Goal: Task Accomplishment & Management: Use online tool/utility

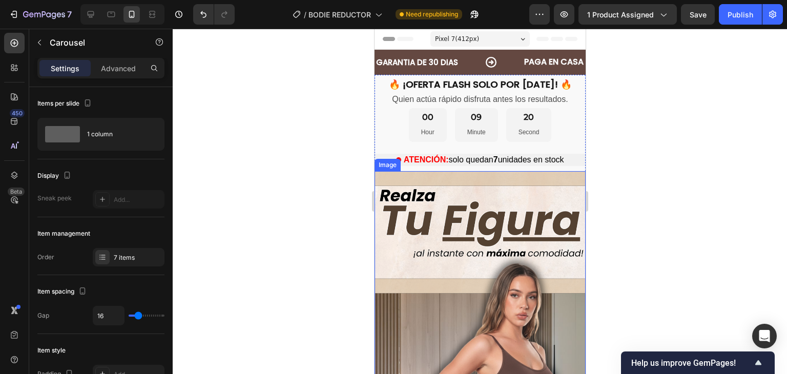
click at [443, 256] on img at bounding box center [479, 358] width 211 height 375
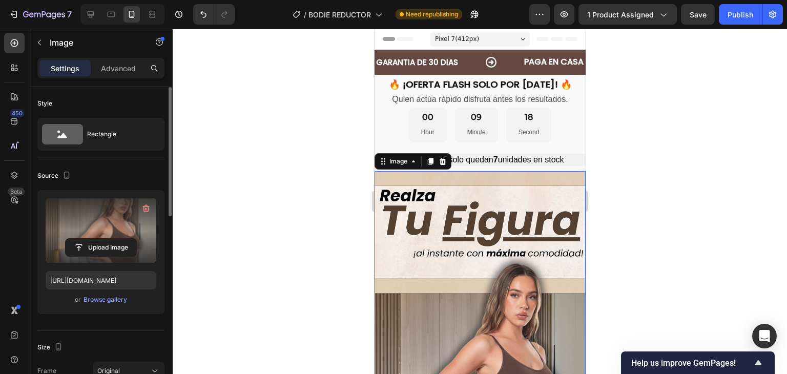
click at [105, 222] on label at bounding box center [101, 230] width 111 height 65
click at [105, 239] on input "file" at bounding box center [101, 247] width 71 height 17
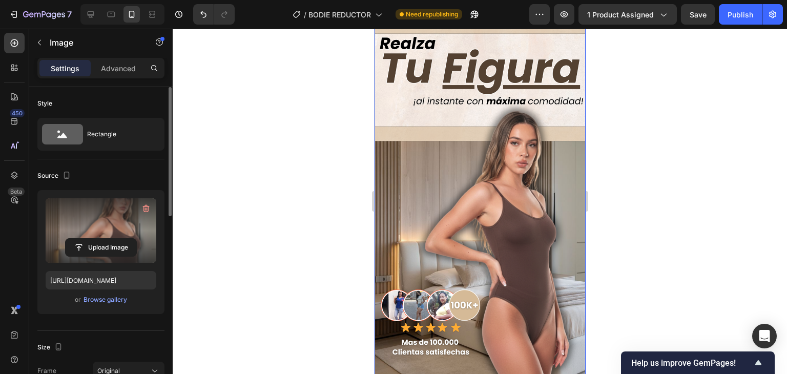
scroll to position [154, 0]
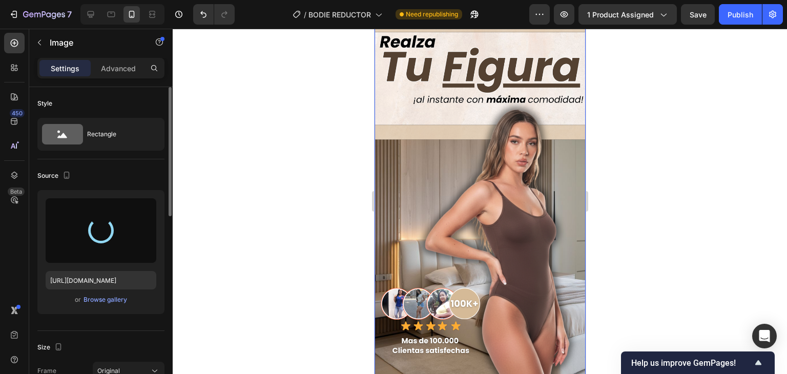
type input "[URL][DOMAIN_NAME]"
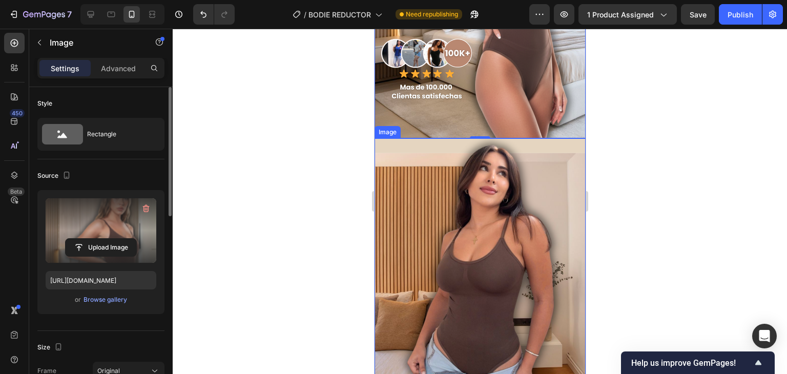
scroll to position [410, 0]
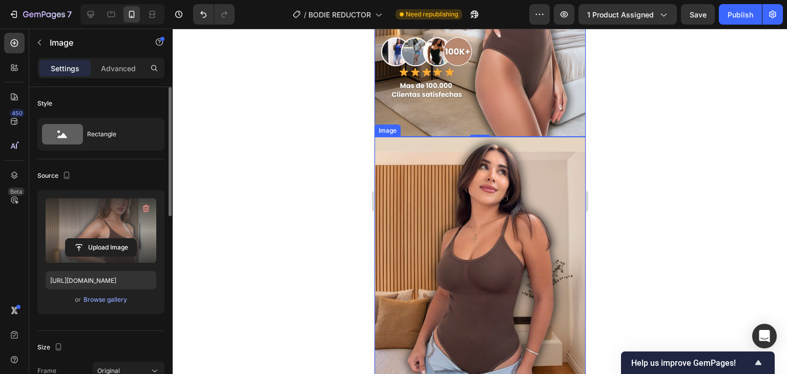
click at [500, 195] on img at bounding box center [479, 324] width 211 height 375
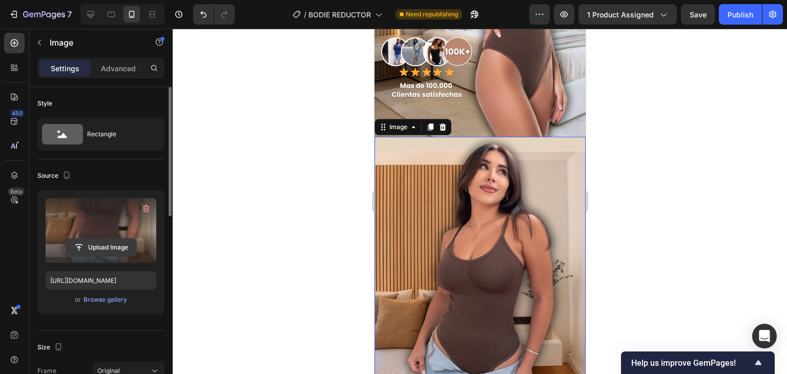
click at [99, 246] on input "file" at bounding box center [101, 247] width 71 height 17
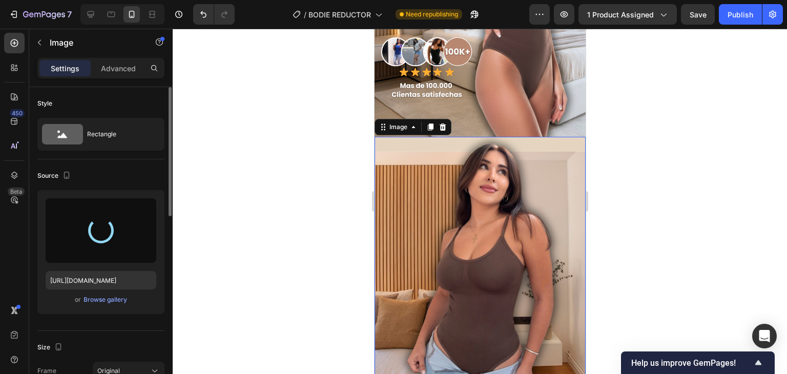
type input "[URL][DOMAIN_NAME]"
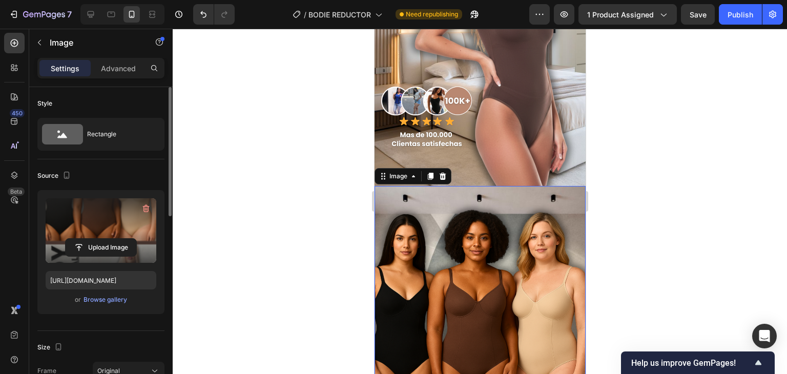
scroll to position [358, 0]
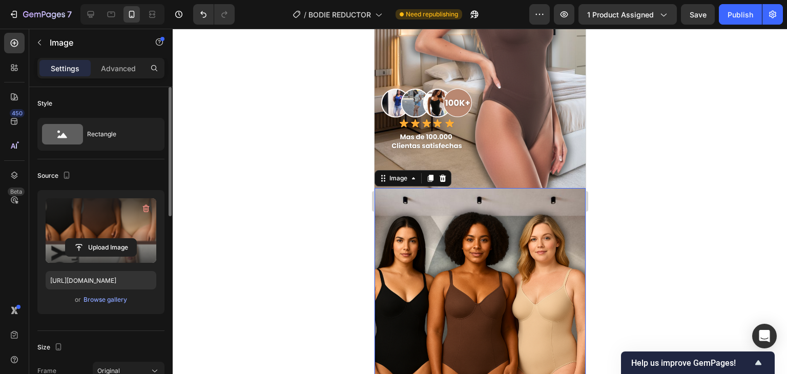
click at [678, 205] on div at bounding box center [480, 201] width 614 height 345
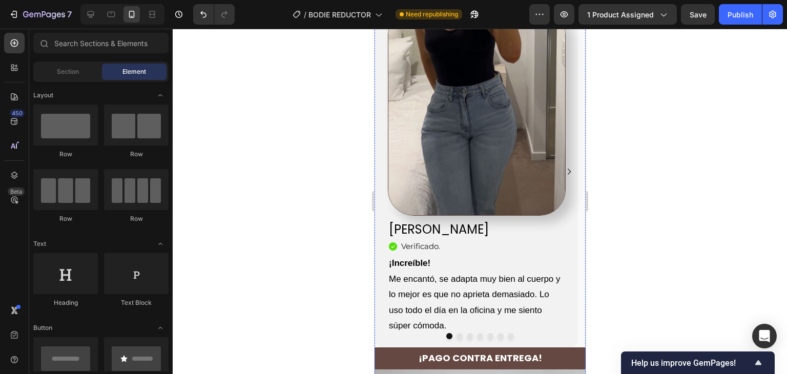
scroll to position [1178, 0]
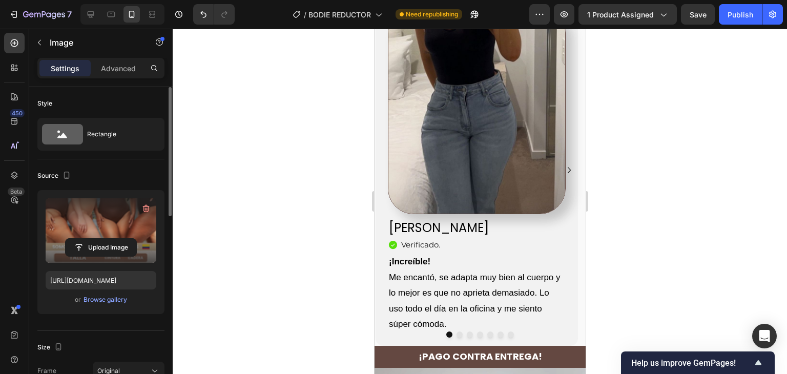
click at [96, 219] on label at bounding box center [101, 230] width 111 height 65
click at [96, 239] on input "file" at bounding box center [101, 247] width 71 height 17
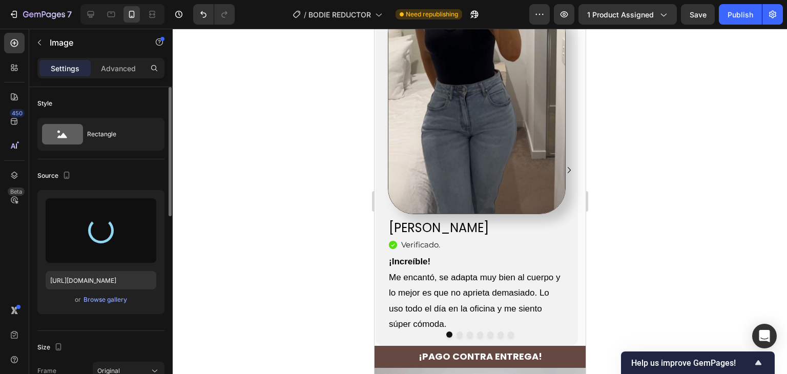
type input "[URL][DOMAIN_NAME]"
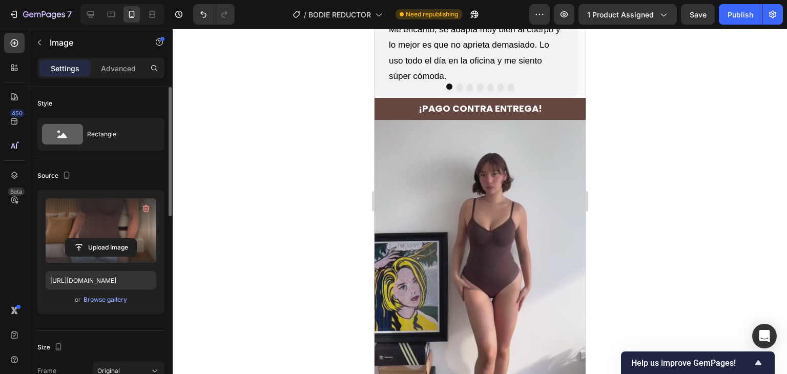
scroll to position [1434, 0]
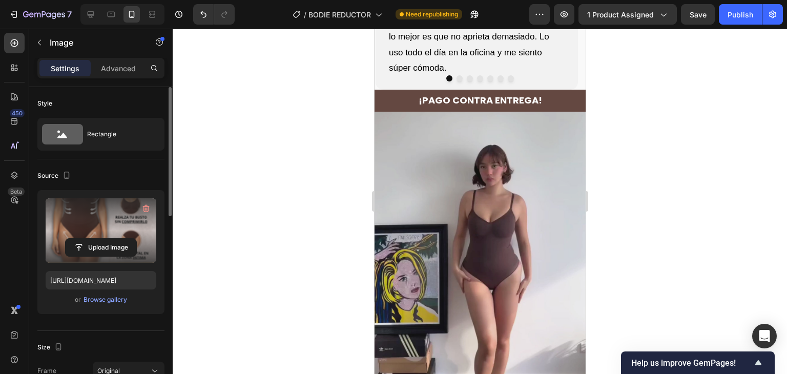
click at [94, 221] on label at bounding box center [101, 230] width 111 height 65
click at [94, 239] on input "file" at bounding box center [101, 247] width 71 height 17
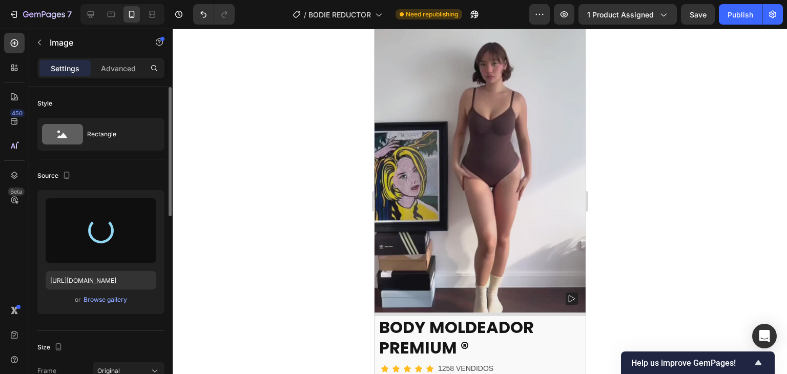
scroll to position [1485, 0]
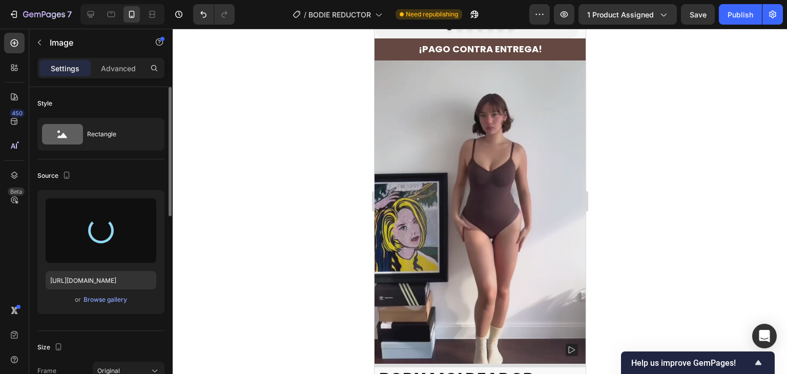
type input "[URL][DOMAIN_NAME]"
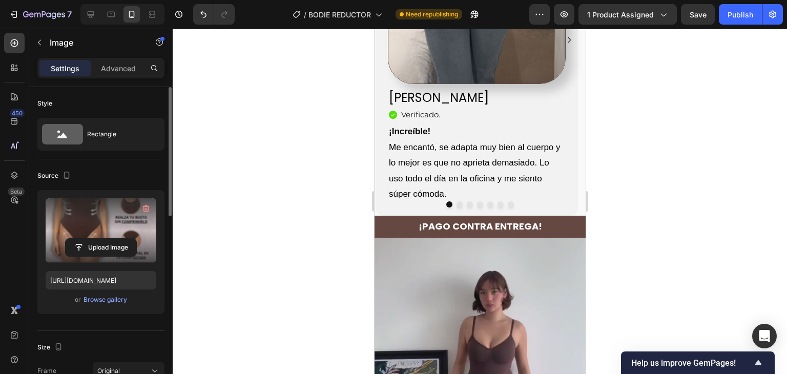
scroll to position [1331, 0]
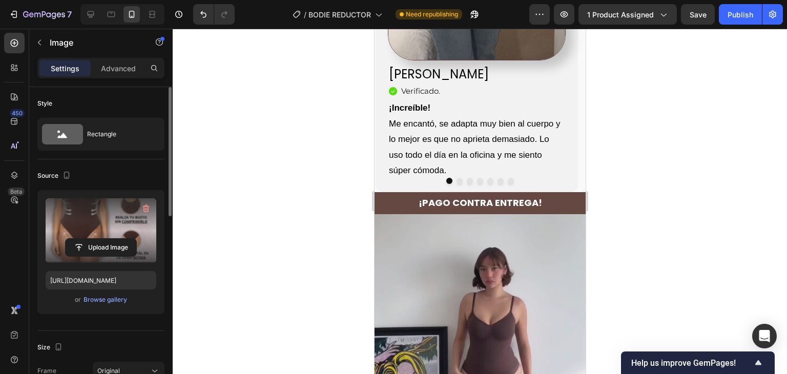
click at [629, 155] on div at bounding box center [480, 201] width 614 height 345
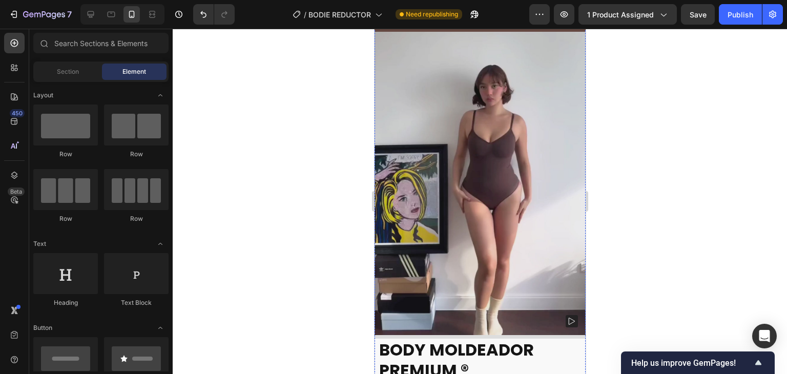
scroll to position [1485, 0]
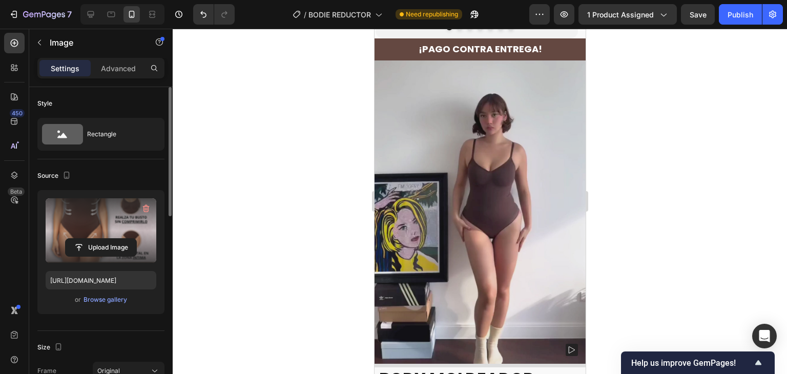
click at [108, 219] on label at bounding box center [101, 230] width 111 height 65
click at [108, 239] on input "file" at bounding box center [101, 247] width 71 height 17
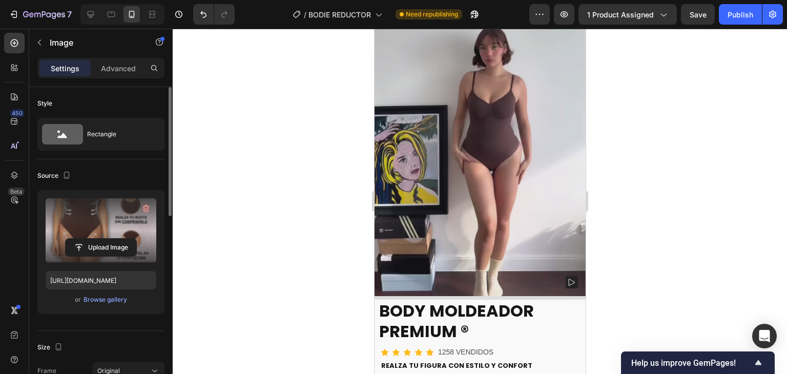
scroll to position [1536, 0]
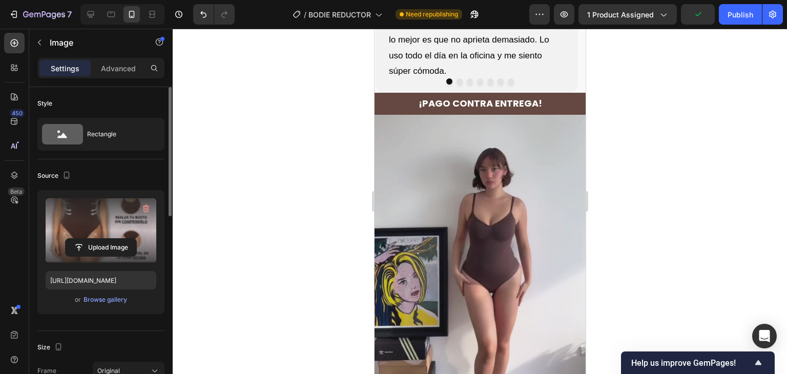
scroll to position [1331, 0]
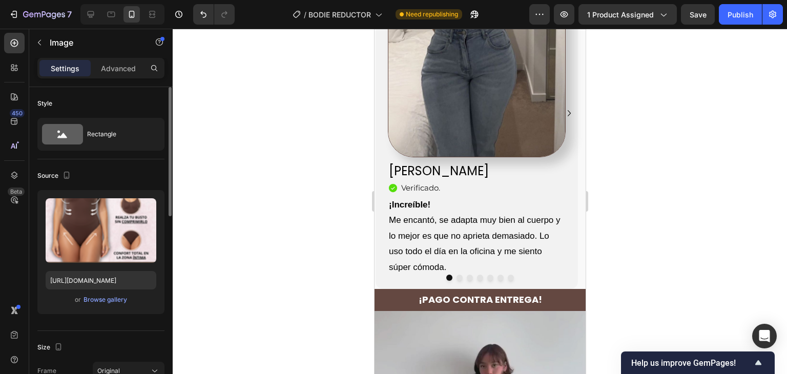
scroll to position [1984, 0]
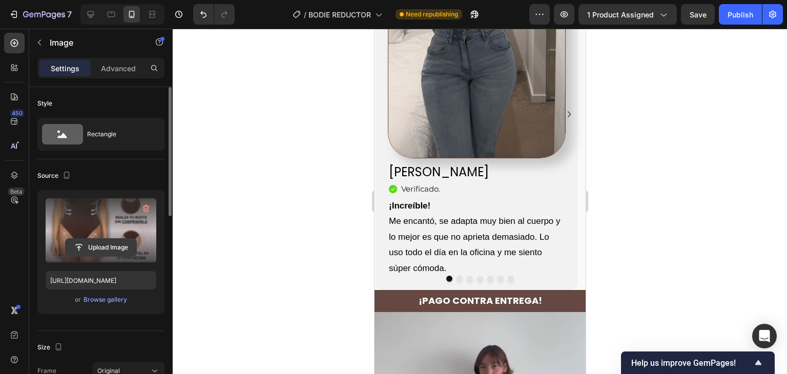
click at [109, 240] on input "file" at bounding box center [101, 247] width 71 height 17
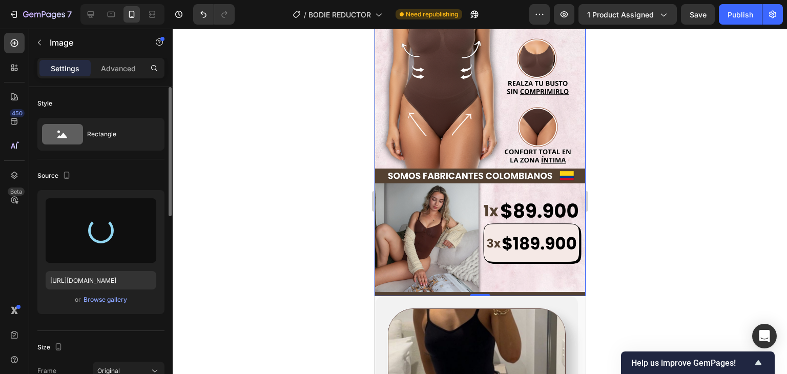
scroll to position [1625, 0]
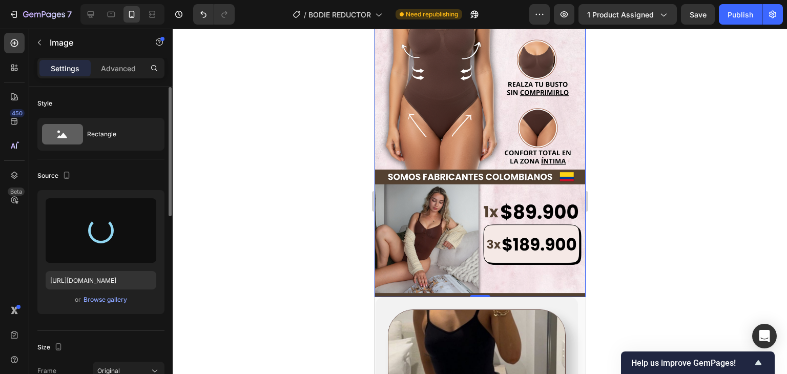
type input "[URL][DOMAIN_NAME]"
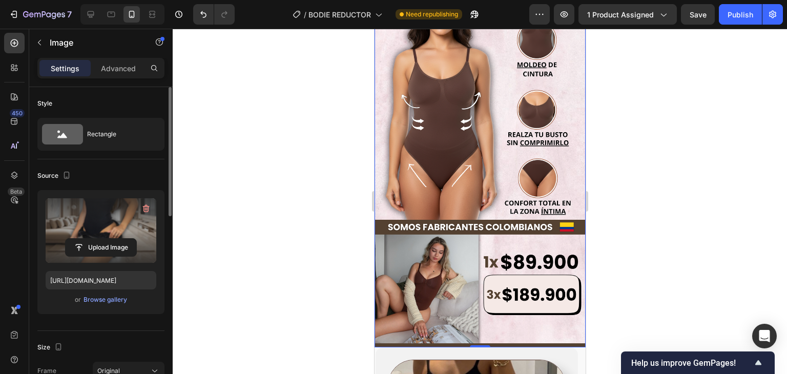
scroll to position [1574, 0]
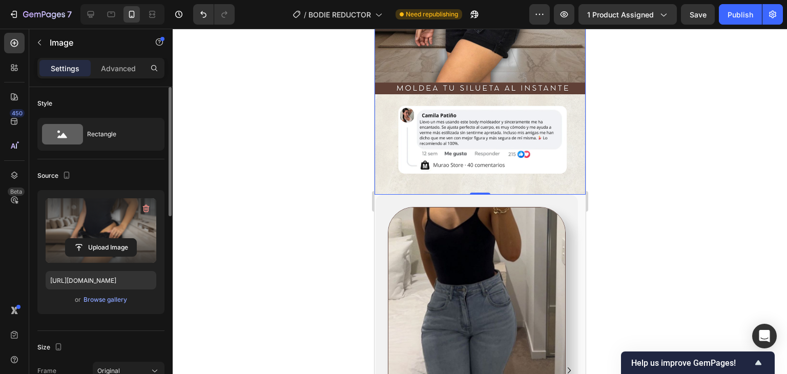
click at [684, 164] on div at bounding box center [480, 201] width 614 height 345
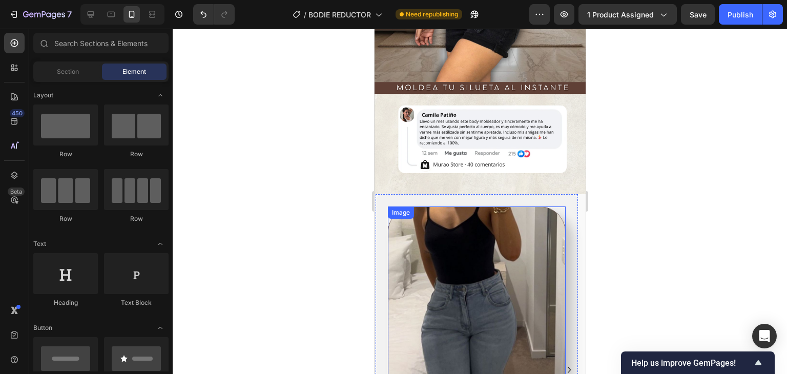
scroll to position [1728, 0]
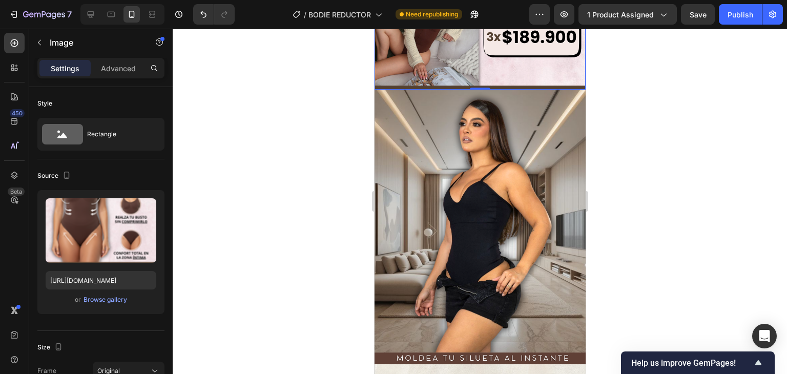
scroll to position [1830, 0]
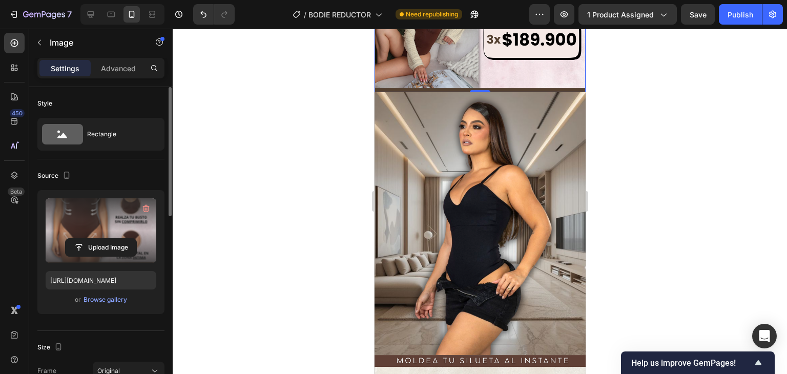
click at [114, 225] on label at bounding box center [101, 230] width 111 height 65
click at [114, 239] on input "file" at bounding box center [101, 247] width 71 height 17
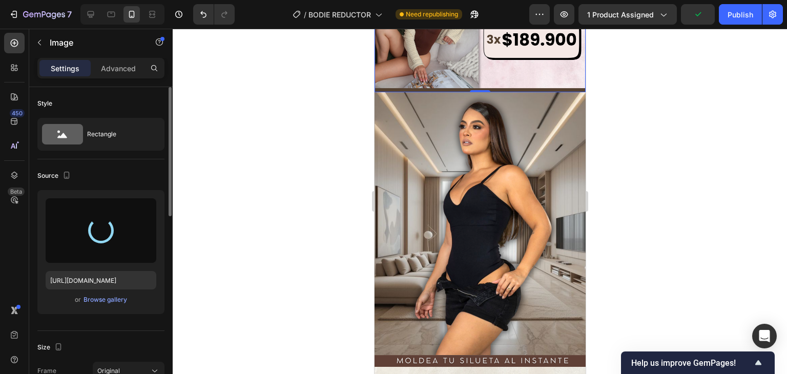
type input "[URL][DOMAIN_NAME]"
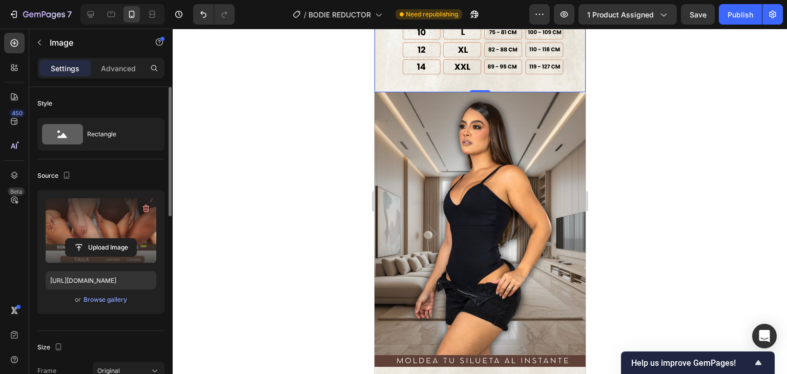
click at [698, 160] on div at bounding box center [480, 201] width 614 height 345
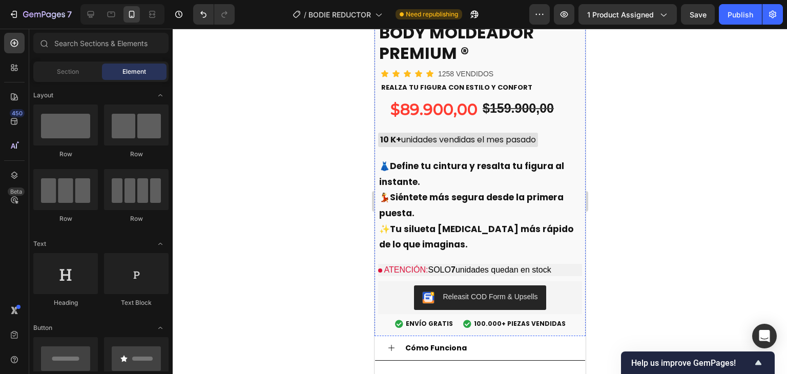
scroll to position [2957, 0]
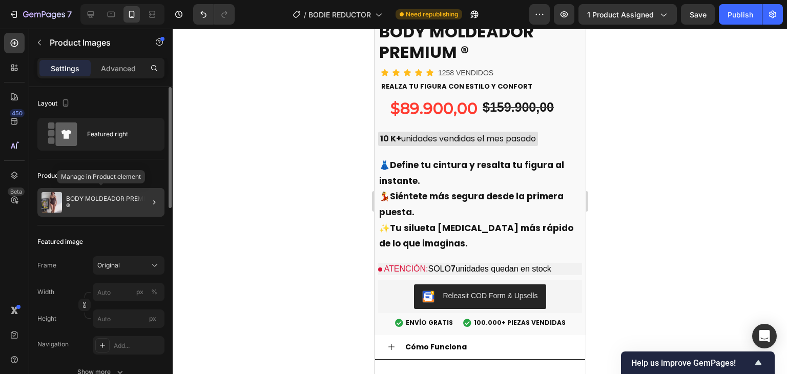
click at [137, 199] on div at bounding box center [150, 202] width 29 height 29
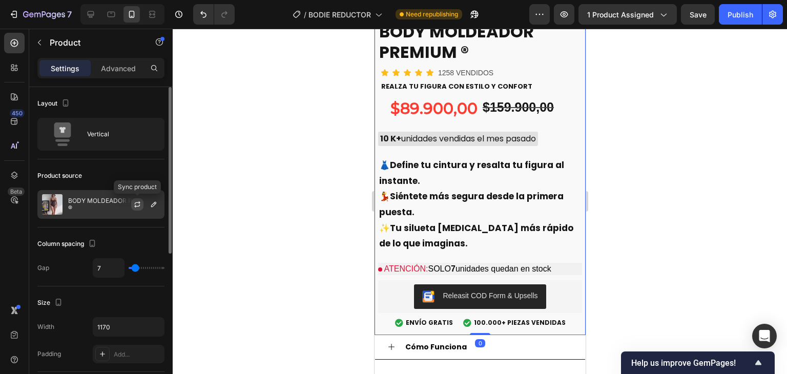
click at [136, 205] on icon "button" at bounding box center [137, 205] width 6 height 3
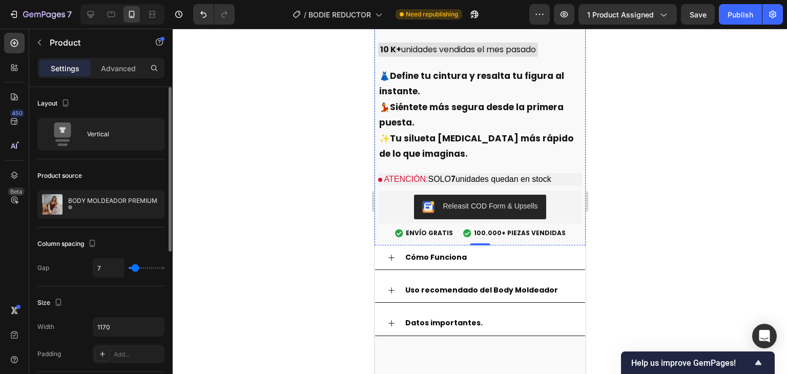
scroll to position [3008, 0]
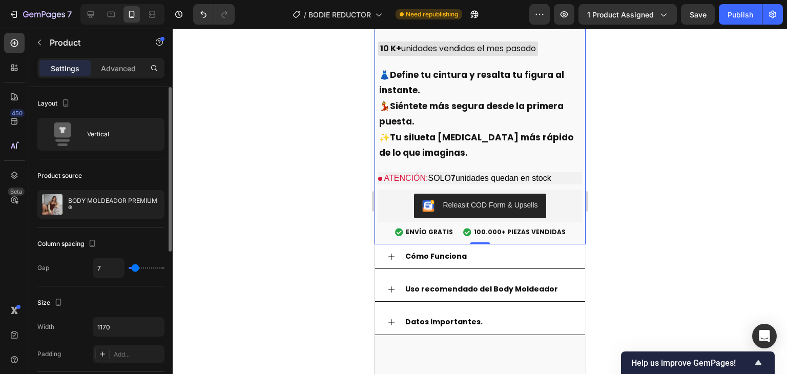
click at [690, 187] on div at bounding box center [480, 201] width 614 height 345
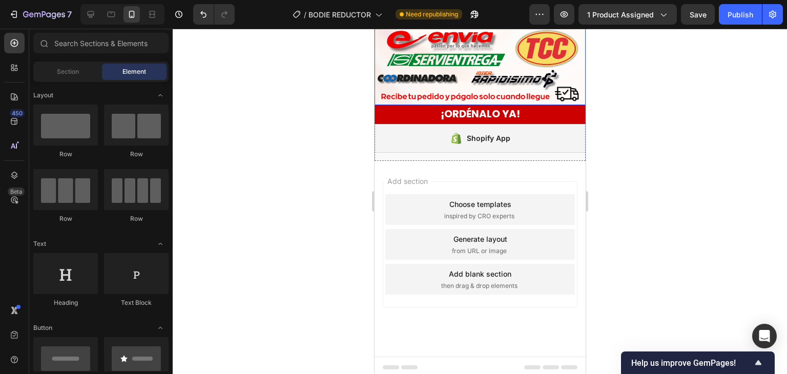
scroll to position [2730, 0]
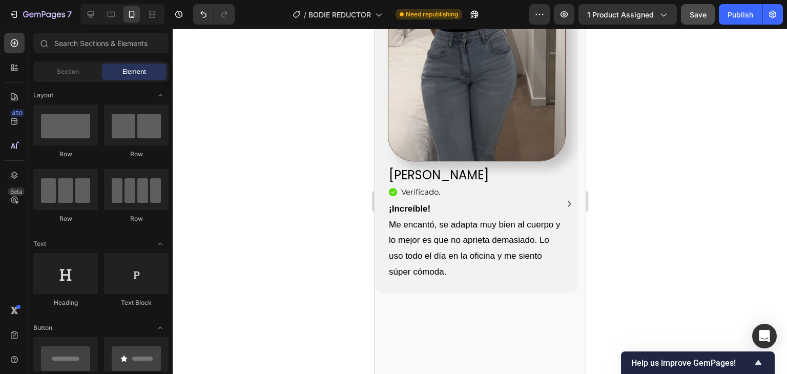
click at [705, 11] on span "Save" at bounding box center [697, 14] width 17 height 9
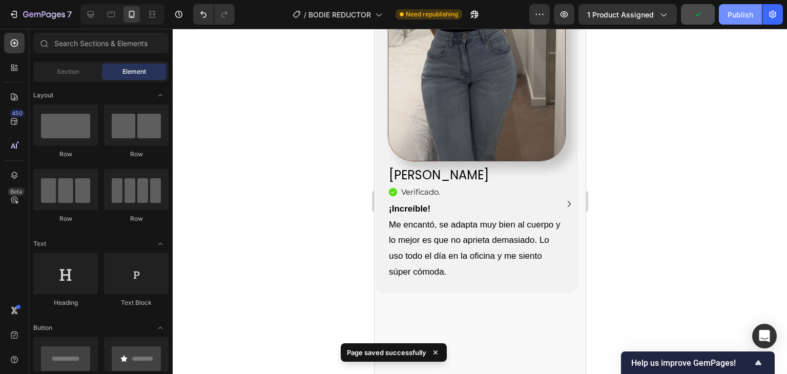
click at [738, 12] on div "Publish" at bounding box center [740, 14] width 26 height 11
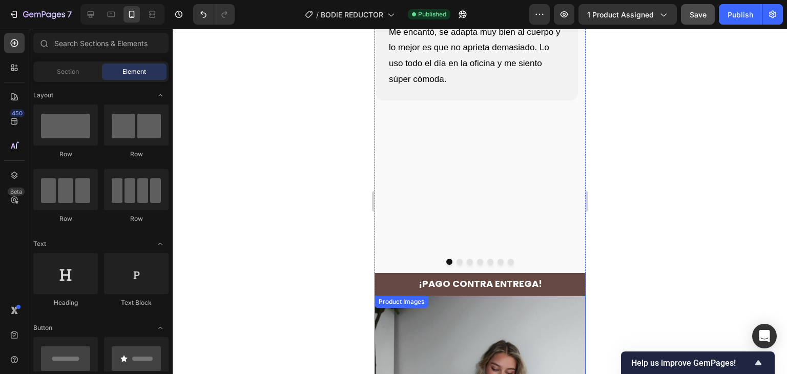
scroll to position [2919, 0]
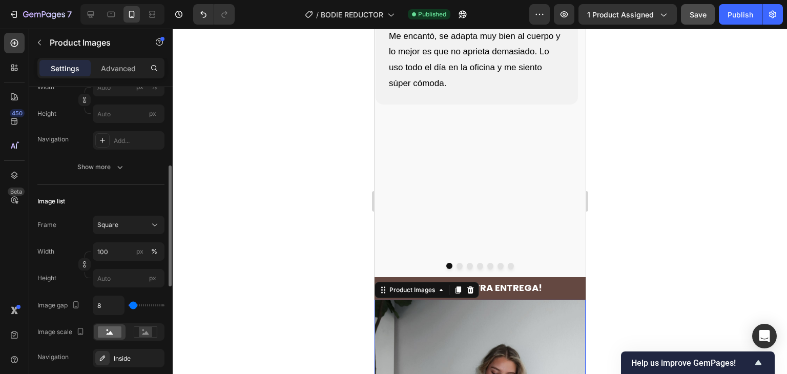
scroll to position [51, 0]
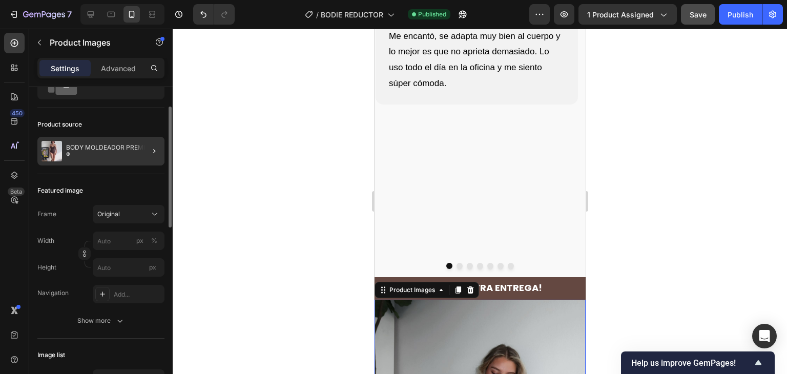
click at [124, 152] on p "BODY MOLDEADOR PREMIUM ®" at bounding box center [113, 151] width 94 height 14
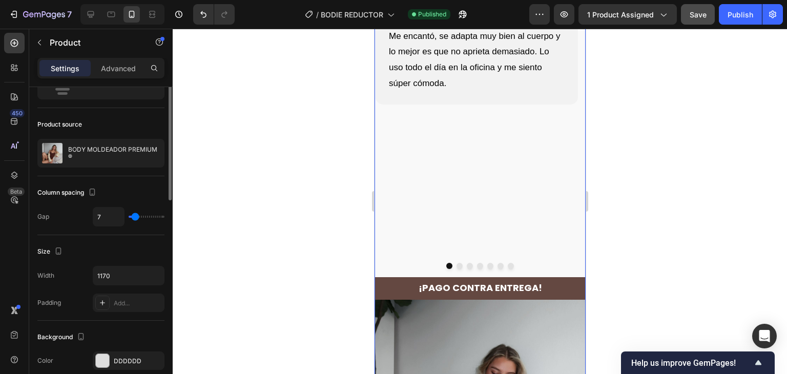
scroll to position [0, 0]
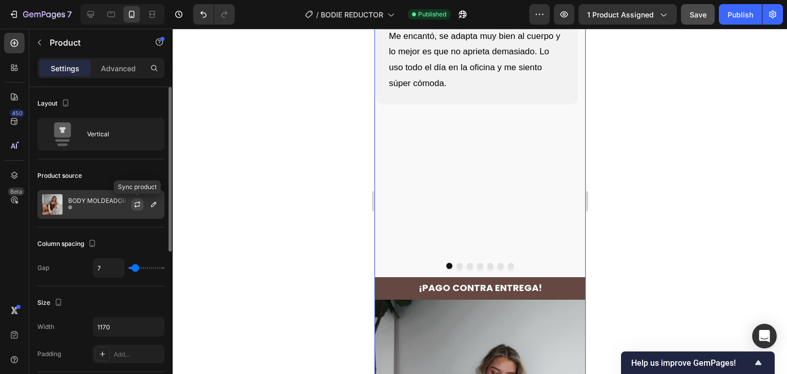
click at [136, 205] on icon "button" at bounding box center [137, 205] width 6 height 3
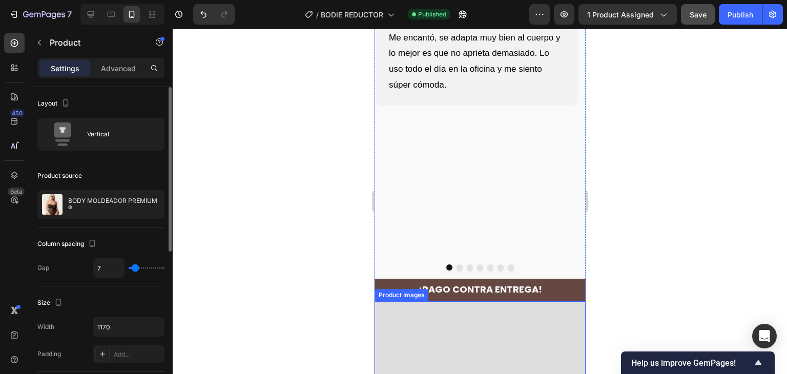
scroll to position [2919, 0]
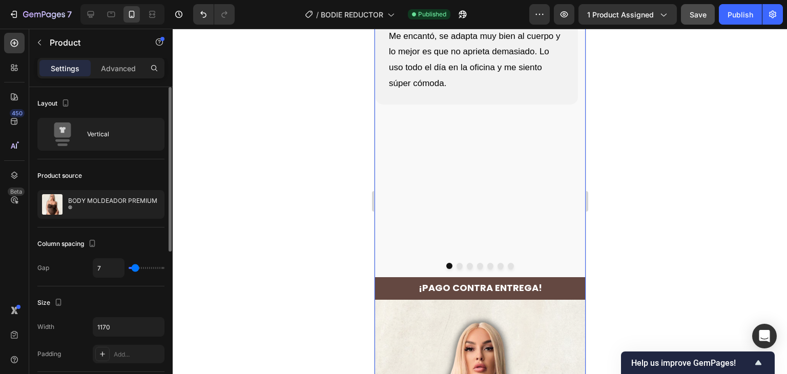
click at [618, 161] on div at bounding box center [480, 201] width 614 height 345
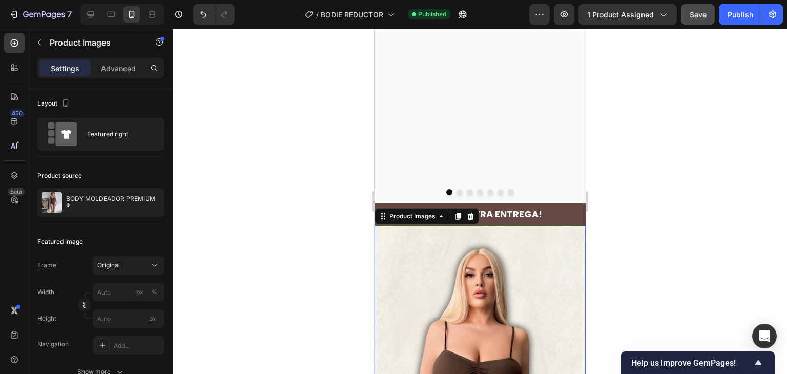
scroll to position [3073, 0]
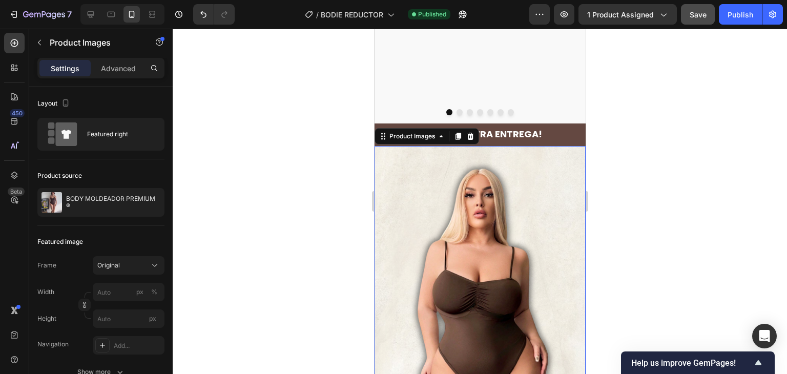
click at [640, 184] on div at bounding box center [480, 201] width 614 height 345
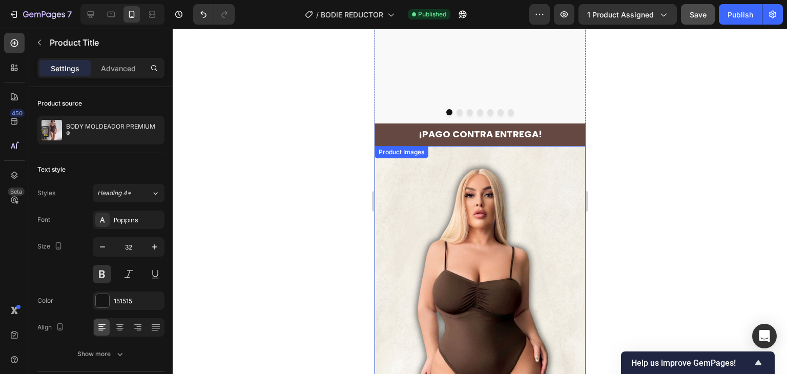
scroll to position [2765, 0]
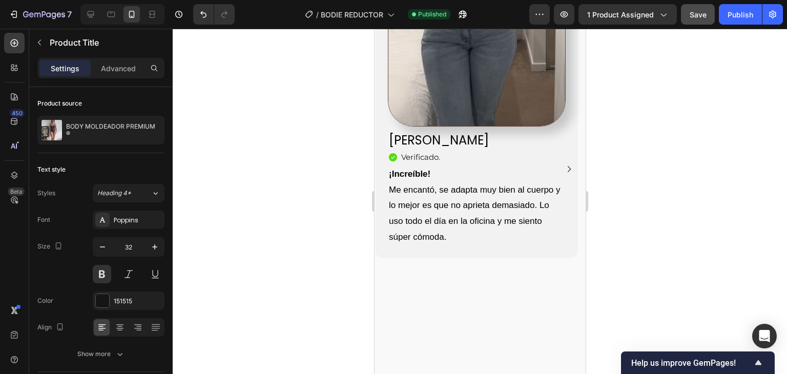
click at [697, 15] on span "Save" at bounding box center [697, 14] width 17 height 9
drag, startPoint x: 728, startPoint y: 20, endPoint x: 735, endPoint y: 28, distance: 10.9
click at [728, 19] on button "Publish" at bounding box center [739, 14] width 43 height 20
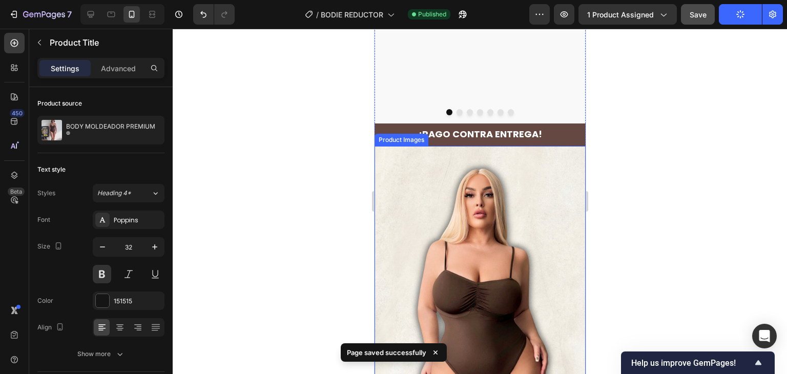
scroll to position [3073, 0]
click at [655, 167] on div at bounding box center [480, 201] width 614 height 345
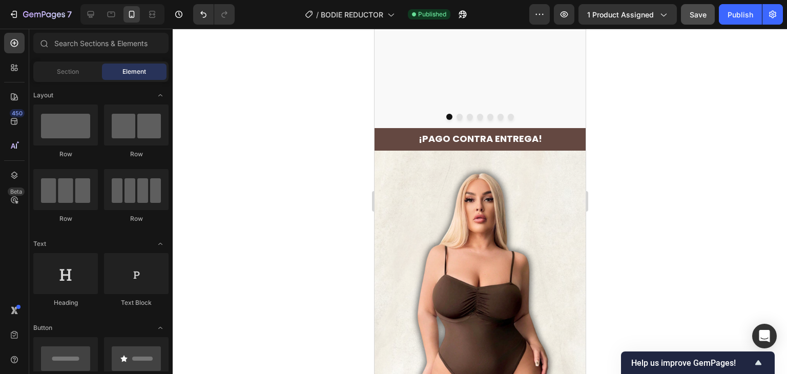
scroll to position [3038, 0]
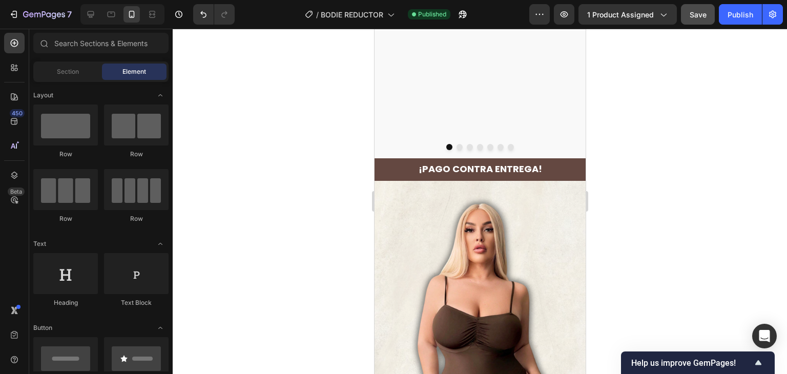
click at [650, 195] on div at bounding box center [480, 201] width 614 height 345
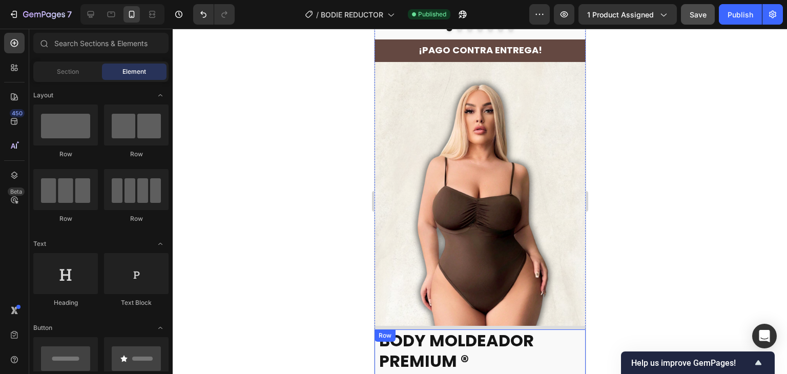
scroll to position [3140, 0]
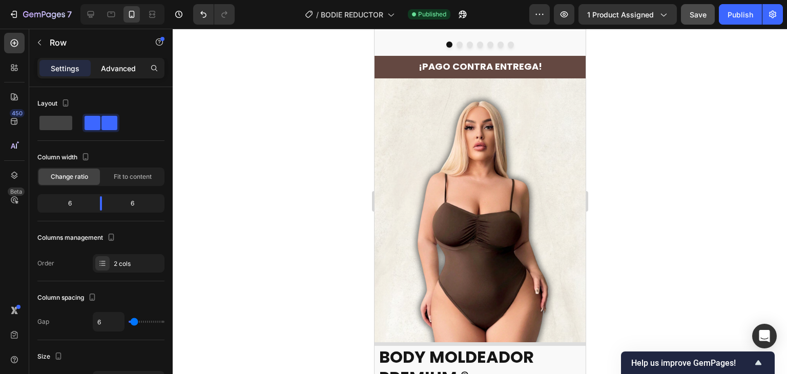
click at [118, 71] on p "Advanced" at bounding box center [118, 68] width 35 height 11
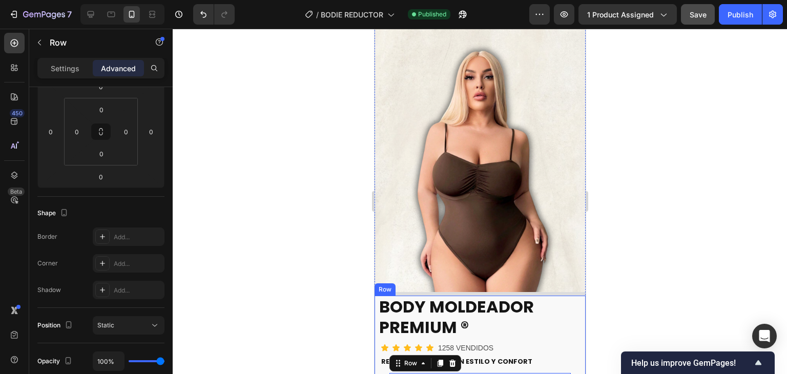
scroll to position [3191, 0]
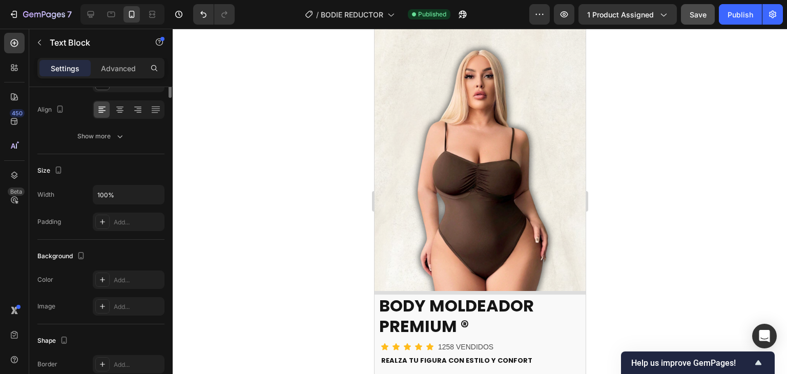
scroll to position [0, 0]
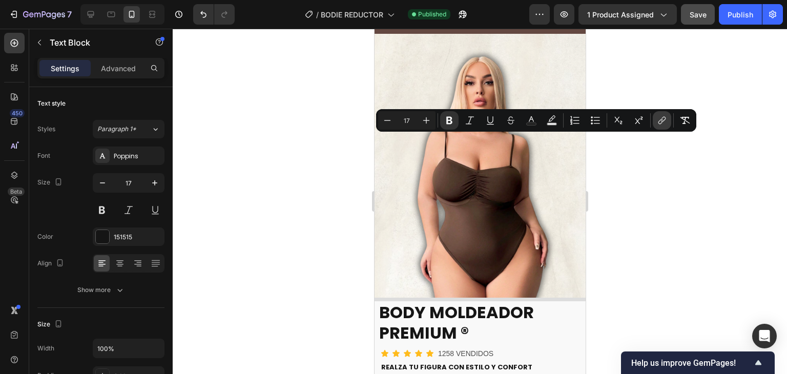
scroll to position [3294, 0]
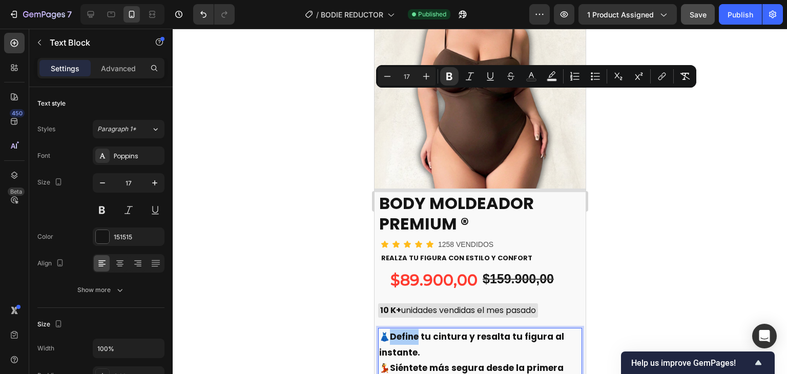
click at [659, 175] on div at bounding box center [480, 201] width 614 height 345
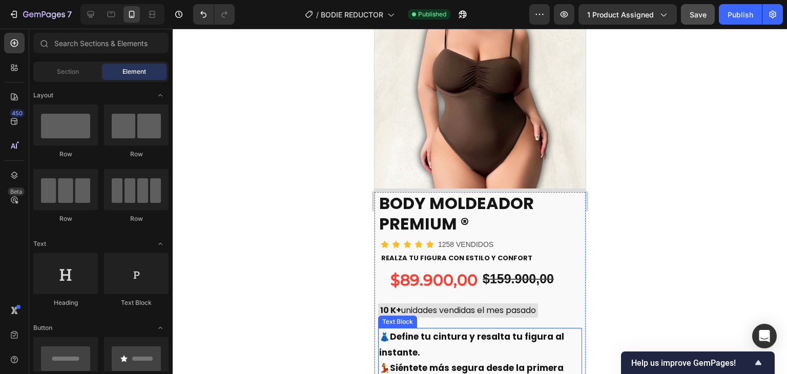
click at [390, 329] on p "👗 Define tu cintura y resalta tu figura al instante." at bounding box center [479, 344] width 202 height 31
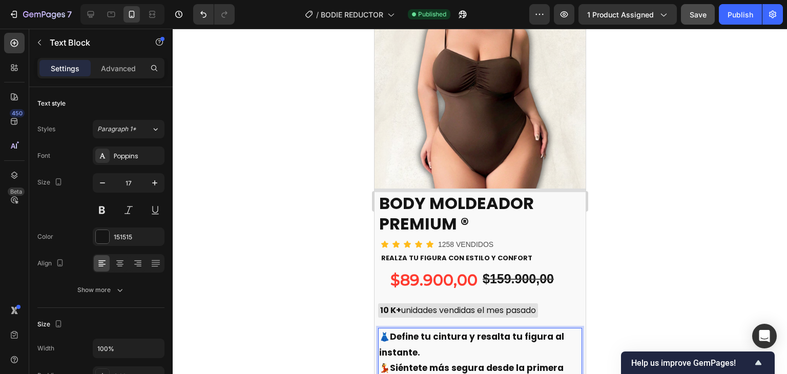
click at [388, 329] on p "👗 Define tu cintura y resalta tu figura al instante." at bounding box center [479, 344] width 202 height 31
click at [391, 360] on p "💃 Siéntete más segura desde la primera puesta." at bounding box center [479, 375] width 202 height 31
click at [676, 136] on div at bounding box center [480, 201] width 614 height 345
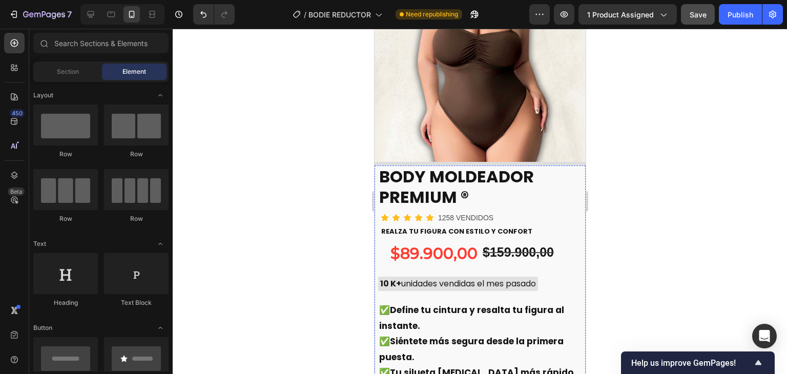
scroll to position [3345, 0]
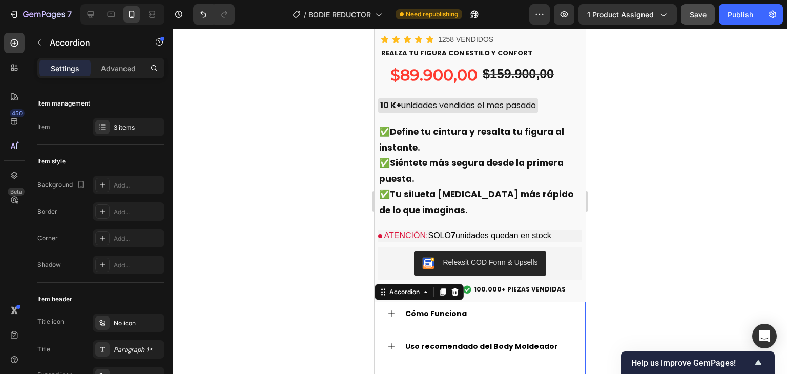
click at [666, 140] on div at bounding box center [480, 201] width 614 height 345
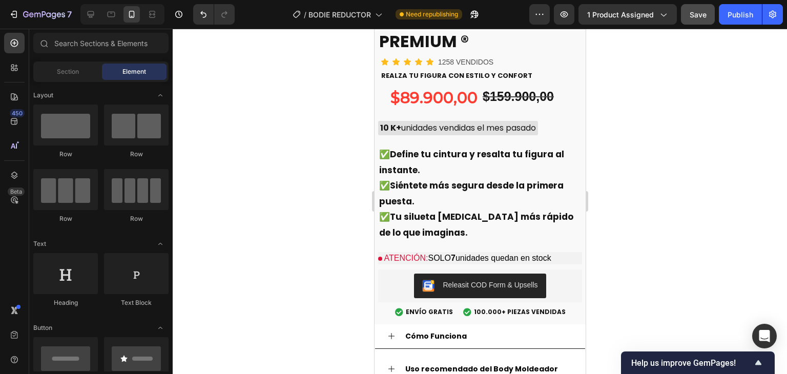
scroll to position [3396, 0]
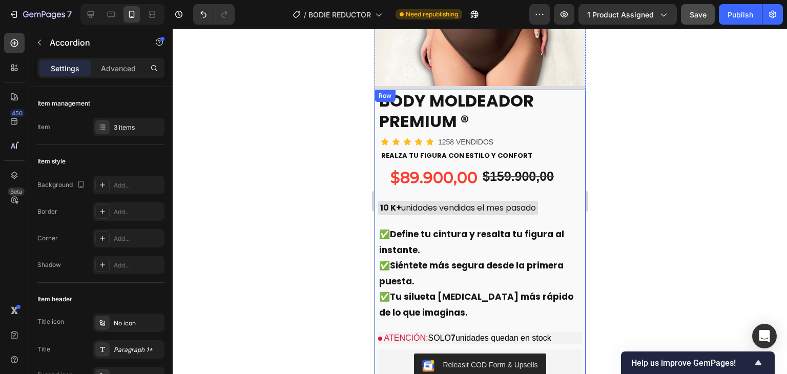
click at [574, 142] on div "BODY MOLDEADOR PREMIUM ® Product Title Icon Icon Icon Icon Icon 1258 VENDIDOS T…" at bounding box center [479, 247] width 211 height 314
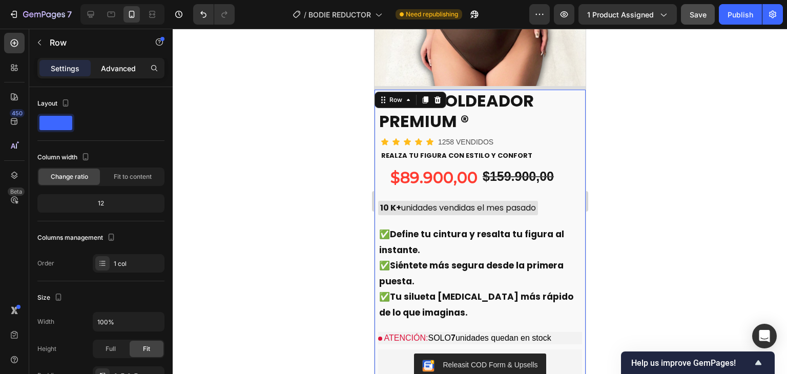
click at [129, 63] on p "Advanced" at bounding box center [118, 68] width 35 height 11
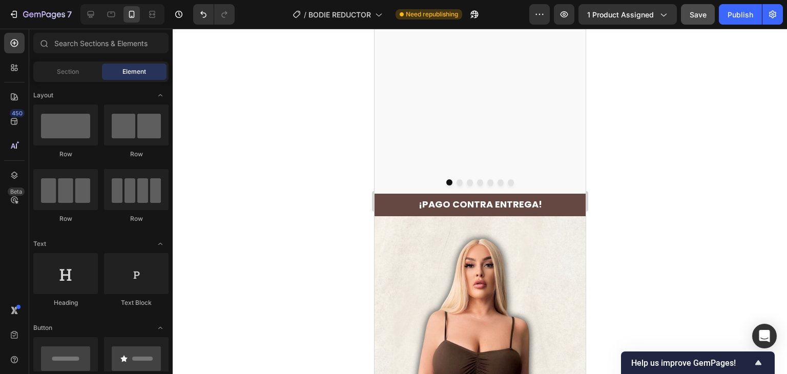
scroll to position [3042, 0]
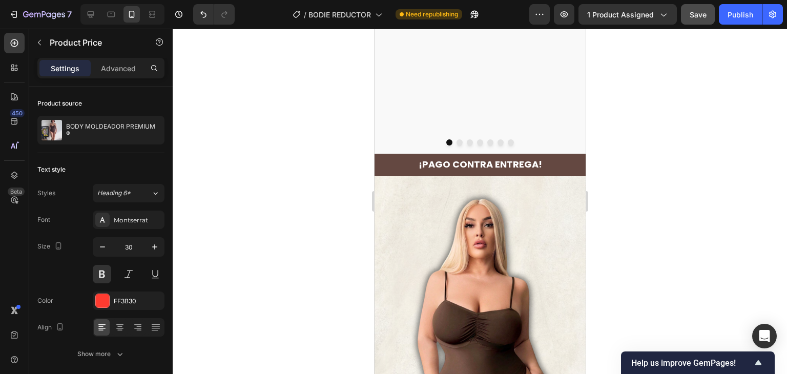
click at [103, 303] on div at bounding box center [102, 300] width 13 height 13
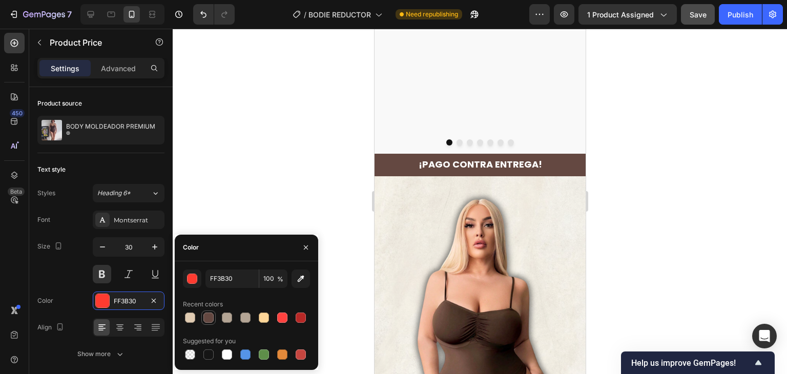
click at [213, 315] on div at bounding box center [208, 317] width 10 height 10
click at [266, 322] on div at bounding box center [264, 317] width 10 height 10
click at [207, 355] on div at bounding box center [208, 354] width 10 height 10
click at [299, 320] on div at bounding box center [300, 317] width 10 height 10
type input "B72826"
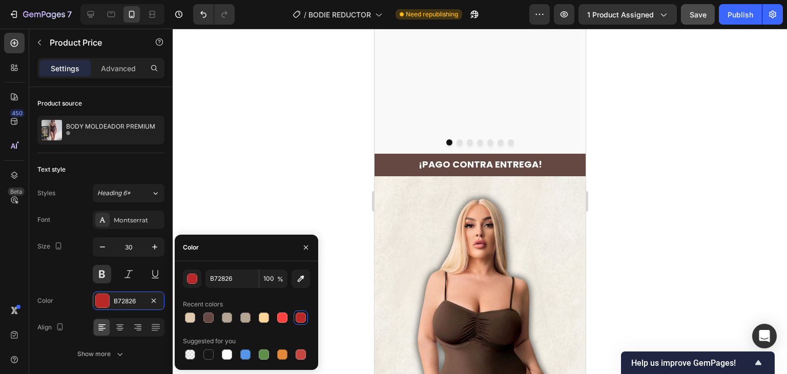
click at [681, 230] on div at bounding box center [480, 201] width 614 height 345
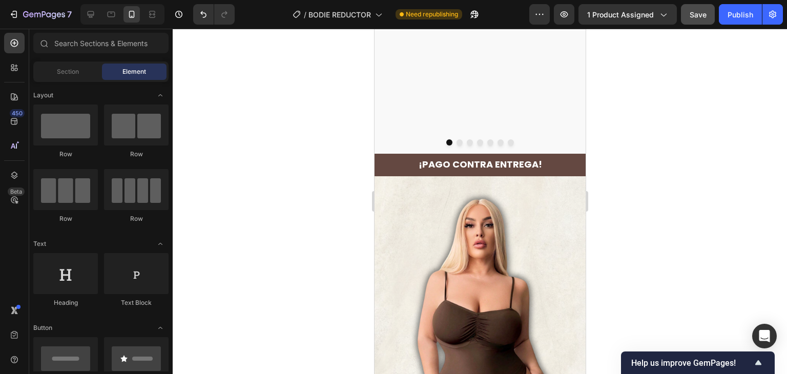
click at [681, 230] on div at bounding box center [480, 201] width 614 height 345
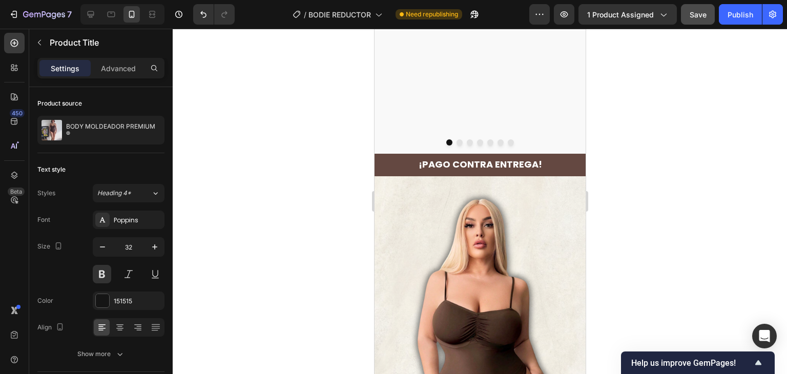
click at [670, 225] on div at bounding box center [480, 201] width 614 height 345
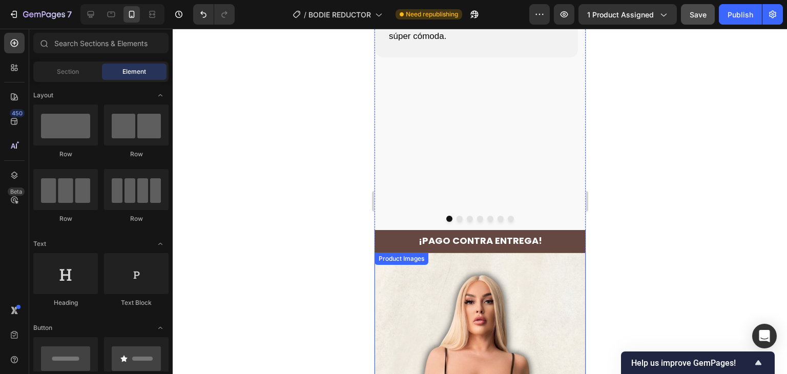
scroll to position [2991, 0]
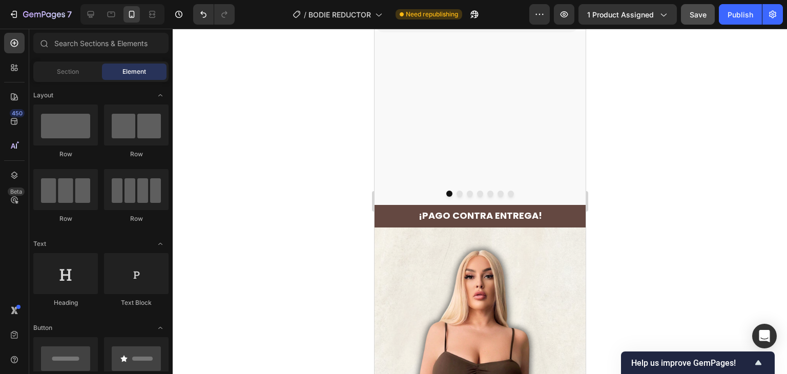
click at [737, 225] on div at bounding box center [480, 201] width 614 height 345
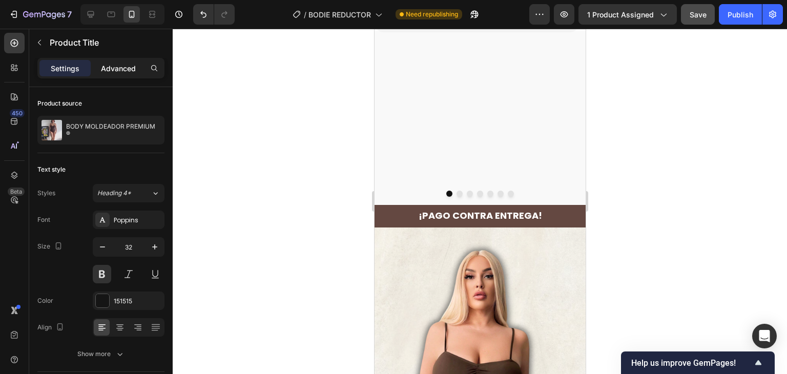
click at [113, 69] on p "Advanced" at bounding box center [118, 68] width 35 height 11
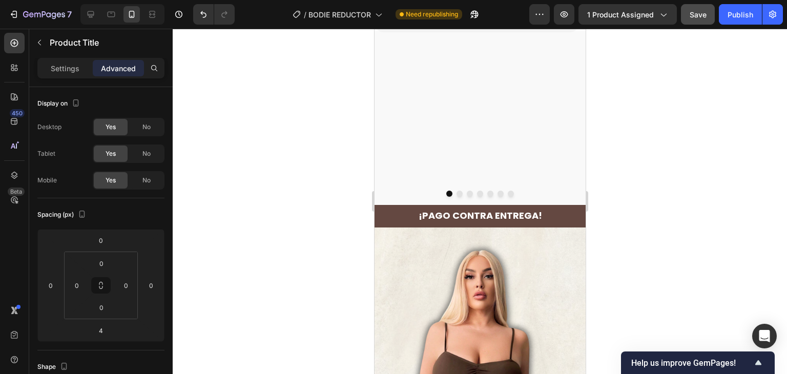
click at [633, 220] on div at bounding box center [480, 201] width 614 height 345
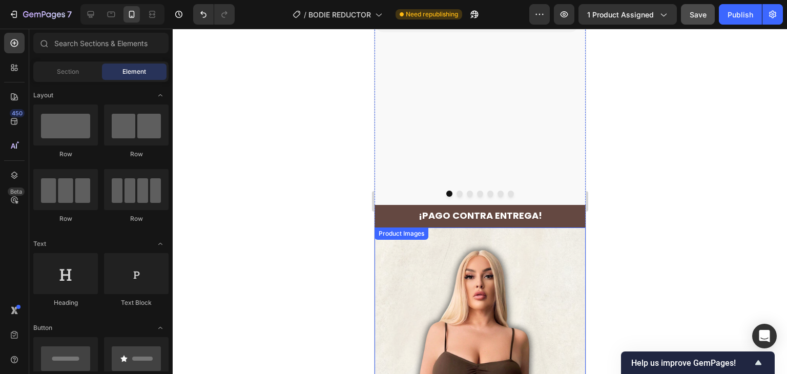
click at [549, 248] on img at bounding box center [479, 359] width 211 height 264
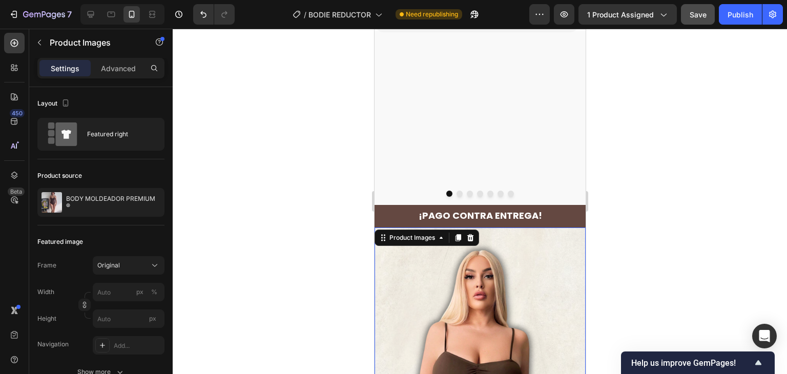
click at [117, 71] on p "Advanced" at bounding box center [118, 68] width 35 height 11
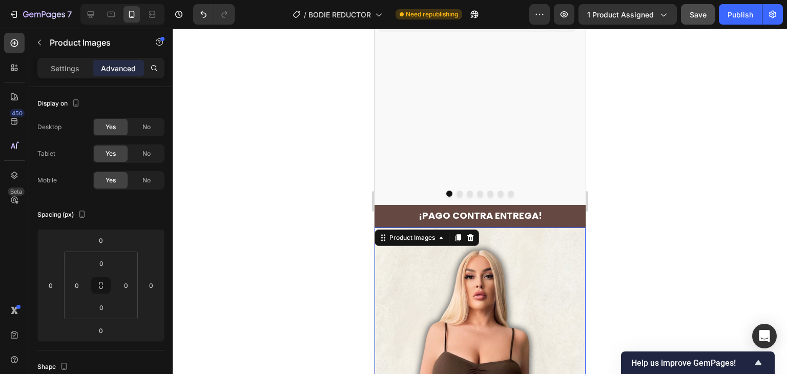
drag, startPoint x: 672, startPoint y: 193, endPoint x: 592, endPoint y: 236, distance: 90.5
click at [673, 191] on div at bounding box center [480, 201] width 614 height 345
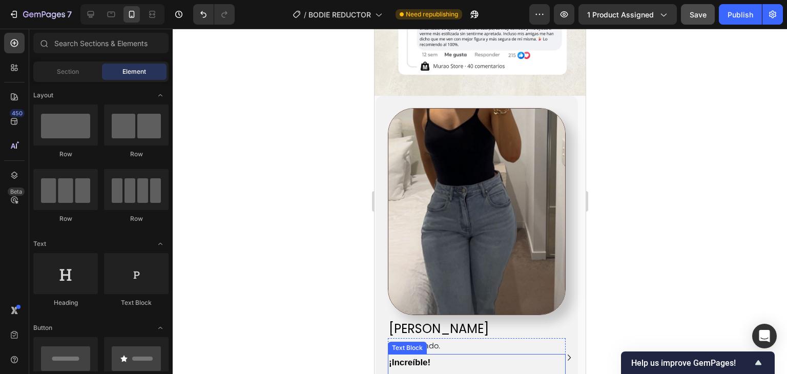
scroll to position [2628, 0]
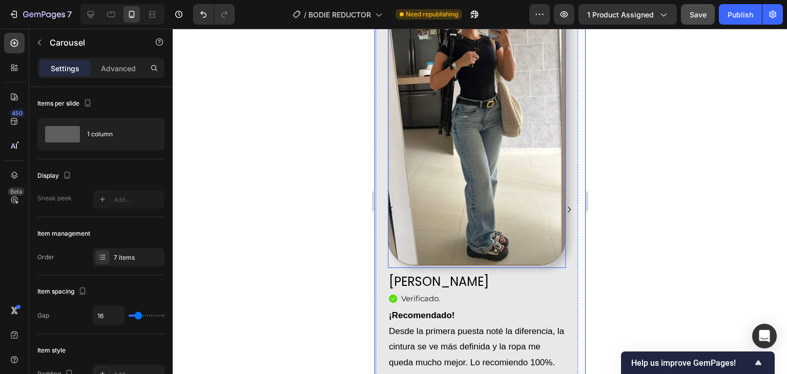
scroll to position [2726, 0]
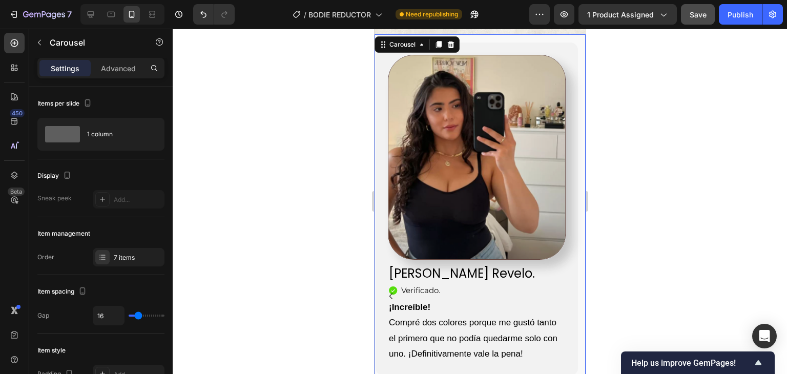
scroll to position [2561, 0]
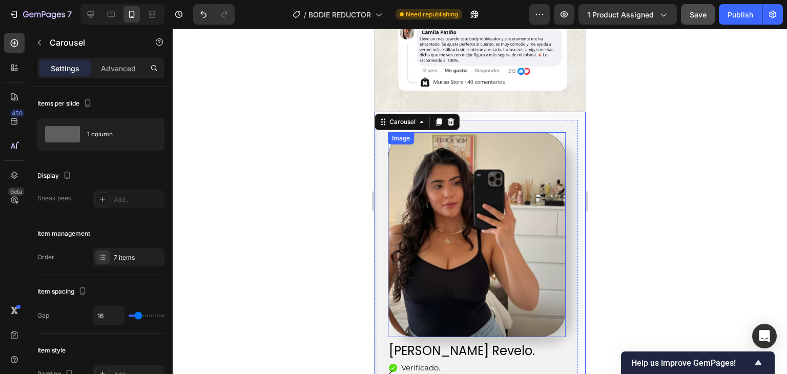
click at [500, 221] on img at bounding box center [476, 234] width 178 height 205
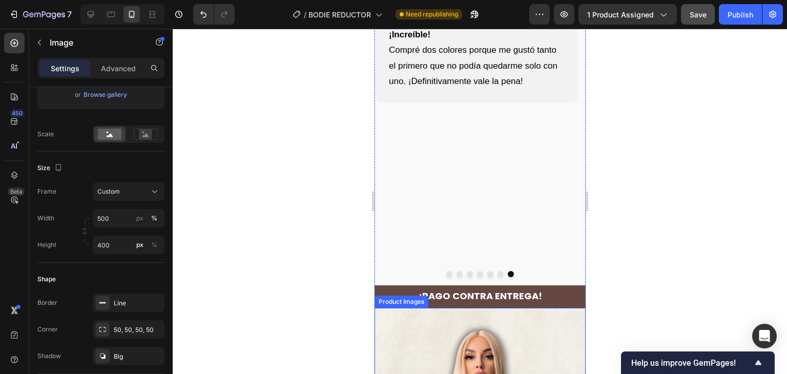
scroll to position [2919, 0]
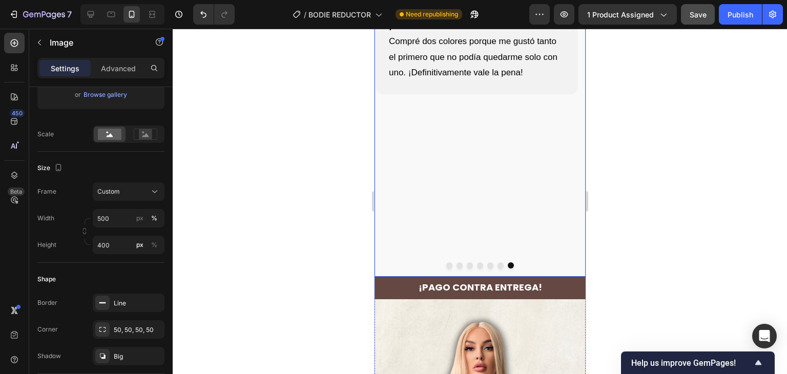
click at [454, 215] on div "Image 0 [PERSON_NAME] Revelo. Heading Icon Verificado . Heading Icon List ¡Incr…" at bounding box center [475, 23] width 203 height 524
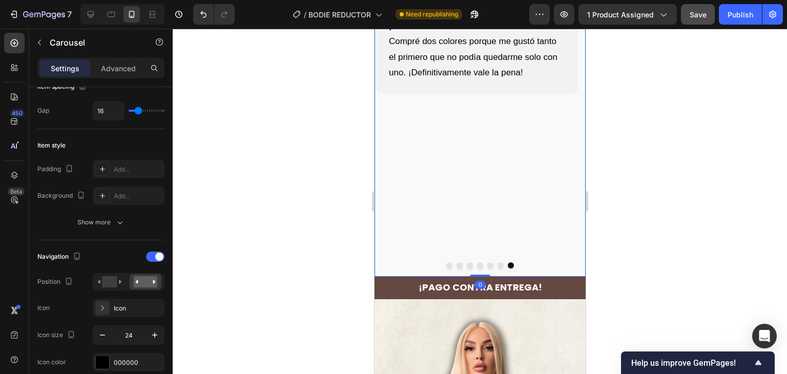
scroll to position [0, 0]
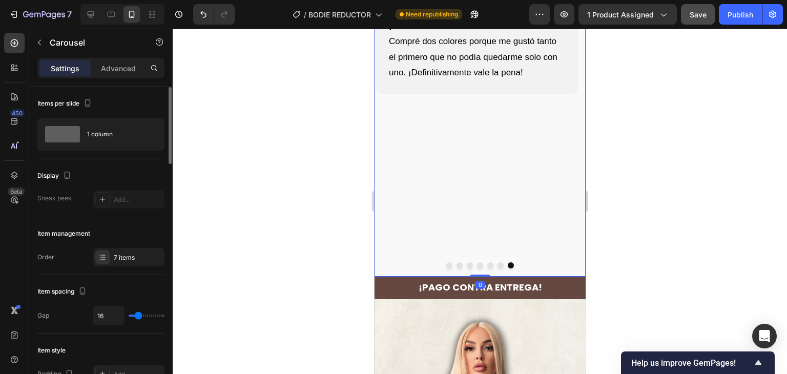
click at [456, 262] on button "Dot" at bounding box center [459, 265] width 6 height 6
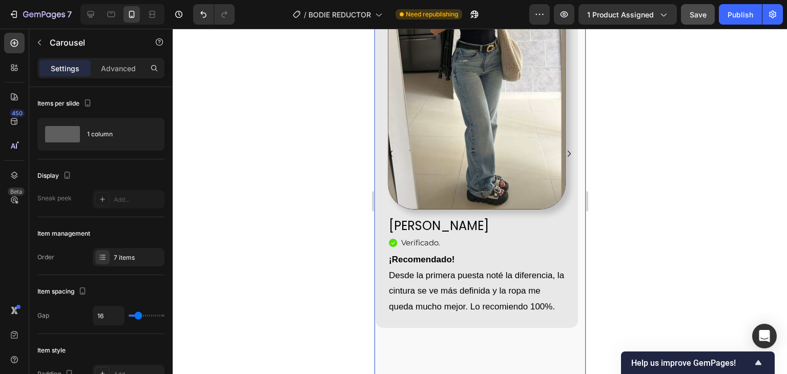
scroll to position [2766, 0]
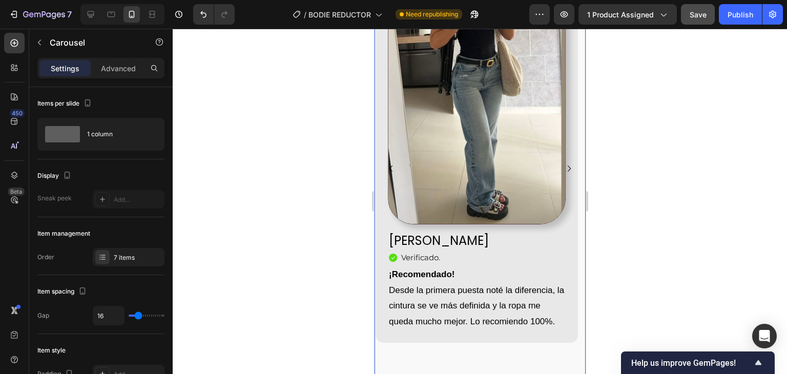
click at [538, 326] on div "Image [PERSON_NAME] Heading Icon Verificado. Heading Icon List ¡Recomendado! De…" at bounding box center [475, 177] width 203 height 524
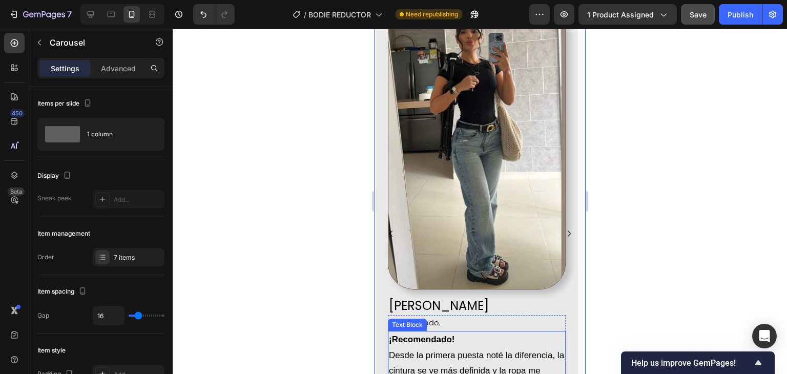
scroll to position [2663, 0]
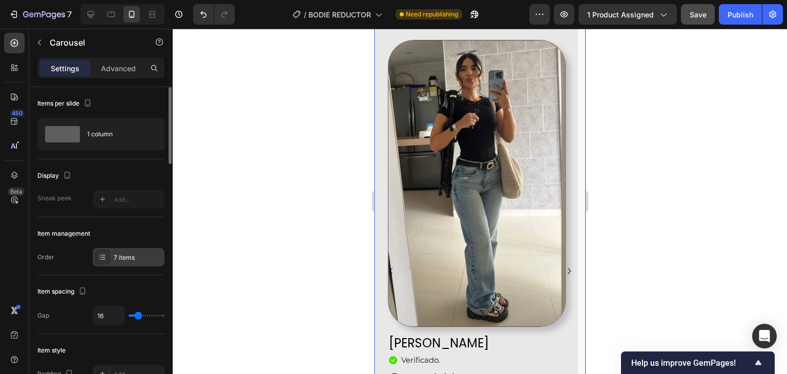
click at [112, 252] on div "7 items" at bounding box center [129, 257] width 72 height 18
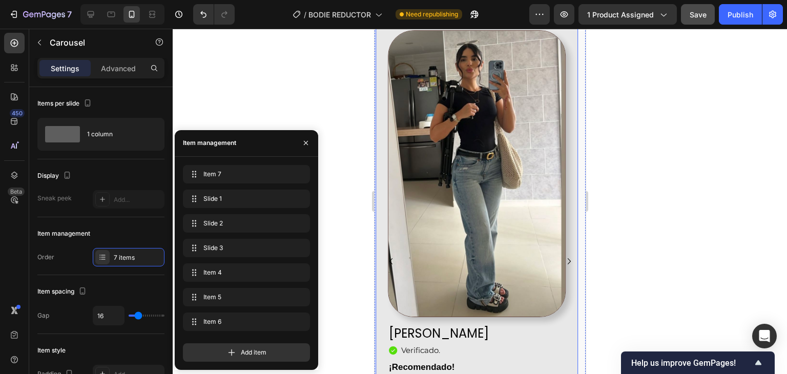
scroll to position [2612, 0]
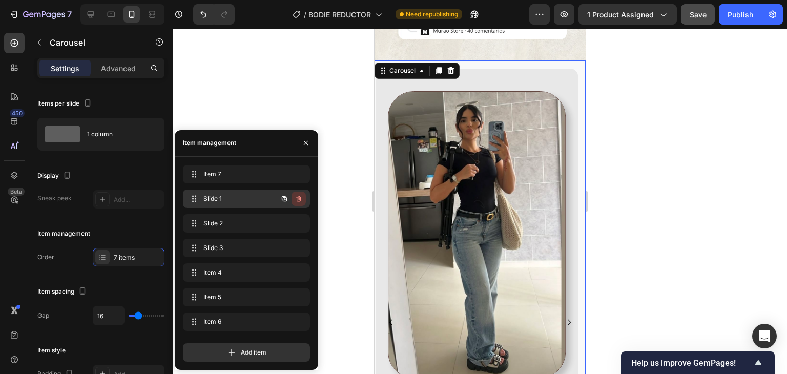
click at [297, 199] on icon "button" at bounding box center [298, 199] width 5 height 6
click at [298, 197] on div "Delete" at bounding box center [291, 198] width 19 height 9
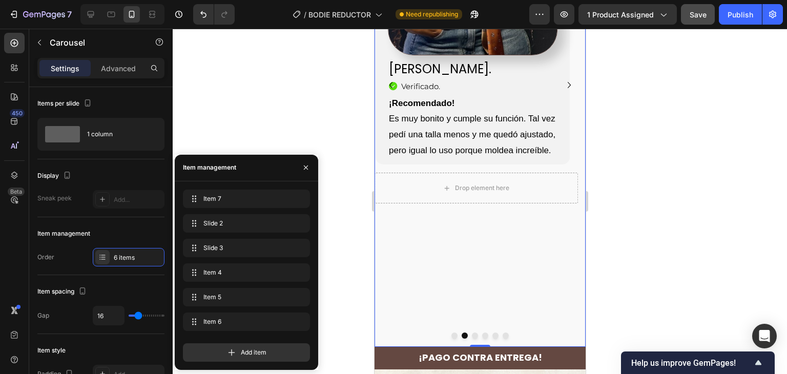
scroll to position [2868, 0]
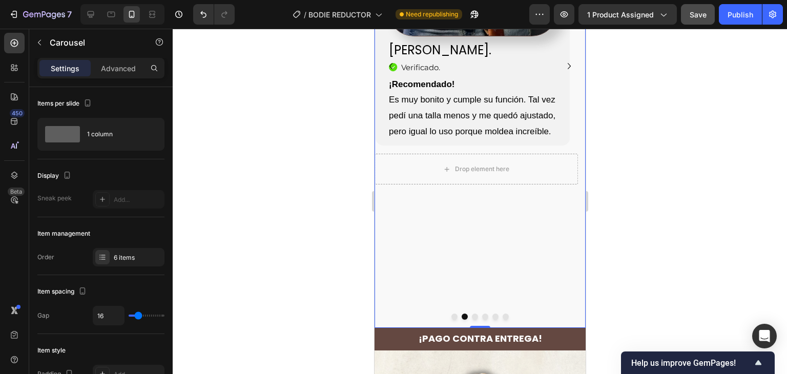
click at [452, 313] on button "Dot" at bounding box center [454, 316] width 6 height 6
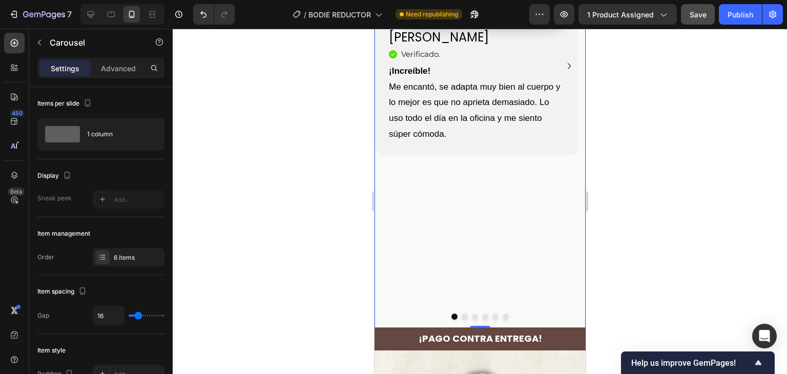
click at [475, 218] on div "Image [PERSON_NAME] Heading Icon Verificado. Heading Icon List ¡Increíble! Me e…" at bounding box center [475, 66] width 203 height 524
click at [120, 68] on p "Advanced" at bounding box center [118, 68] width 35 height 11
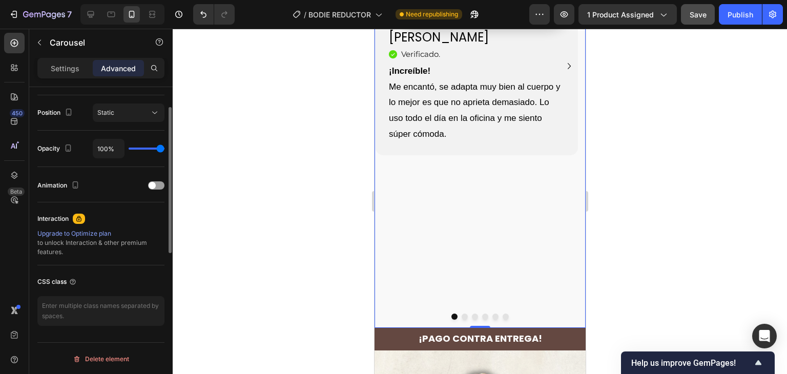
scroll to position [213, 0]
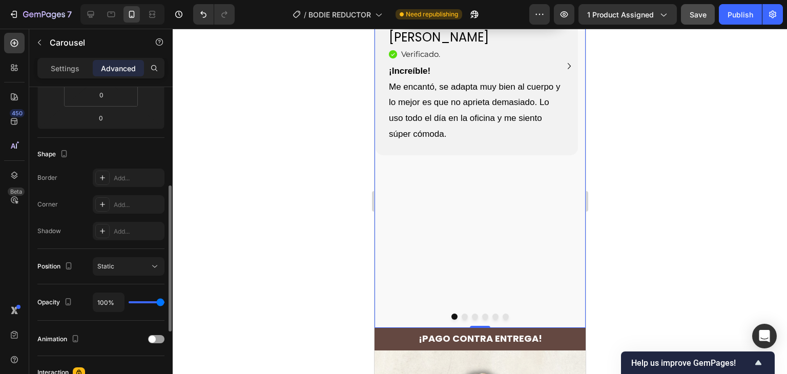
click at [658, 158] on div at bounding box center [480, 201] width 614 height 345
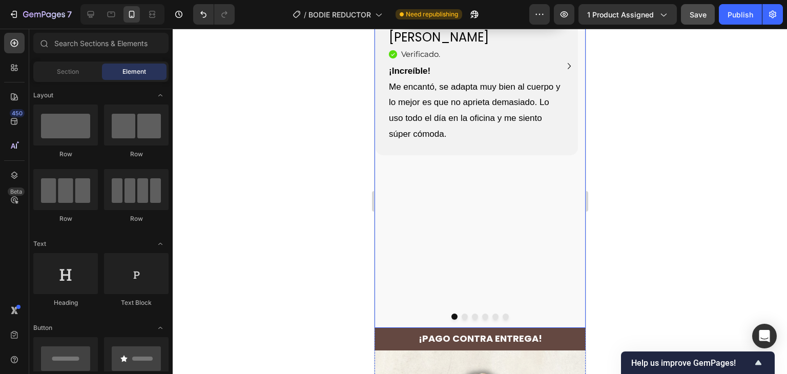
click at [485, 224] on div "Image [PERSON_NAME] Heading Icon Verificado. Heading Icon List ¡Increíble! Me e…" at bounding box center [475, 66] width 203 height 524
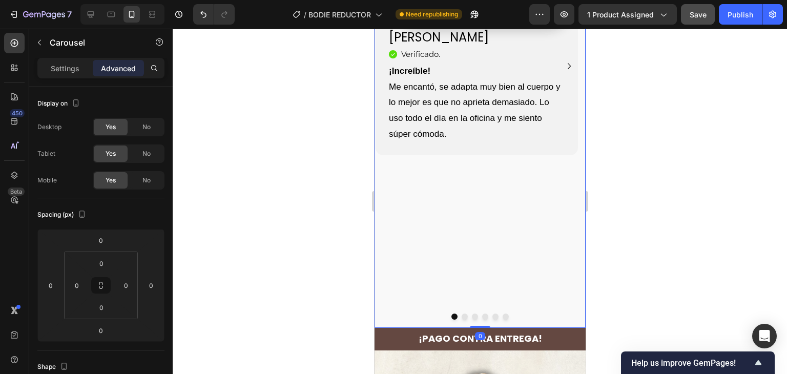
drag, startPoint x: 478, startPoint y: 271, endPoint x: 478, endPoint y: 164, distance: 106.5
click at [478, 164] on div "Image [PERSON_NAME] Heading Icon Verificado. Heading Icon List ¡Increíble! Me e…" at bounding box center [479, 66] width 211 height 524
click at [634, 168] on div at bounding box center [480, 201] width 614 height 345
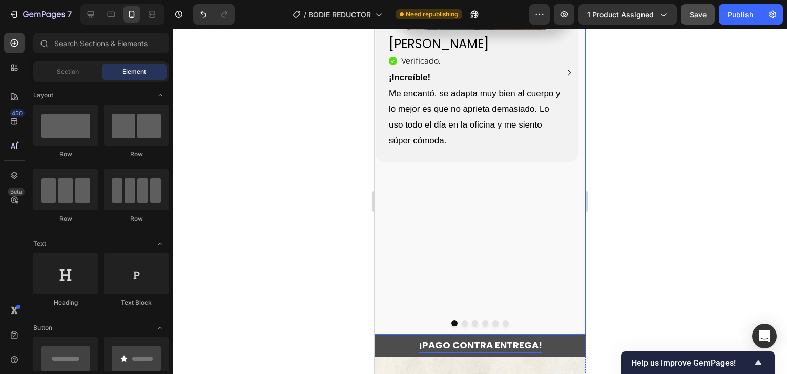
scroll to position [2868, 0]
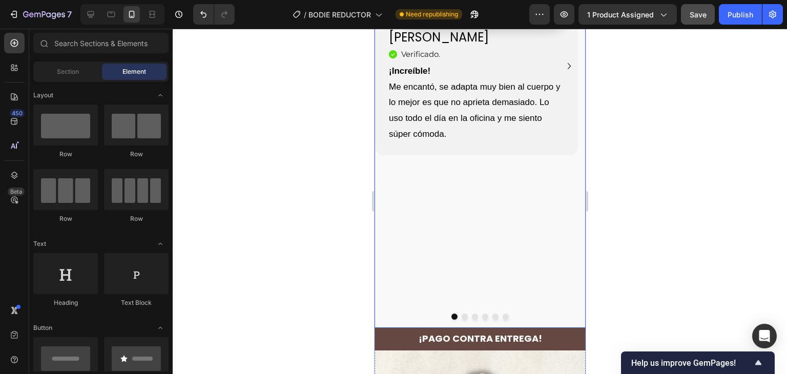
click at [502, 313] on button "Dot" at bounding box center [505, 316] width 6 height 6
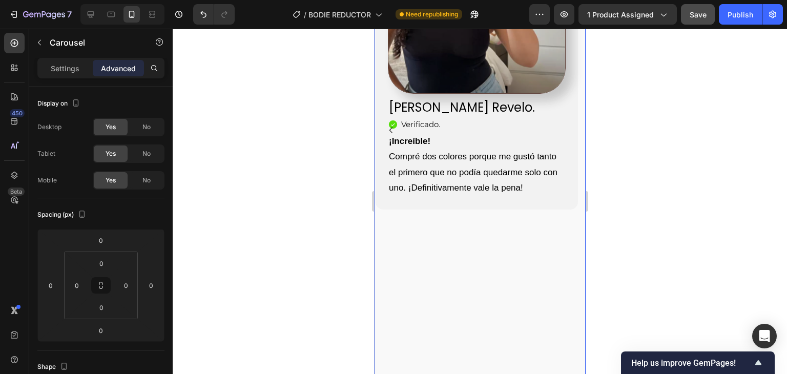
scroll to position [2817, 0]
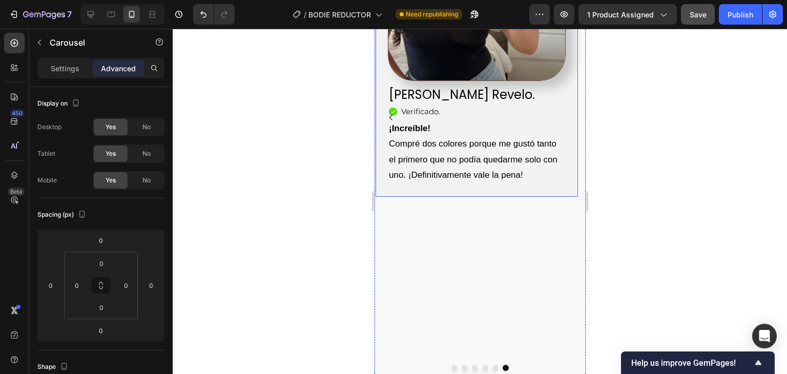
click at [537, 134] on div "Image [PERSON_NAME] Revelo. Heading Icon Verificado . Heading Icon List ¡Increí…" at bounding box center [476, 30] width 202 height 333
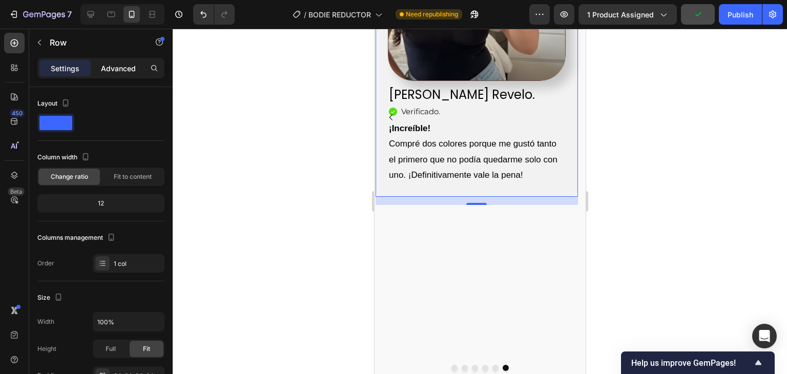
click at [117, 68] on p "Advanced" at bounding box center [118, 68] width 35 height 11
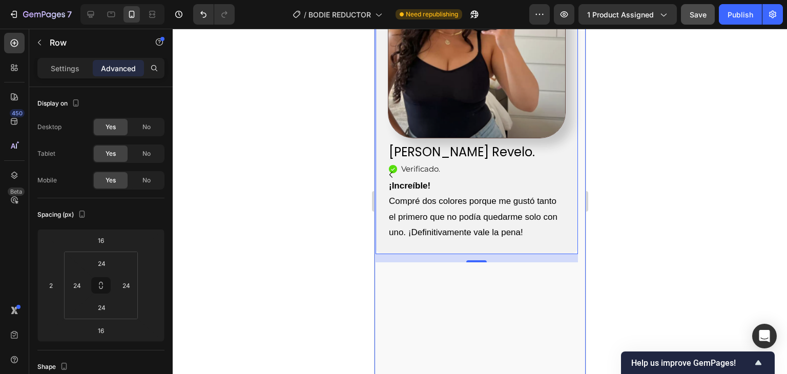
scroll to position [2766, 0]
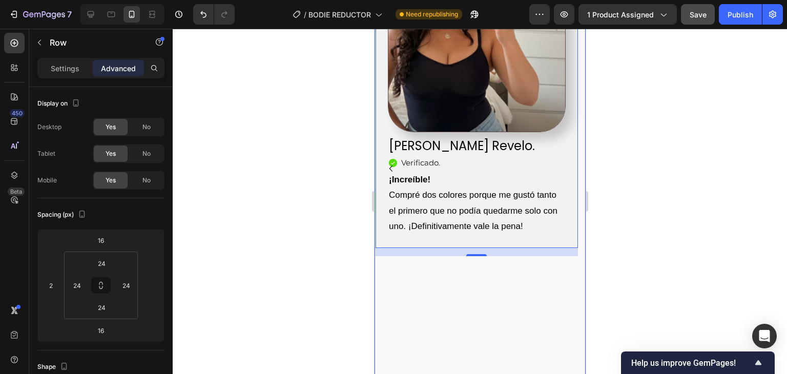
drag, startPoint x: 652, startPoint y: 210, endPoint x: 632, endPoint y: 227, distance: 26.9
click at [652, 209] on div at bounding box center [480, 201] width 614 height 345
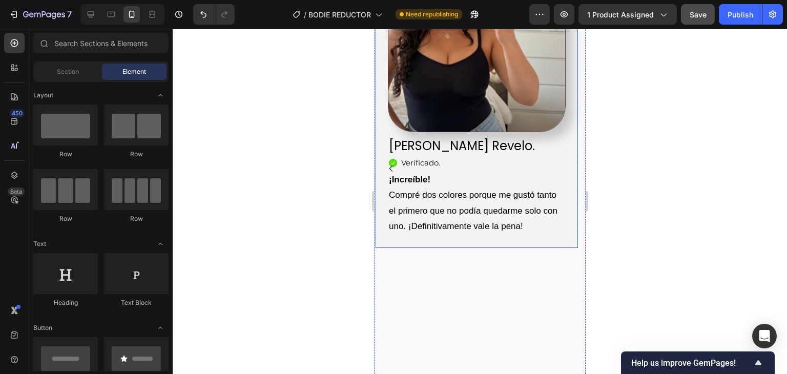
click at [554, 186] on div "Image [PERSON_NAME] Revelo. Heading Icon Verificado . Heading Icon List ¡Increí…" at bounding box center [476, 81] width 202 height 333
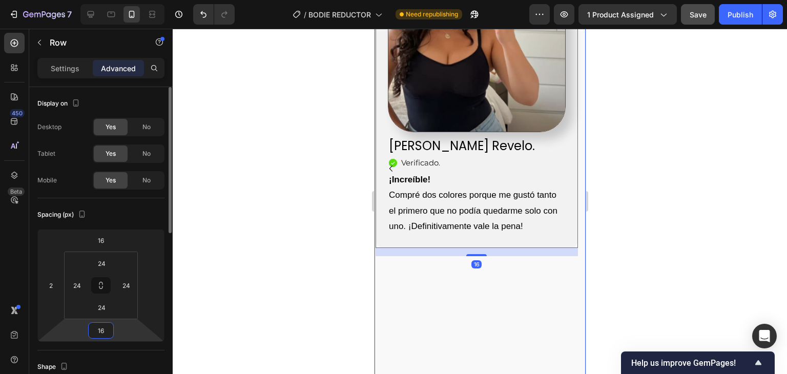
click at [104, 334] on input "16" at bounding box center [101, 330] width 20 height 15
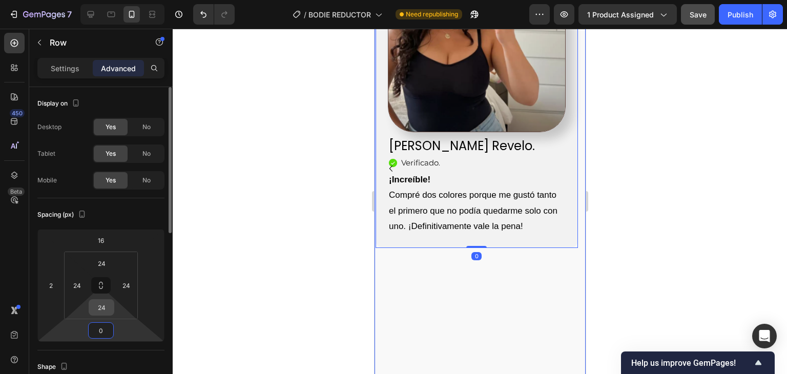
type input "0"
click at [99, 311] on input "24" at bounding box center [101, 307] width 20 height 15
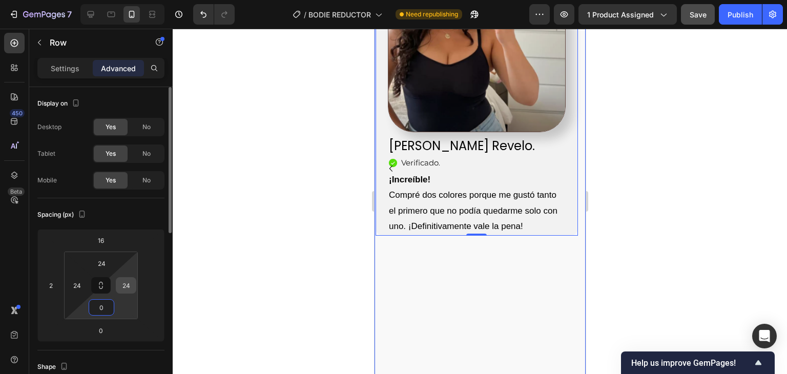
type input "24"
type input "16"
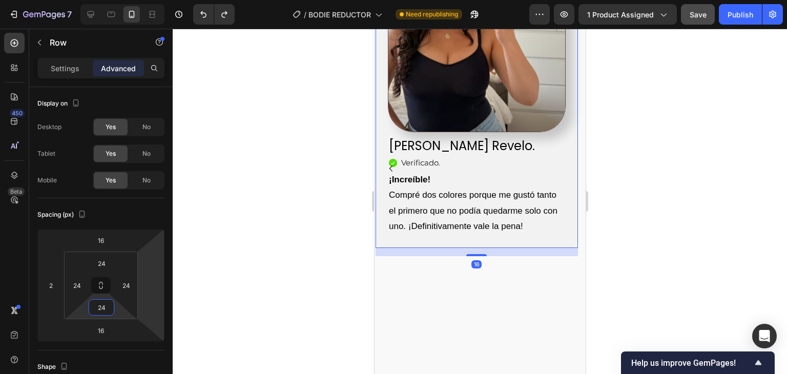
click at [686, 205] on div at bounding box center [480, 201] width 614 height 345
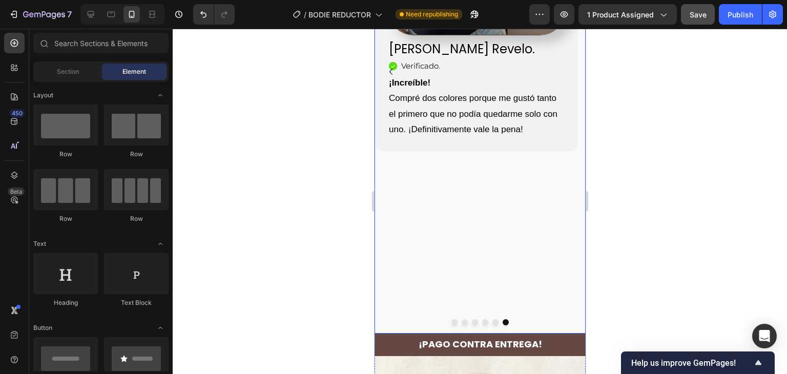
scroll to position [2868, 0]
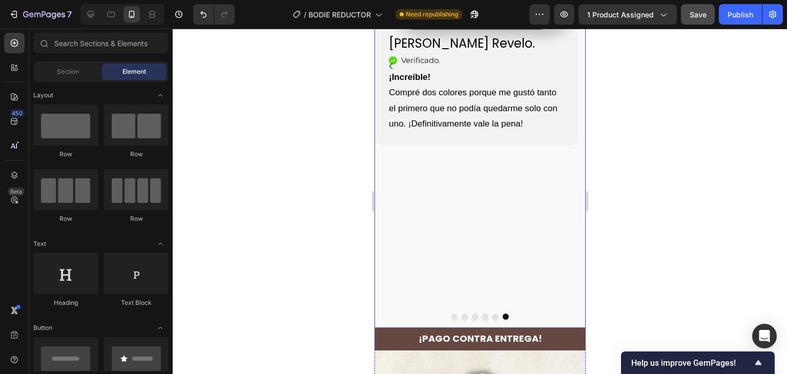
click at [509, 313] on div at bounding box center [479, 316] width 211 height 6
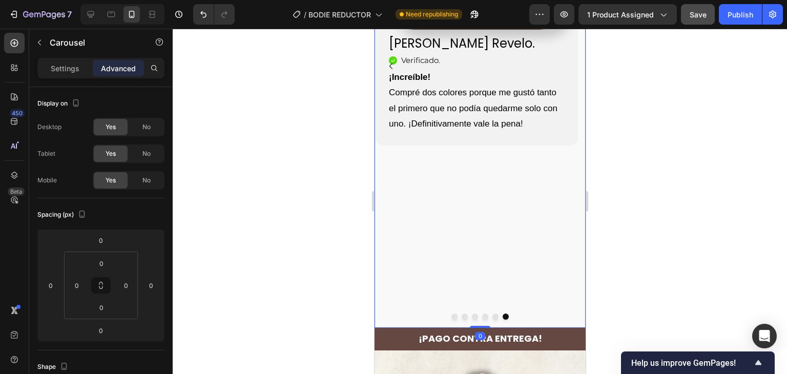
click at [504, 187] on div "Image [PERSON_NAME] Revelo. Heading Icon Verificado . Heading Icon List ¡Increí…" at bounding box center [475, 75] width 203 height 524
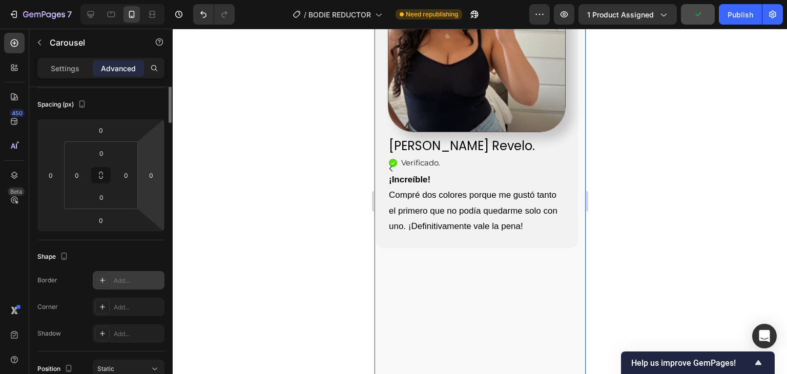
scroll to position [0, 0]
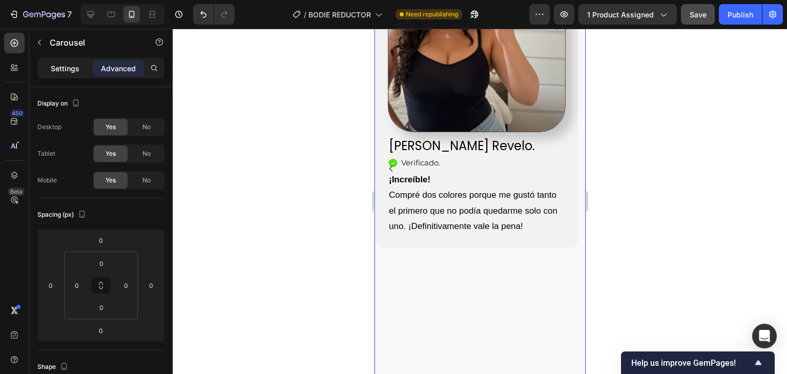
click at [62, 71] on p "Settings" at bounding box center [65, 68] width 29 height 11
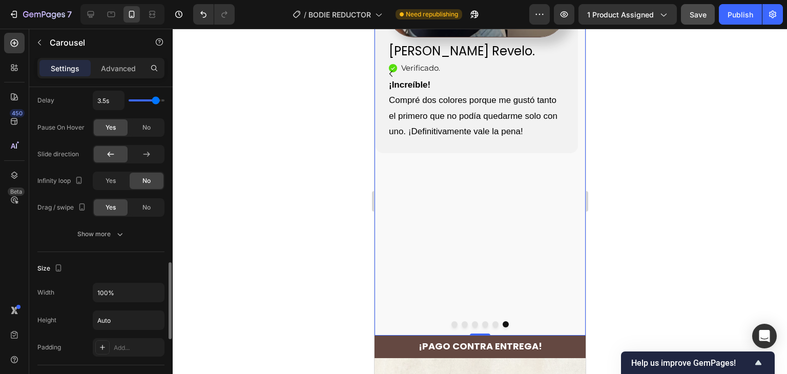
scroll to position [2868, 0]
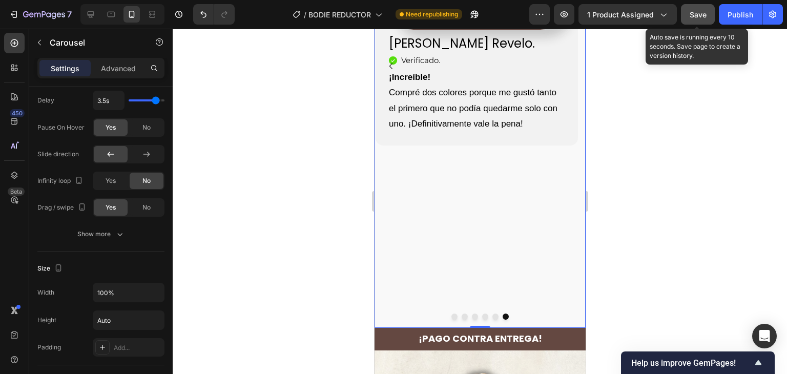
click at [696, 20] on button "Save" at bounding box center [698, 14] width 34 height 20
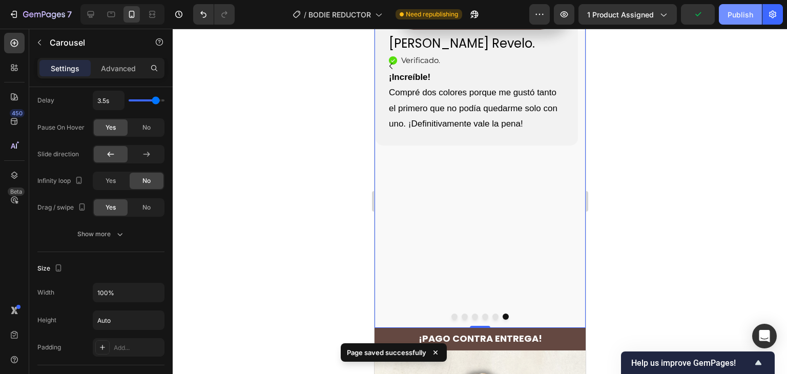
click at [740, 9] on div "Publish" at bounding box center [740, 14] width 26 height 11
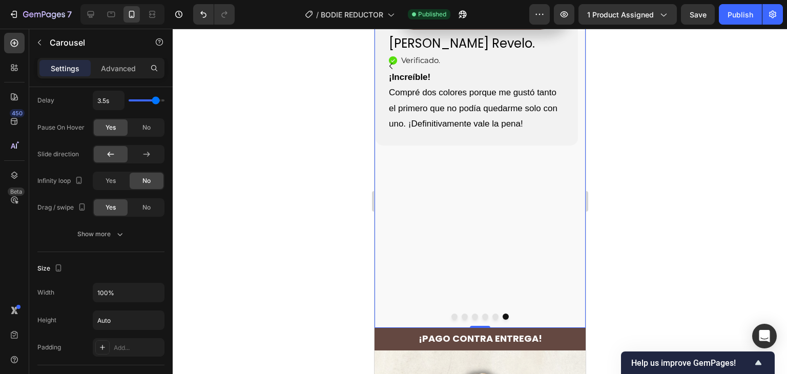
click at [452, 313] on button "Dot" at bounding box center [454, 316] width 6 height 6
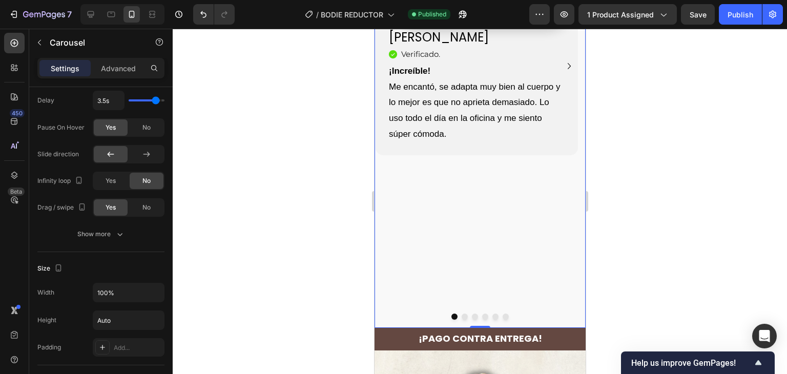
click at [458, 313] on div at bounding box center [479, 316] width 211 height 6
click at [461, 313] on button "Dot" at bounding box center [464, 316] width 6 height 6
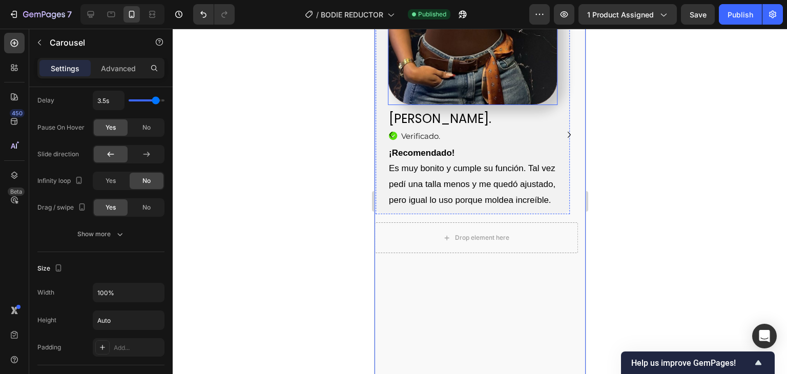
scroll to position [2817, 0]
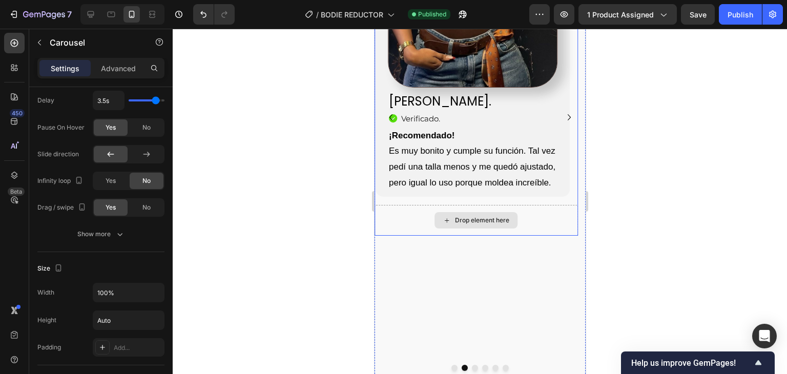
click at [537, 205] on div "Drop element here" at bounding box center [475, 220] width 203 height 31
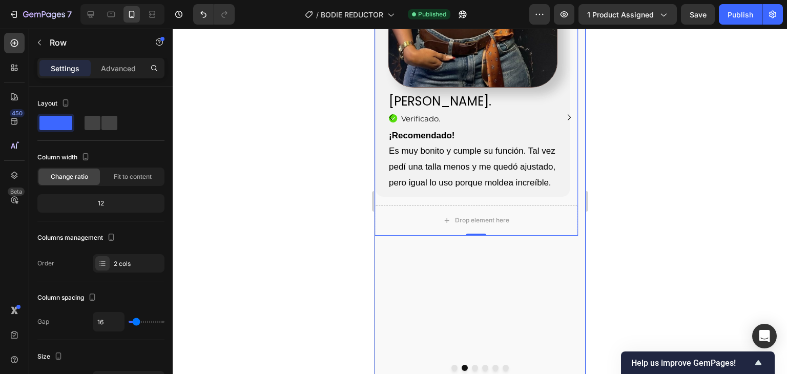
click at [453, 365] on div at bounding box center [479, 368] width 211 height 6
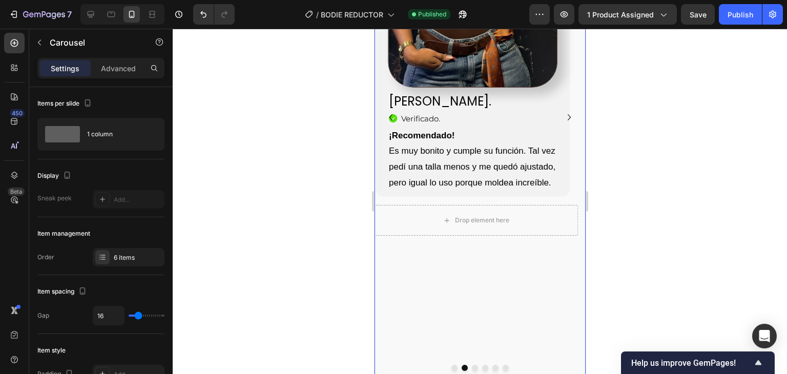
click at [453, 365] on button "Dot" at bounding box center [454, 368] width 6 height 6
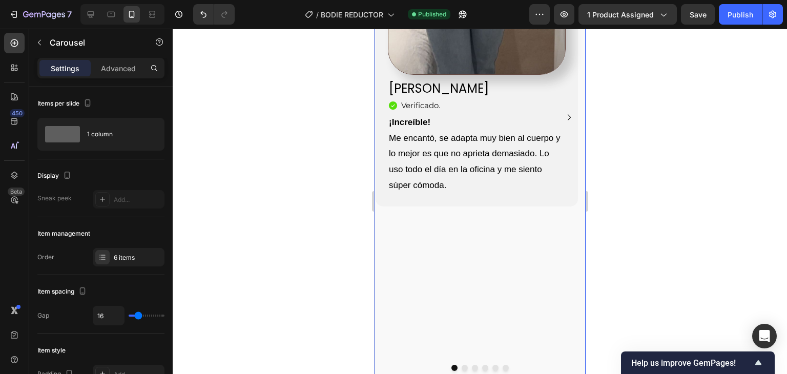
click at [461, 365] on button "Dot" at bounding box center [464, 368] width 6 height 6
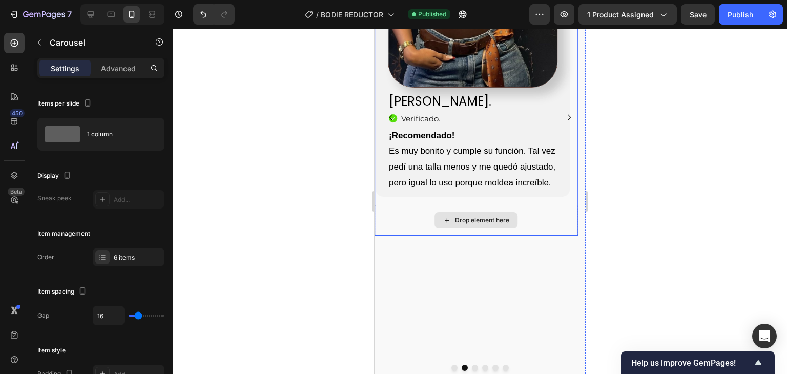
click at [532, 205] on div "Drop element here" at bounding box center [475, 220] width 203 height 31
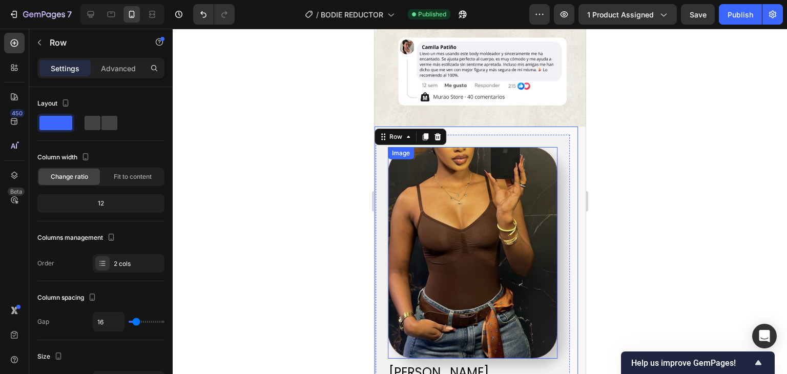
scroll to position [2561, 0]
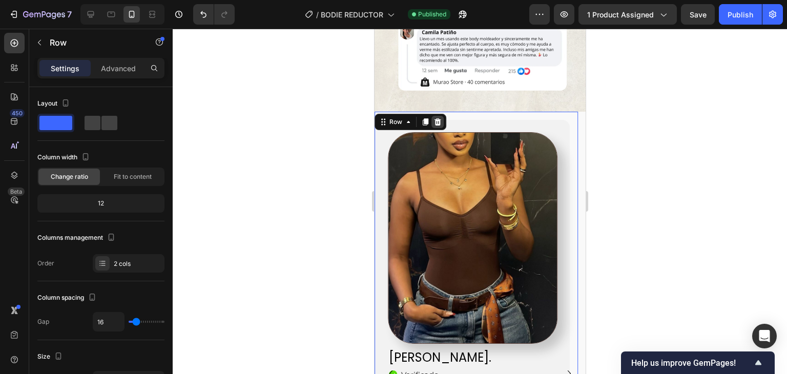
click at [439, 118] on icon at bounding box center [436, 121] width 7 height 7
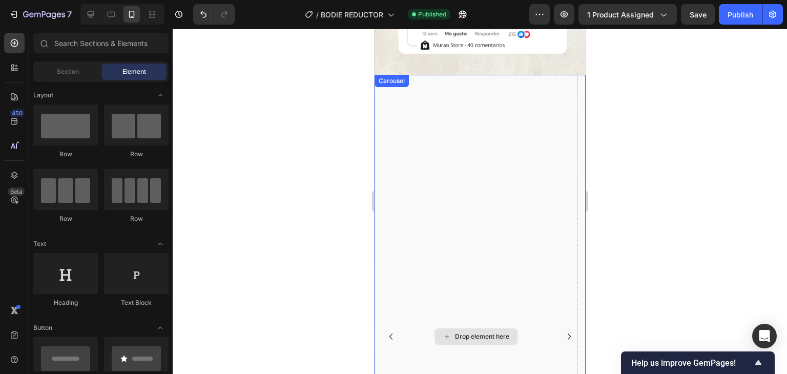
scroll to position [2766, 0]
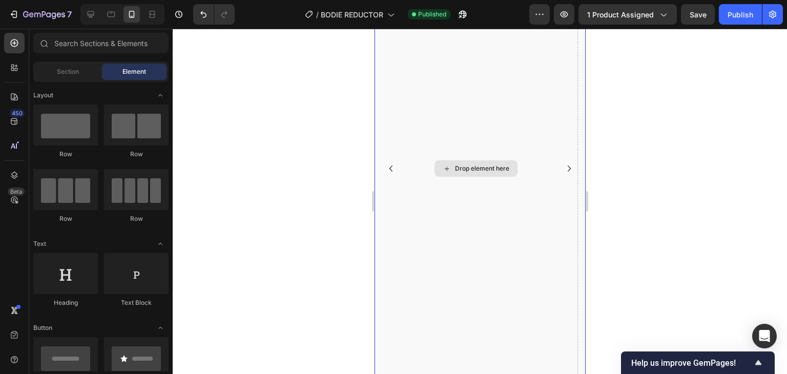
click at [396, 162] on icon "Carousel Back Arrow" at bounding box center [390, 168] width 12 height 12
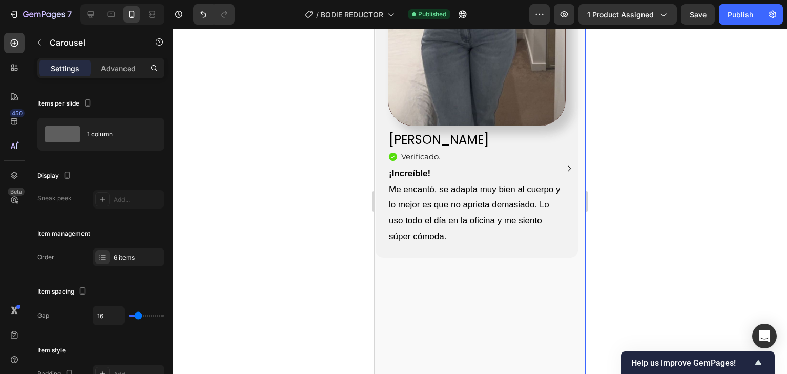
click at [562, 162] on icon "Carousel Next Arrow" at bounding box center [568, 168] width 12 height 12
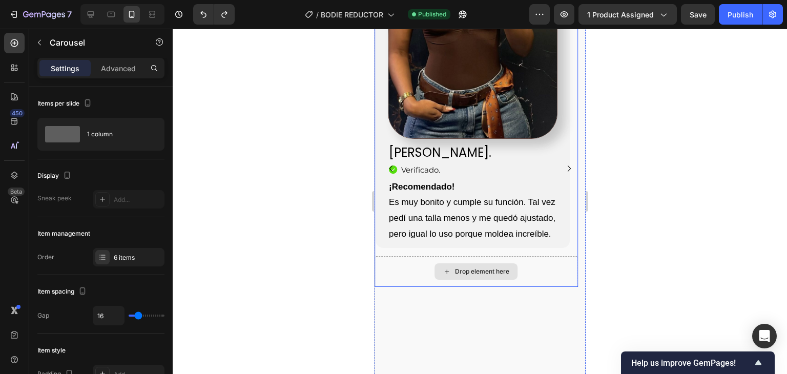
click at [544, 256] on div "Drop element here" at bounding box center [475, 271] width 203 height 31
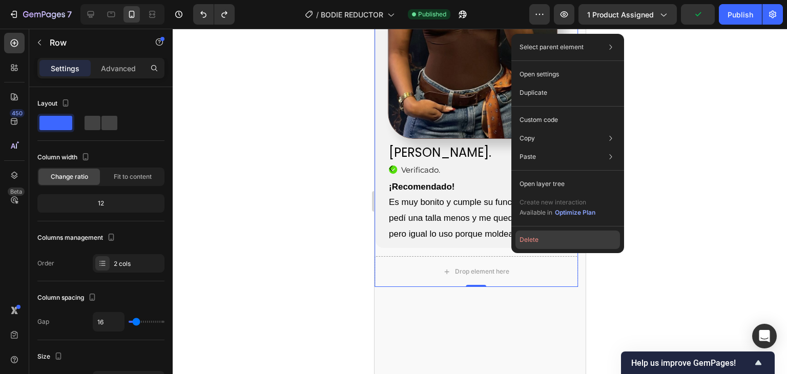
click at [539, 245] on button "Delete" at bounding box center [567, 239] width 104 height 18
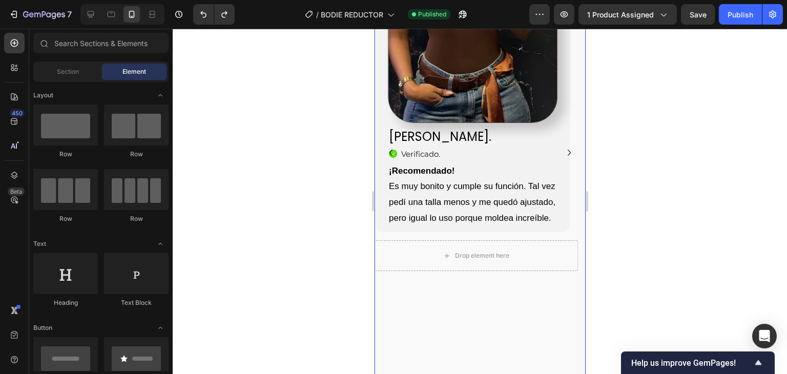
scroll to position [2868, 0]
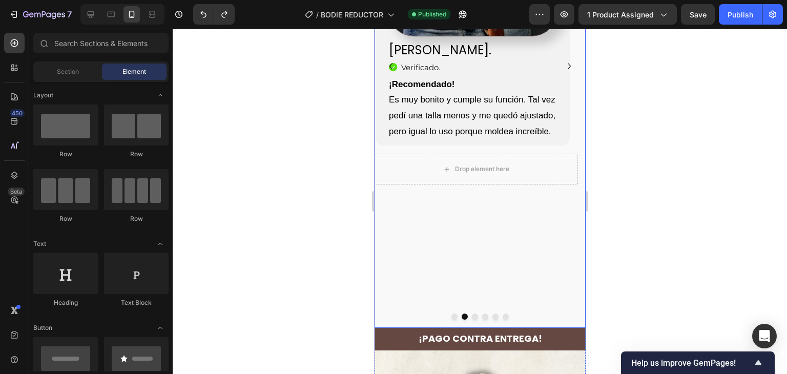
click at [519, 180] on div "Image [PERSON_NAME]. Heading Icon Verificado. Heading Icon List ¡Recomendado! E…" at bounding box center [475, 66] width 203 height 524
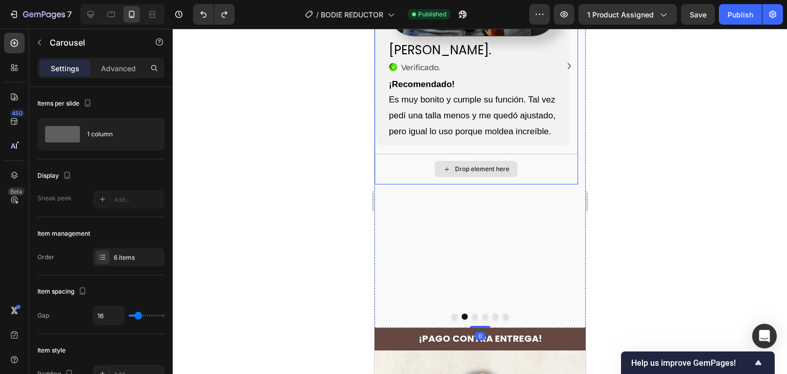
click at [538, 154] on div "Drop element here" at bounding box center [475, 169] width 203 height 31
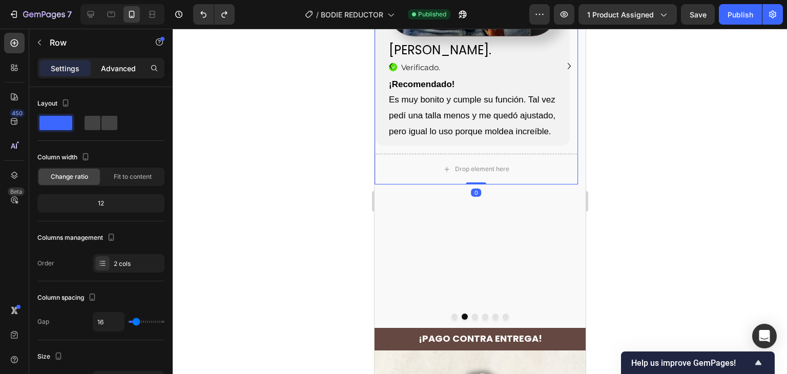
click at [133, 71] on p "Advanced" at bounding box center [118, 68] width 35 height 11
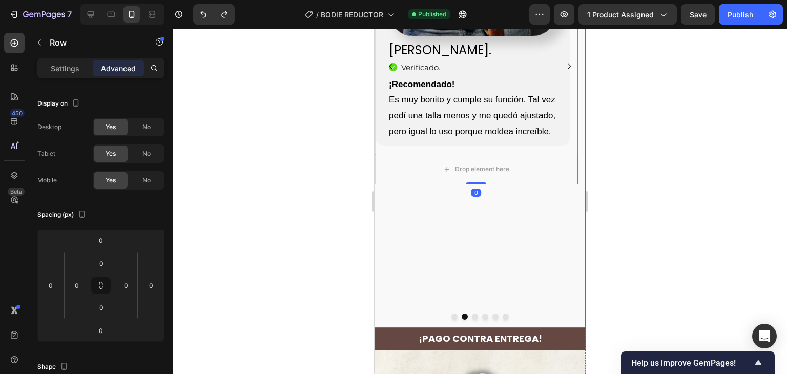
click at [482, 192] on div "Image [PERSON_NAME]. Heading Icon Verificado. Heading Icon List ¡Recomendado! E…" at bounding box center [475, 66] width 203 height 524
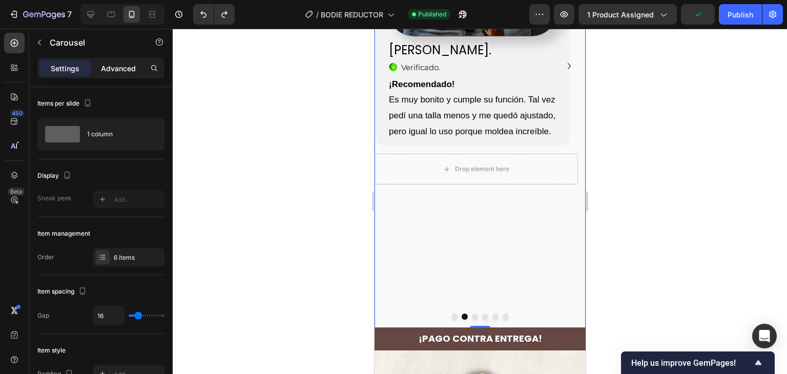
click at [128, 64] on p "Advanced" at bounding box center [118, 68] width 35 height 11
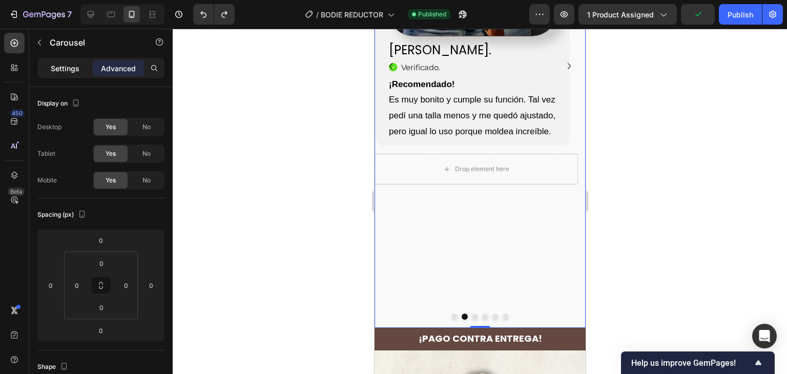
click at [64, 72] on p "Settings" at bounding box center [65, 68] width 29 height 11
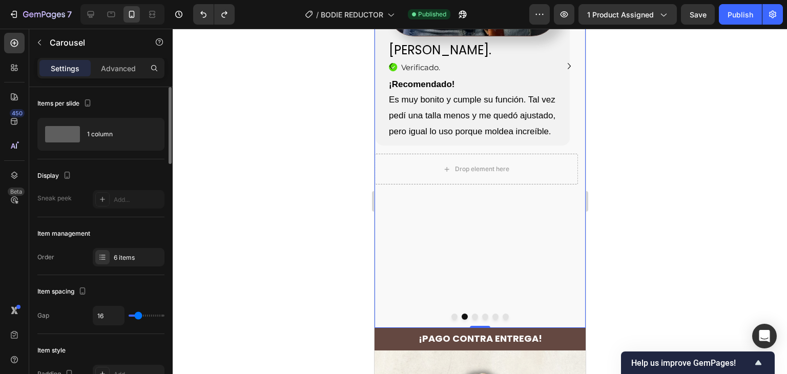
type input "0"
drag, startPoint x: 137, startPoint y: 315, endPoint x: 124, endPoint y: 316, distance: 13.4
type input "0"
click at [129, 316] on input "range" at bounding box center [147, 315] width 36 height 2
click at [104, 319] on input "0" at bounding box center [108, 315] width 31 height 18
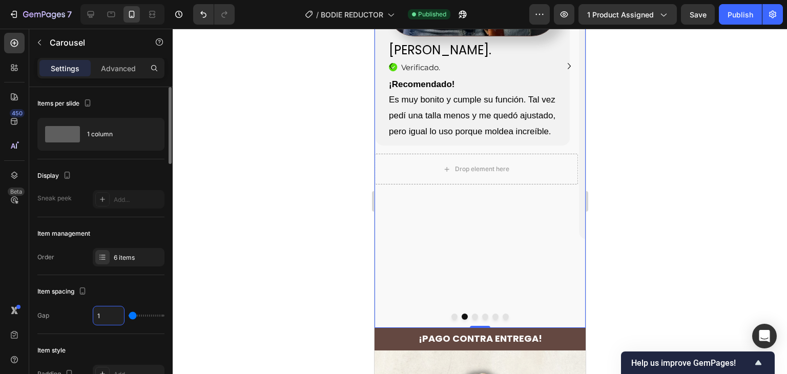
type input "16"
click at [696, 150] on div at bounding box center [480, 201] width 614 height 345
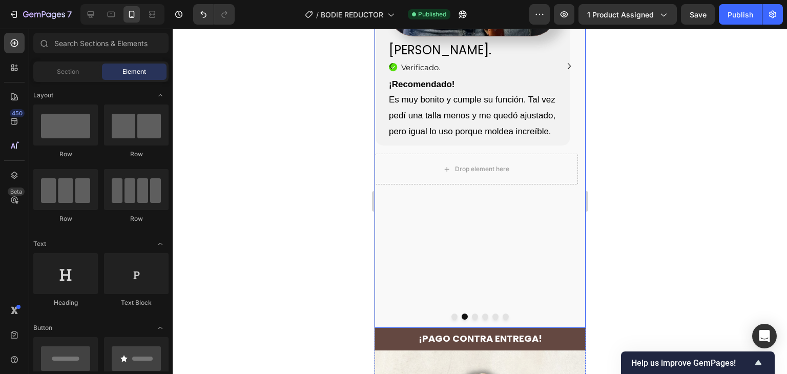
click at [502, 313] on button "Dot" at bounding box center [505, 316] width 6 height 6
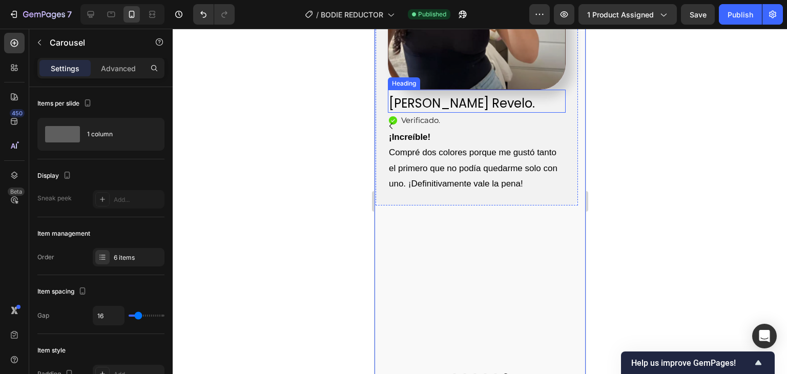
scroll to position [2817, 0]
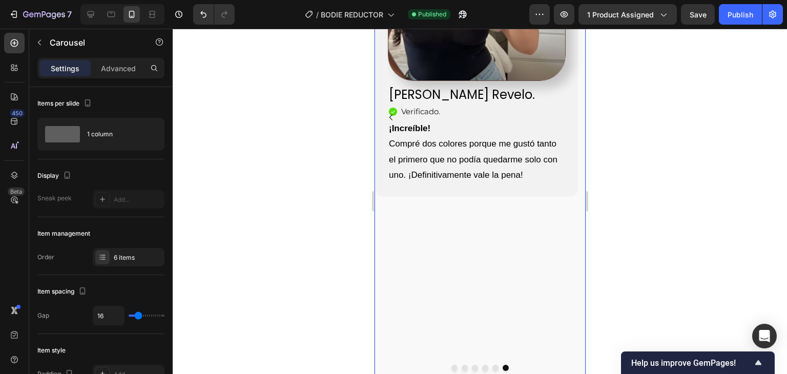
click at [503, 211] on div "Image [PERSON_NAME] Revelo. Heading Icon Verificado . Heading Icon List ¡Increí…" at bounding box center [475, 126] width 203 height 524
click at [559, 136] on div "Image [PERSON_NAME] Revelo. Heading Icon Verificado . Heading Icon List ¡Increí…" at bounding box center [476, 30] width 202 height 333
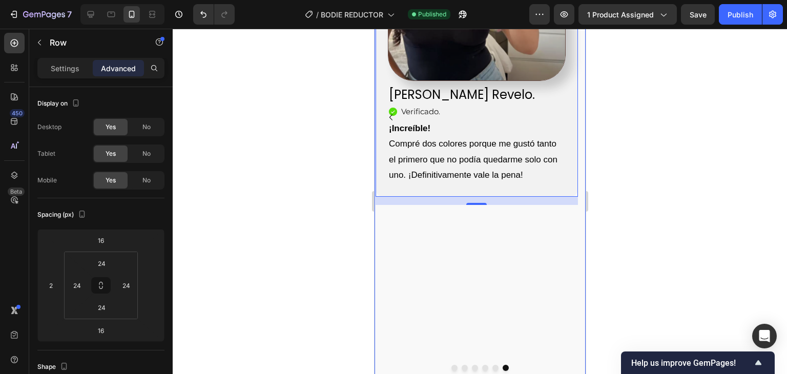
click at [557, 226] on div "Image [PERSON_NAME] Revelo. Heading Icon Verificado . Heading Icon List ¡Increí…" at bounding box center [475, 126] width 203 height 524
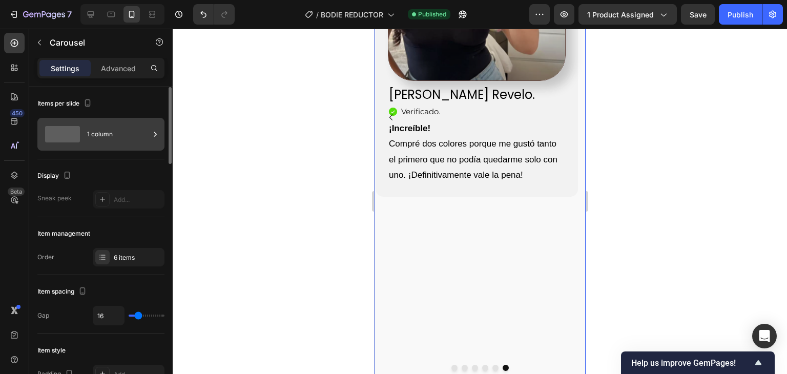
click at [105, 136] on div "1 column" at bounding box center [118, 134] width 62 height 24
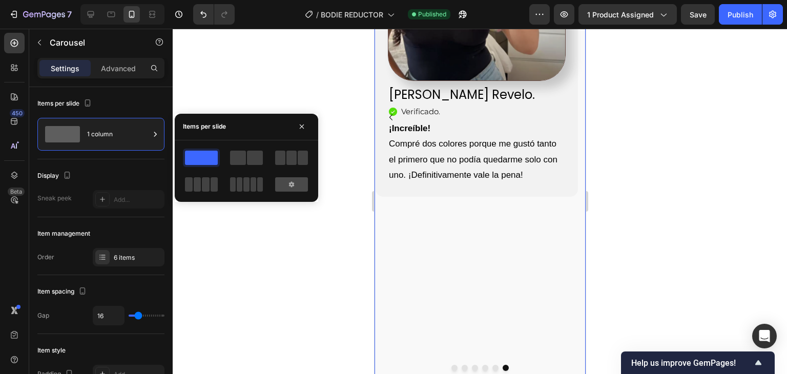
click at [295, 181] on icon at bounding box center [291, 184] width 8 height 8
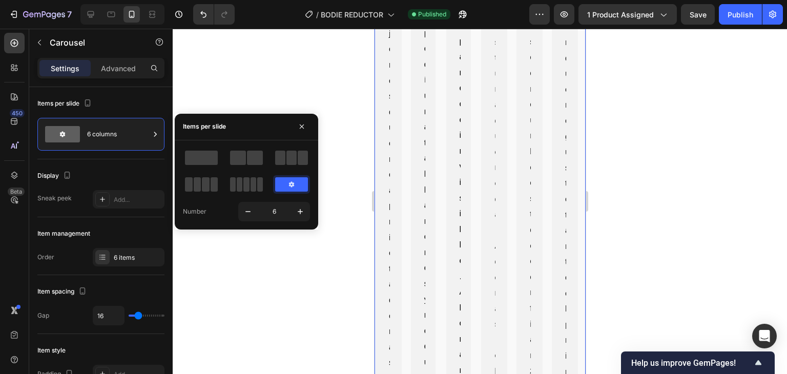
scroll to position [3757, 0]
click at [195, 154] on span at bounding box center [201, 158] width 33 height 14
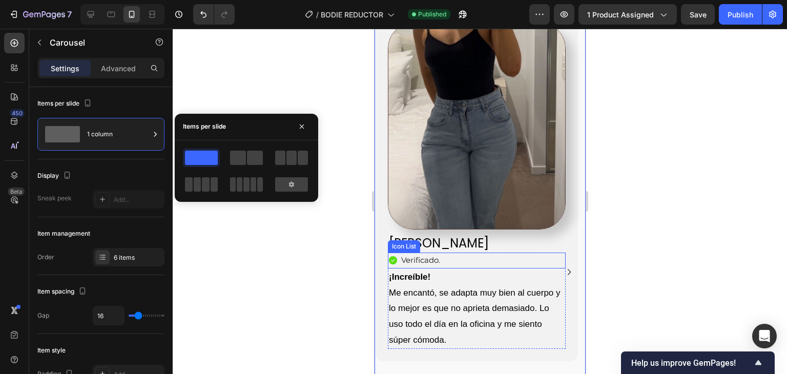
scroll to position [2630, 0]
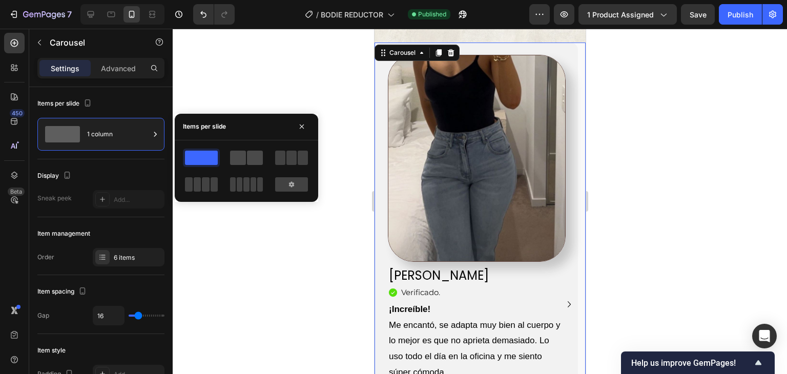
click at [252, 152] on span at bounding box center [255, 158] width 16 height 14
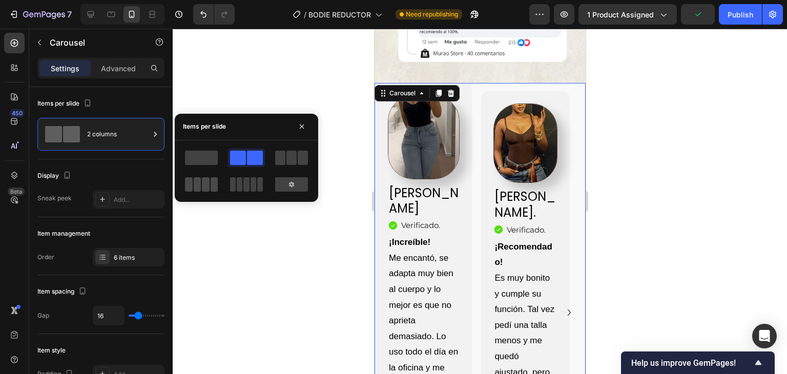
click at [196, 183] on span at bounding box center [198, 184] width 8 height 14
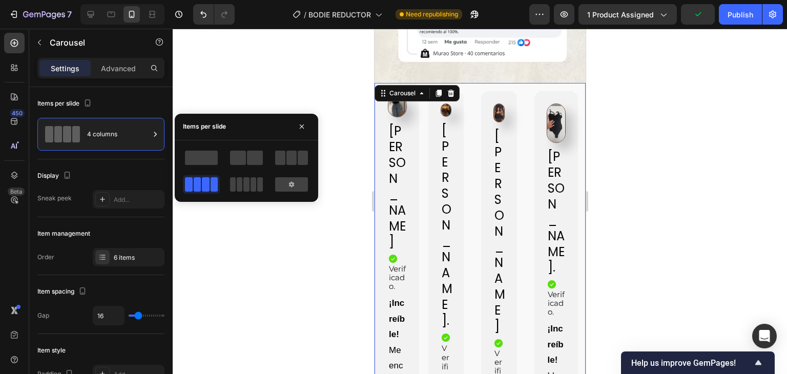
scroll to position [3245, 0]
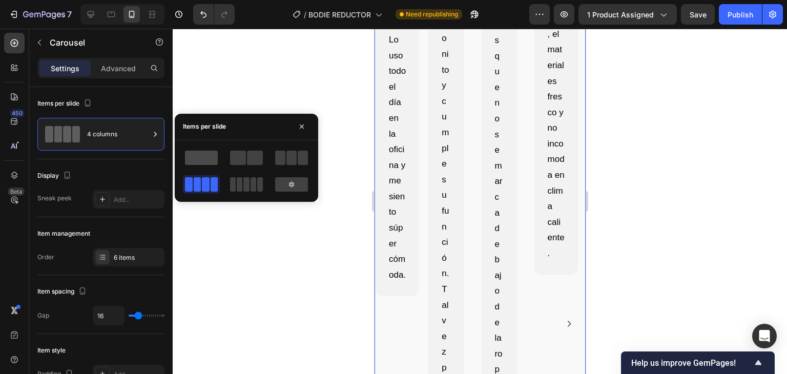
drag, startPoint x: 193, startPoint y: 155, endPoint x: 173, endPoint y: 197, distance: 46.3
click at [193, 155] on span at bounding box center [201, 158] width 33 height 14
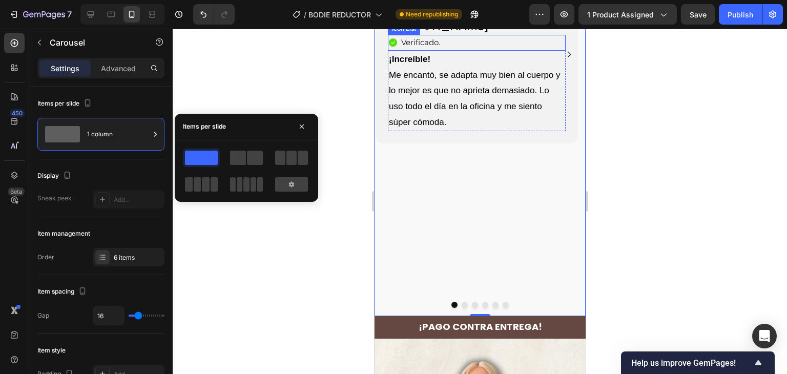
scroll to position [2886, 0]
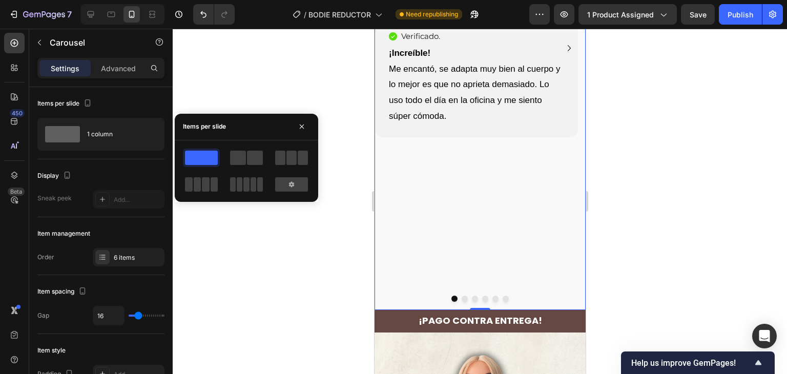
click at [475, 184] on div "Image [PERSON_NAME] Heading Icon Verificado. Heading Icon List ¡Increíble! Me e…" at bounding box center [475, 48] width 203 height 524
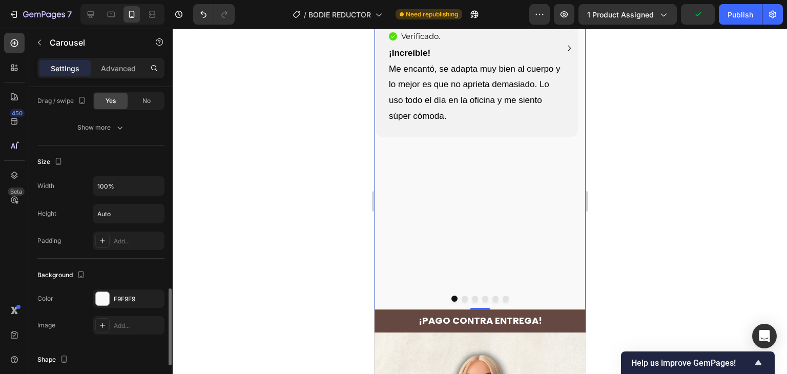
scroll to position [670, 0]
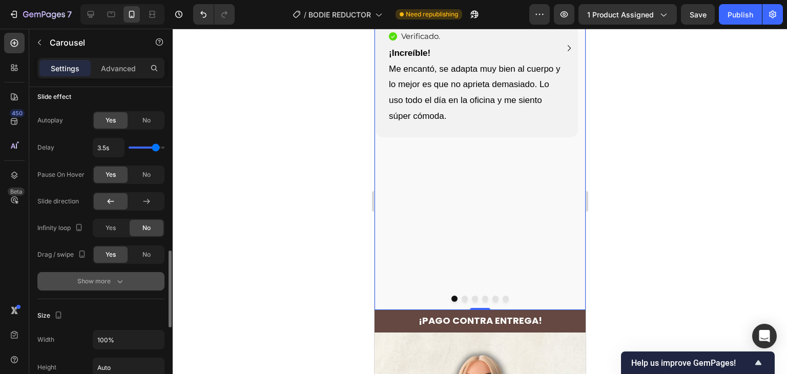
click at [134, 280] on button "Show more" at bounding box center [100, 281] width 127 height 18
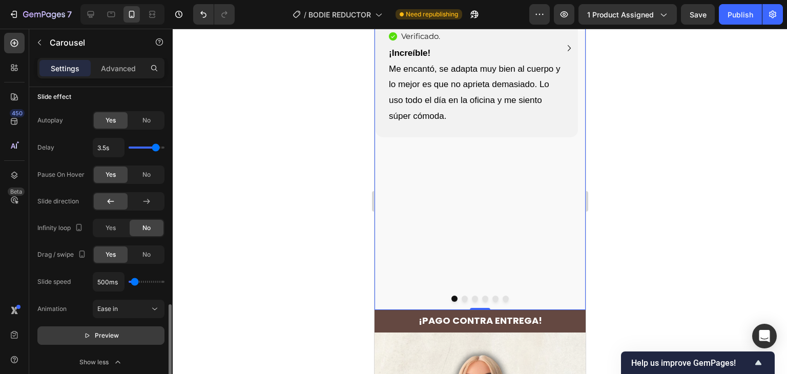
scroll to position [772, 0]
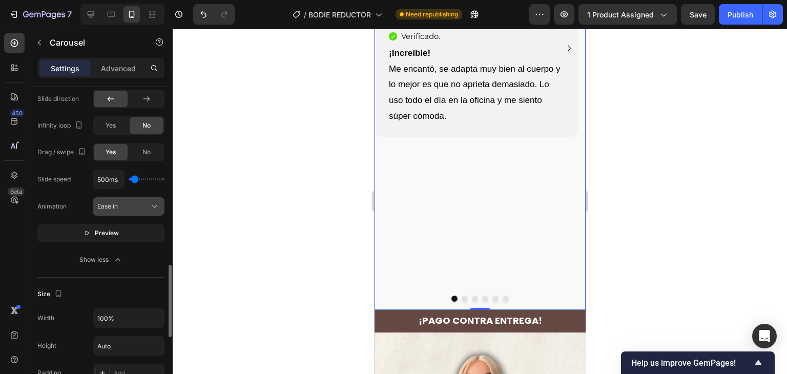
click at [146, 207] on div "Ease in" at bounding box center [123, 206] width 52 height 9
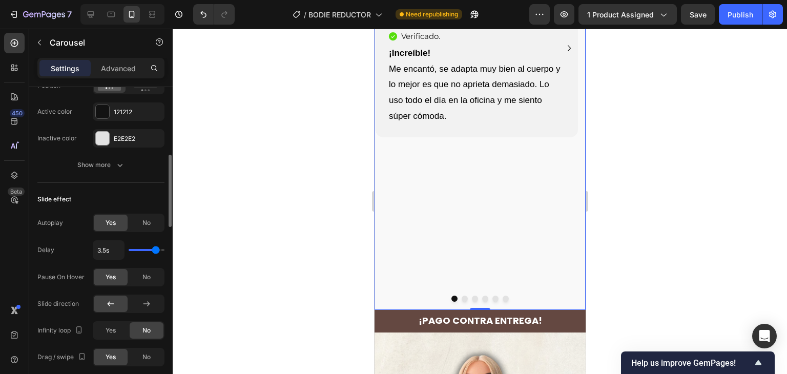
scroll to position [465, 0]
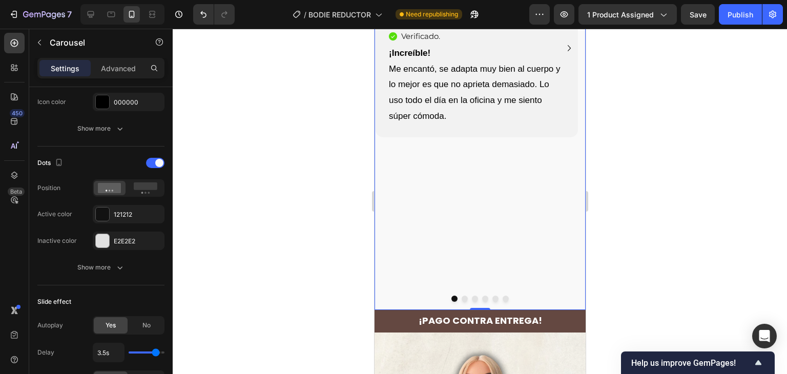
click at [525, 184] on div "Image [PERSON_NAME] Heading Icon Verificado. Heading Icon List ¡Increíble! Me e…" at bounding box center [475, 48] width 203 height 524
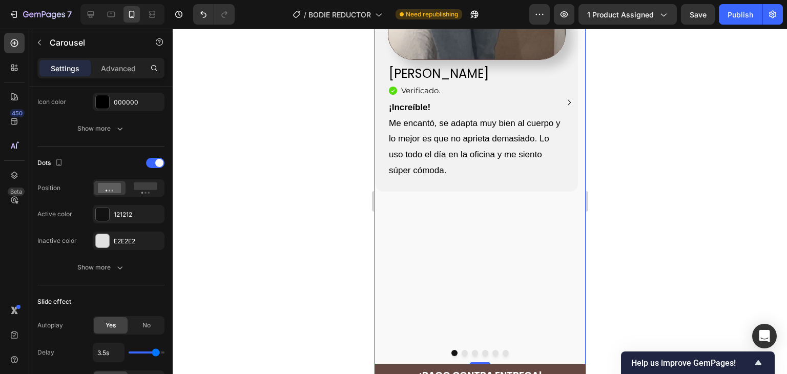
scroll to position [2784, 0]
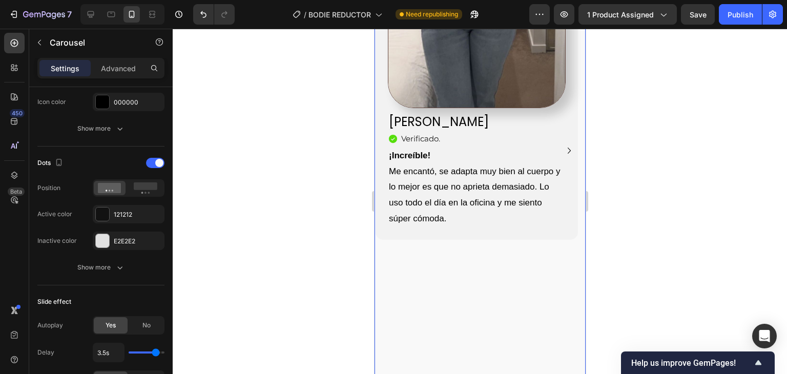
click at [502, 274] on div "Image [PERSON_NAME] Heading Icon Verificado. Heading Icon List ¡Increíble! Me e…" at bounding box center [475, 151] width 203 height 524
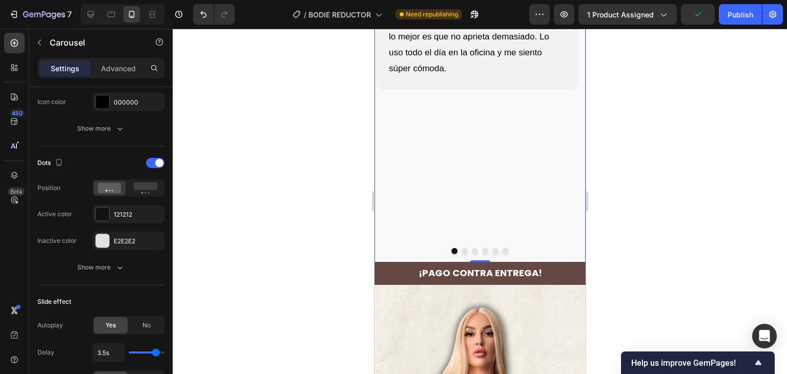
scroll to position [2937, 0]
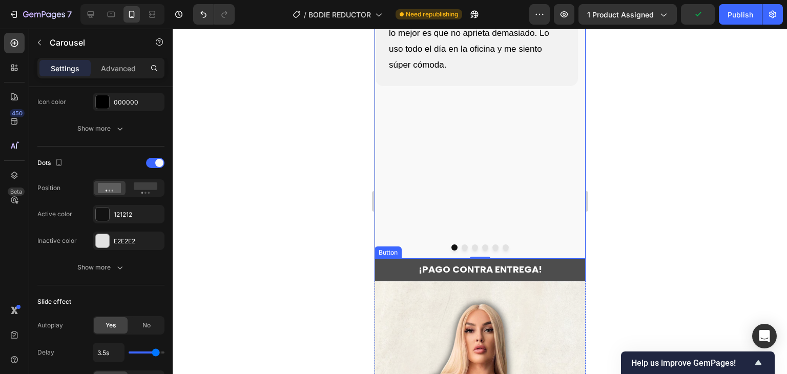
click at [564, 259] on button "¡PAGO CONTRA ENTREGA!" at bounding box center [479, 270] width 211 height 22
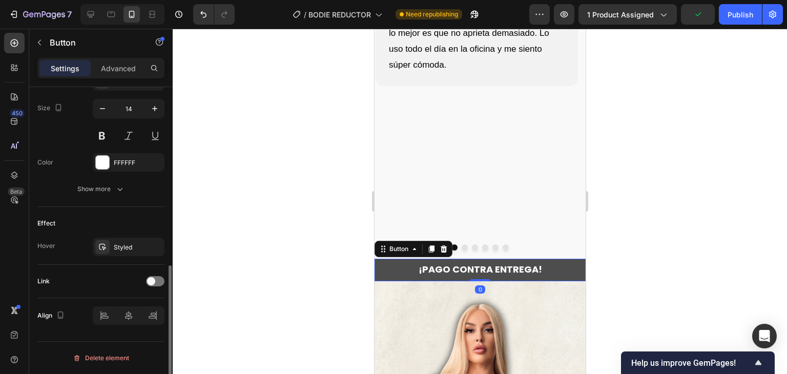
scroll to position [0, 0]
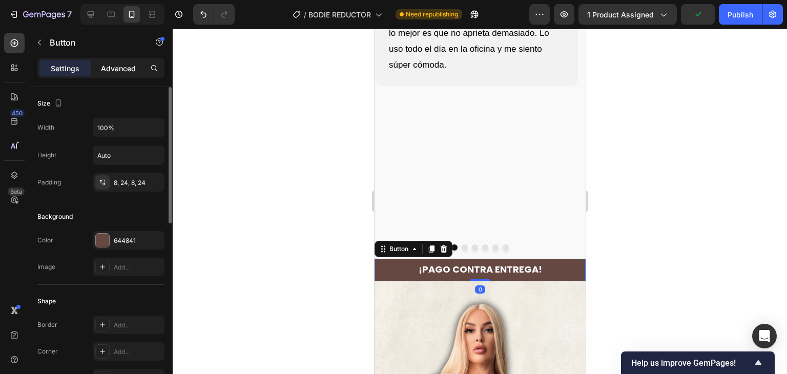
click at [123, 64] on p "Advanced" at bounding box center [118, 68] width 35 height 11
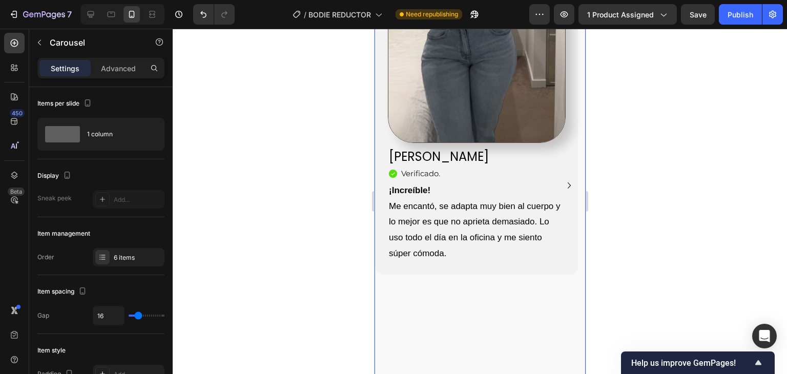
scroll to position [2835, 0]
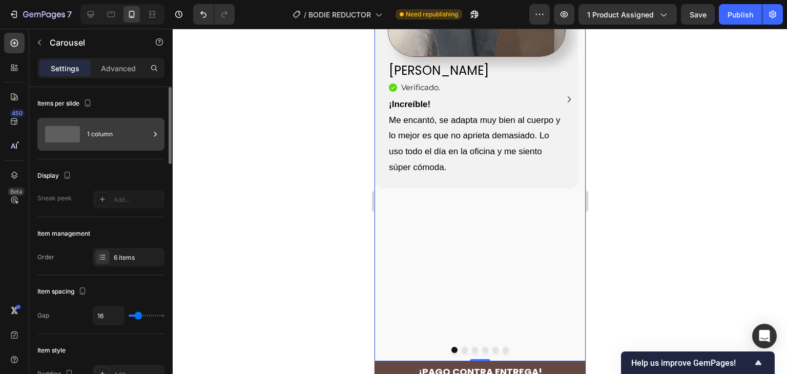
click at [107, 128] on div "1 column" at bounding box center [118, 134] width 62 height 24
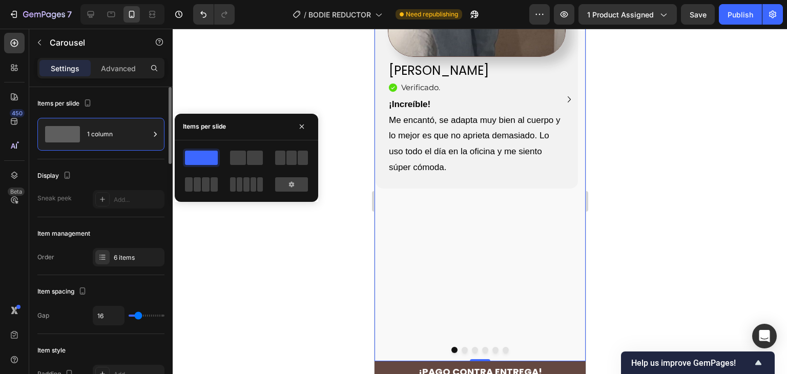
click at [137, 222] on div "Item management Order 6 items" at bounding box center [100, 246] width 127 height 58
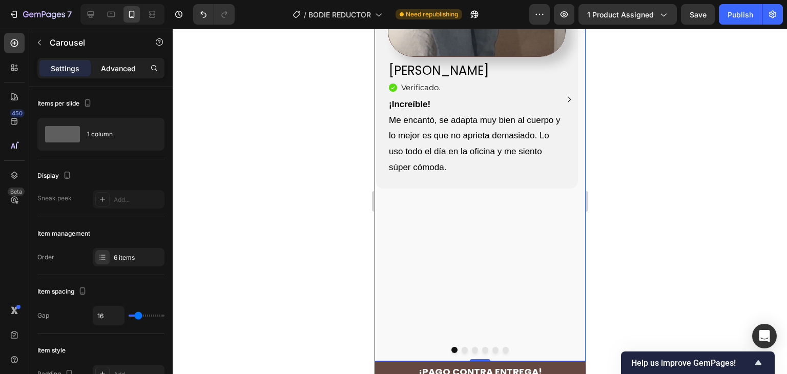
click at [121, 73] on div "Advanced" at bounding box center [118, 68] width 51 height 16
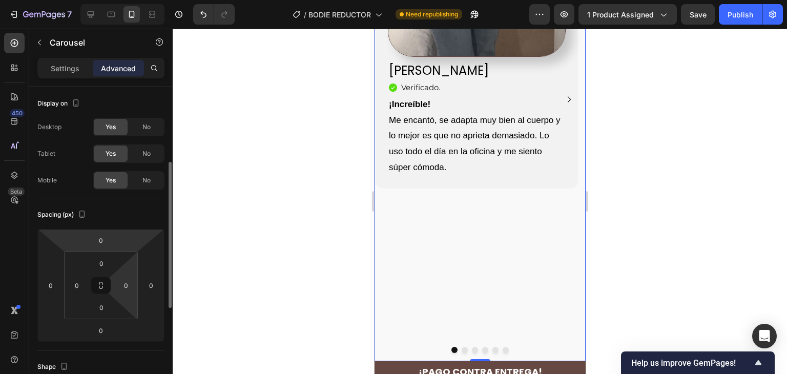
scroll to position [205, 0]
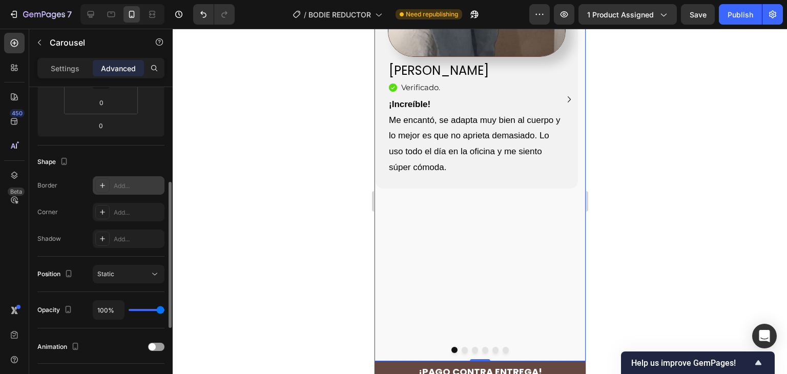
click at [113, 189] on div "Add..." at bounding box center [129, 185] width 72 height 18
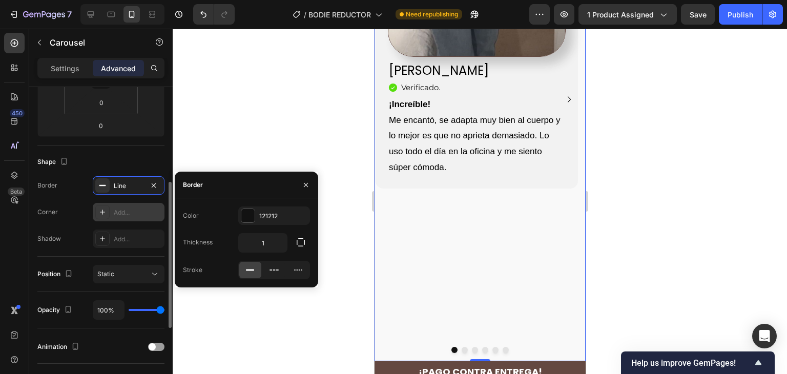
scroll to position [2834, 0]
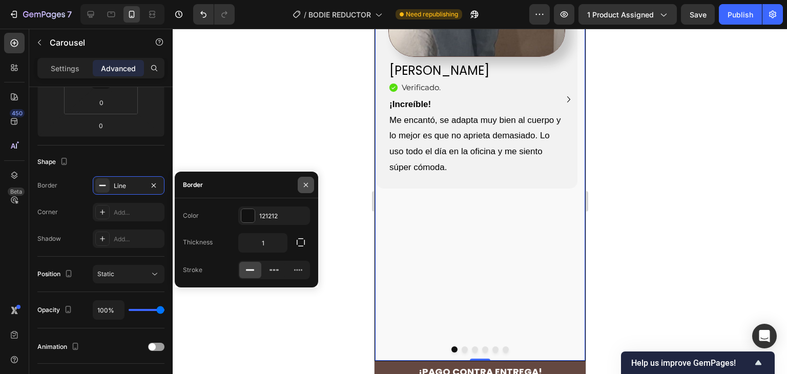
click at [307, 184] on icon "button" at bounding box center [306, 185] width 8 height 8
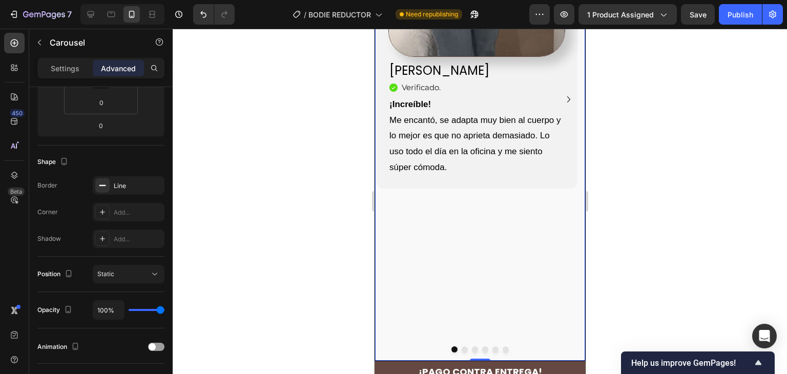
click at [481, 218] on div "Image [PERSON_NAME] Heading Icon Verificado. Heading Icon List ¡Increíble! Me e…" at bounding box center [475, 100] width 202 height 522
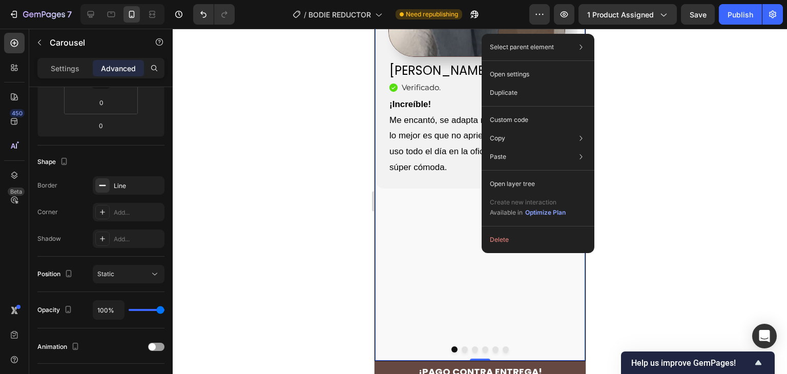
click at [432, 206] on div "Image [PERSON_NAME] Heading Icon Verificado. Heading Icon List ¡Increíble! Me e…" at bounding box center [475, 100] width 202 height 522
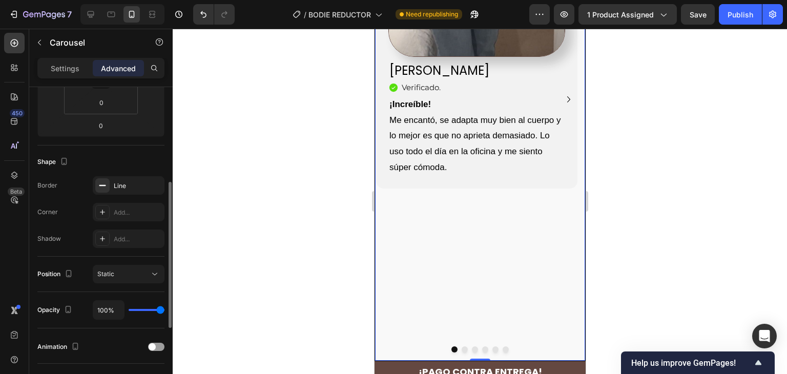
scroll to position [0, 0]
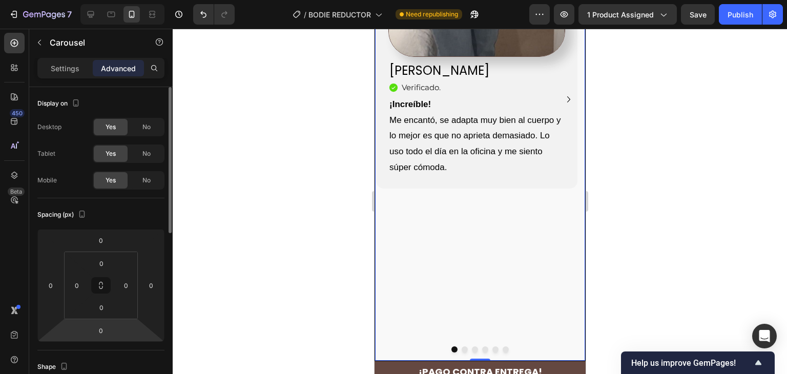
click at [149, 0] on html "7 Version history / BODIE REDUCTOR Need republishing Preview 1 product assigned…" at bounding box center [393, 0] width 787 height 0
drag, startPoint x: 128, startPoint y: 338, endPoint x: 358, endPoint y: 228, distance: 255.4
click at [126, 0] on html "7 Version history / BODIE REDUCTOR Need republishing Preview 1 product assigned…" at bounding box center [393, 0] width 787 height 0
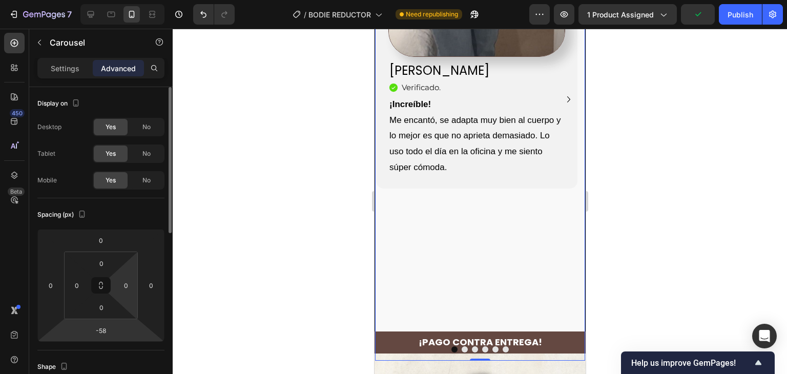
scroll to position [51, 0]
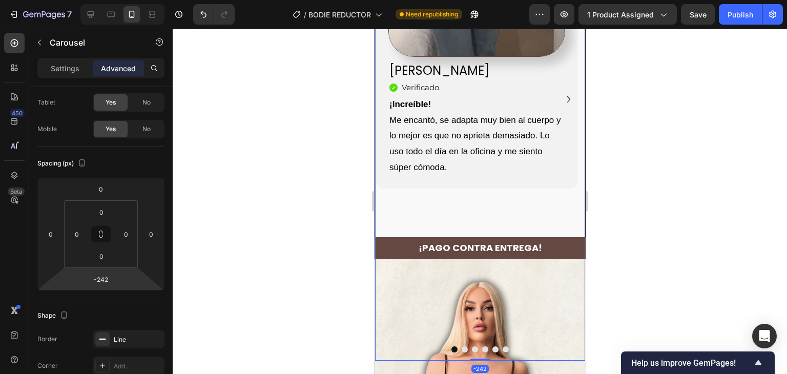
type input "-284"
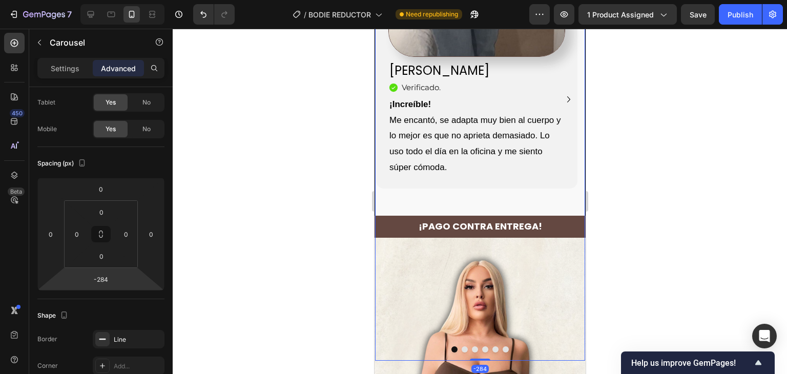
drag, startPoint x: 121, startPoint y: 287, endPoint x: 79, endPoint y: 177, distance: 118.5
click at [117, 0] on html "7 Version history / BODIE REDUCTOR Need republishing Preview 1 product assigned…" at bounding box center [393, 0] width 787 height 0
click at [643, 175] on div at bounding box center [480, 201] width 614 height 345
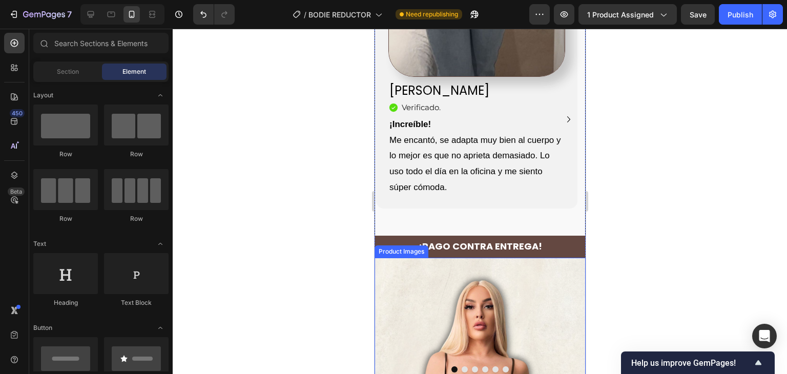
scroll to position [2834, 0]
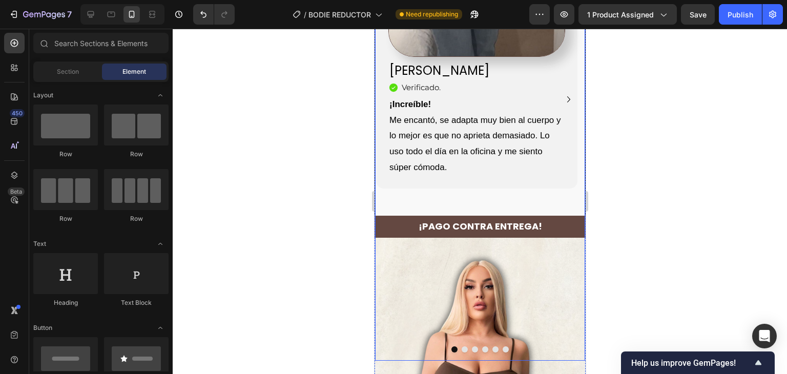
click at [496, 346] on div at bounding box center [479, 349] width 210 height 6
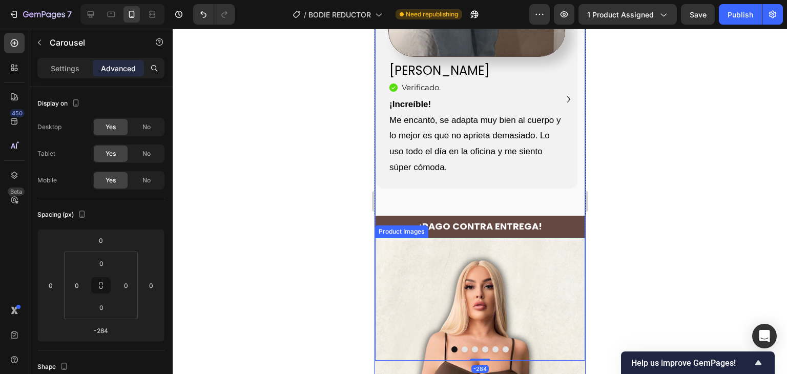
click at [541, 264] on img at bounding box center [479, 370] width 211 height 264
click at [492, 346] on button "Dot" at bounding box center [495, 349] width 6 height 6
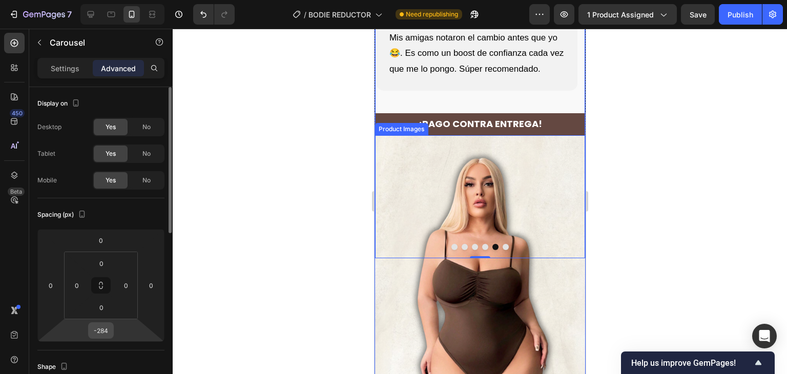
scroll to position [51, 0]
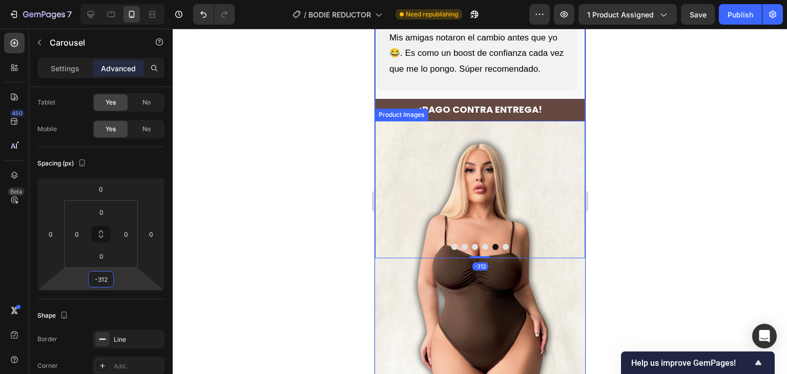
type input "-350"
drag, startPoint x: 118, startPoint y: 283, endPoint x: 118, endPoint y: 300, distance: 16.9
click at [118, 0] on html "7 Version history / BODIE REDUCTOR Need republishing Preview 1 product assigned…" at bounding box center [393, 0] width 787 height 0
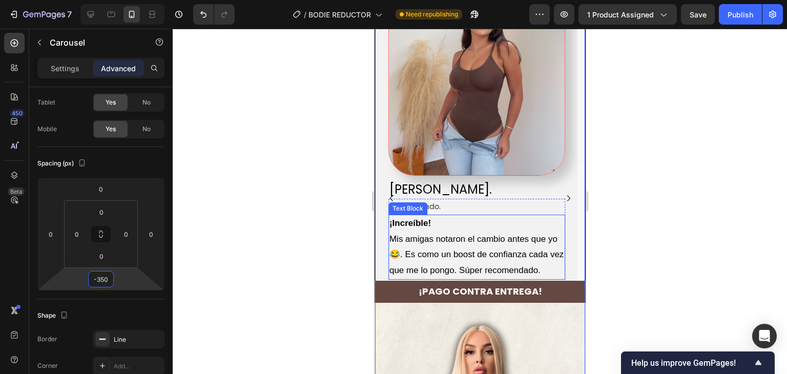
scroll to position [2732, 0]
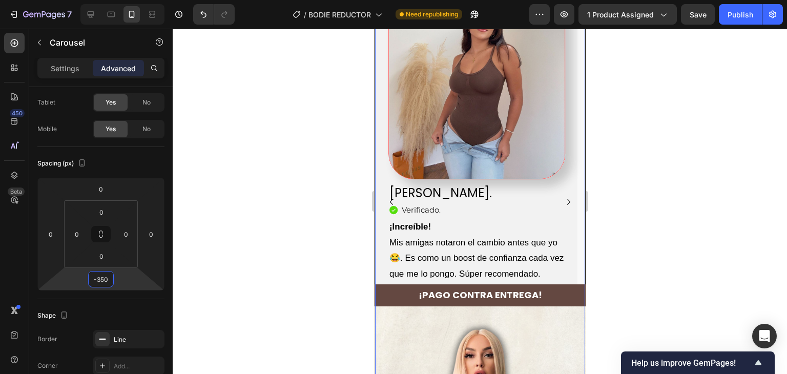
click at [562, 196] on icon "Carousel Next Arrow" at bounding box center [568, 202] width 12 height 12
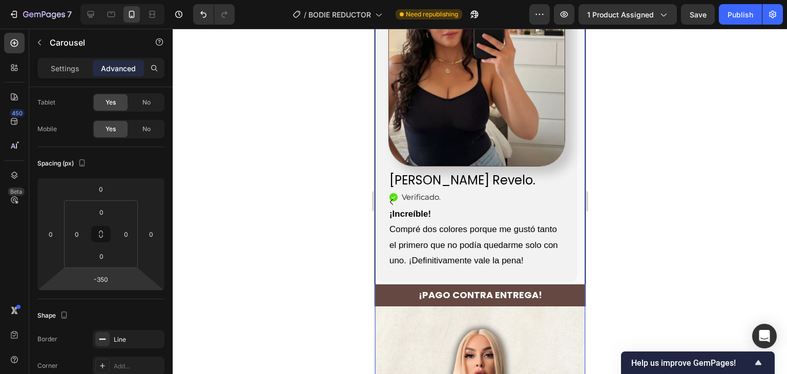
click at [560, 192] on div "Icon Verificado . Heading" at bounding box center [476, 197] width 177 height 11
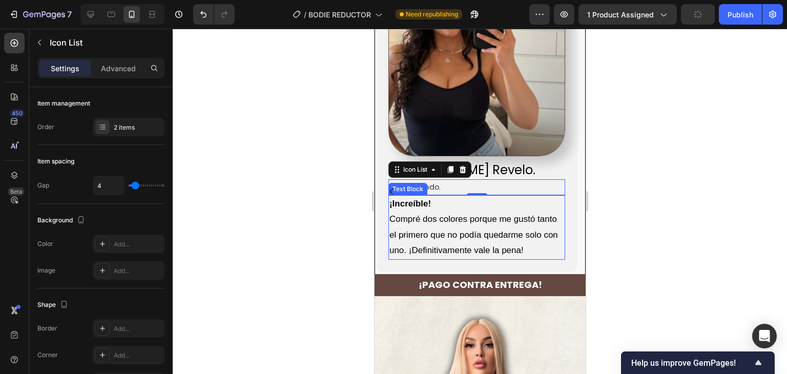
scroll to position [2886, 0]
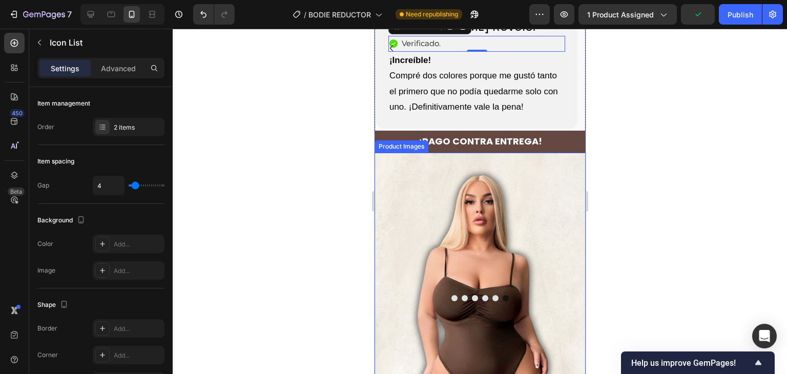
click at [451, 295] on button "Dot" at bounding box center [454, 298] width 6 height 6
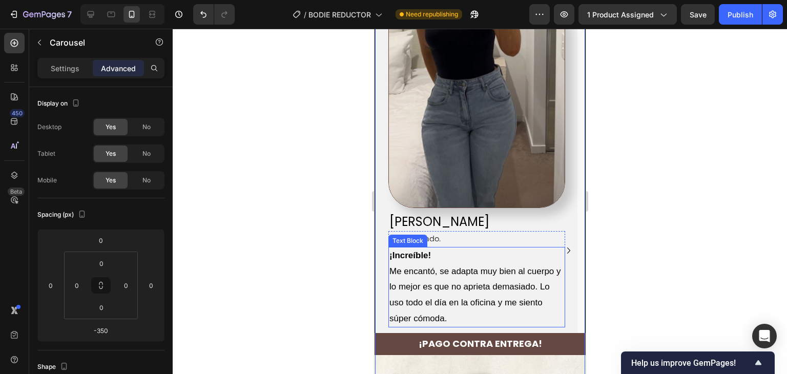
scroll to position [2681, 0]
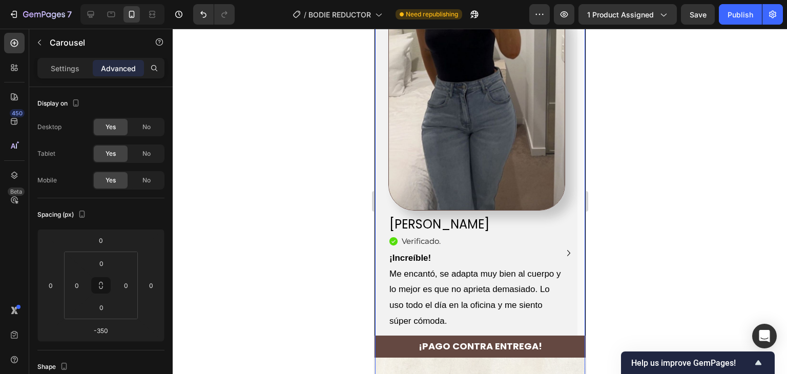
click at [566, 250] on icon "Carousel Next Arrow" at bounding box center [567, 253] width 3 height 6
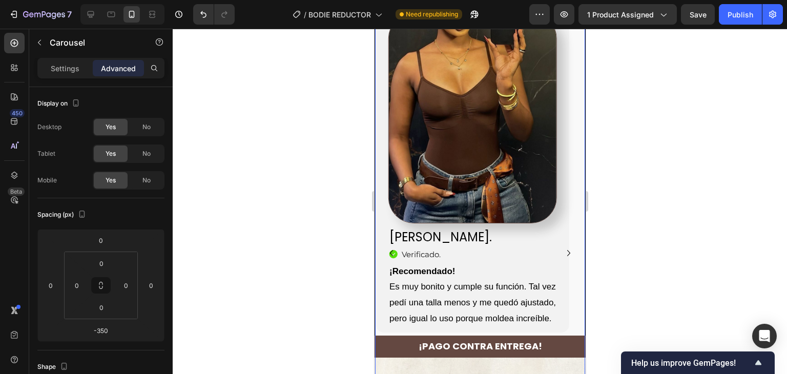
click at [566, 250] on icon "Carousel Next Arrow" at bounding box center [567, 253] width 3 height 6
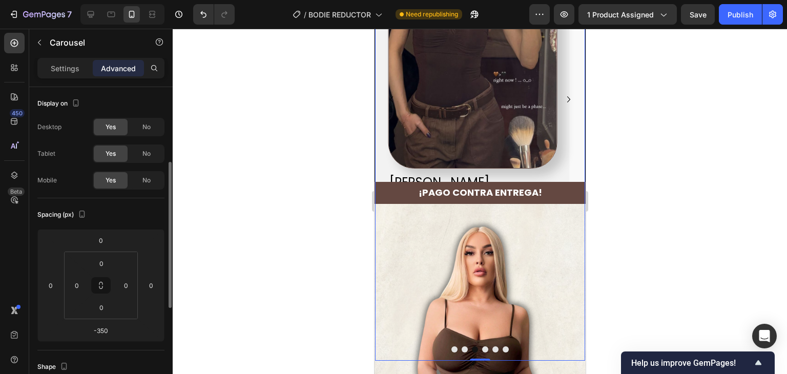
scroll to position [51, 0]
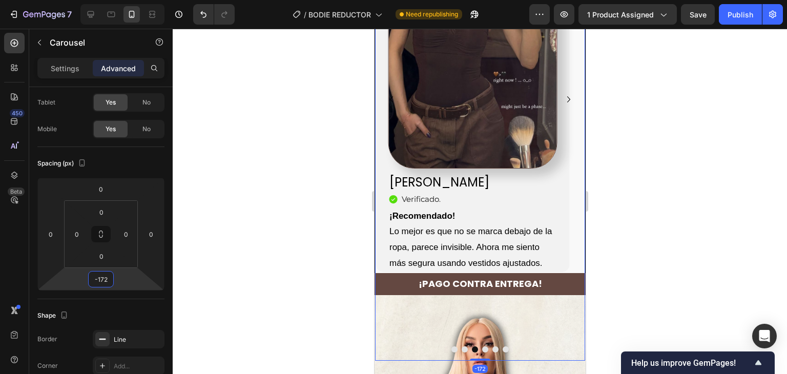
type input "-162"
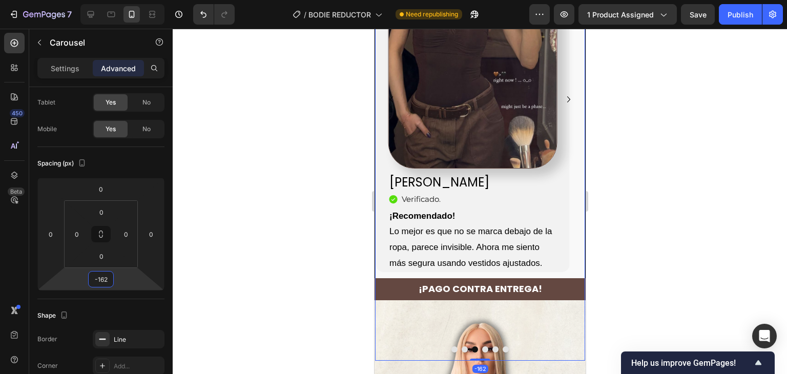
drag, startPoint x: 99, startPoint y: 288, endPoint x: 47, endPoint y: 330, distance: 67.7
click at [104, 0] on html "7 Version history / BODIE REDUCTOR Need republishing Preview 1 product assigned…" at bounding box center [393, 0] width 787 height 0
click at [481, 346] on button "Dot" at bounding box center [484, 349] width 6 height 6
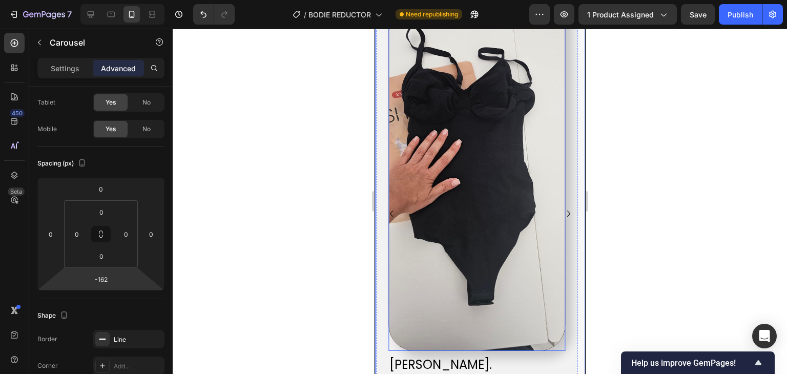
scroll to position [2527, 0]
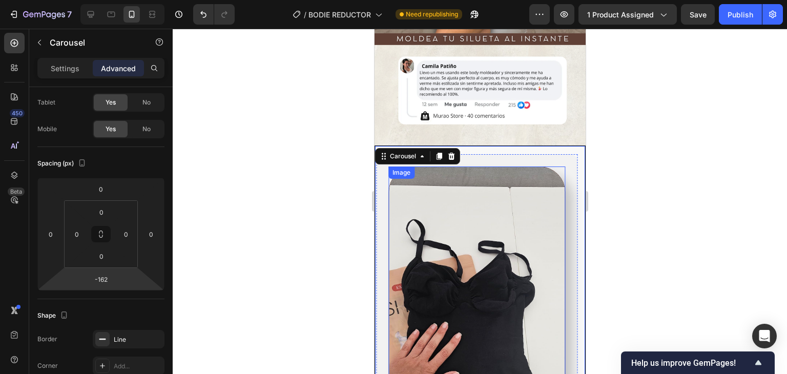
click at [468, 199] on img at bounding box center [476, 354] width 177 height 377
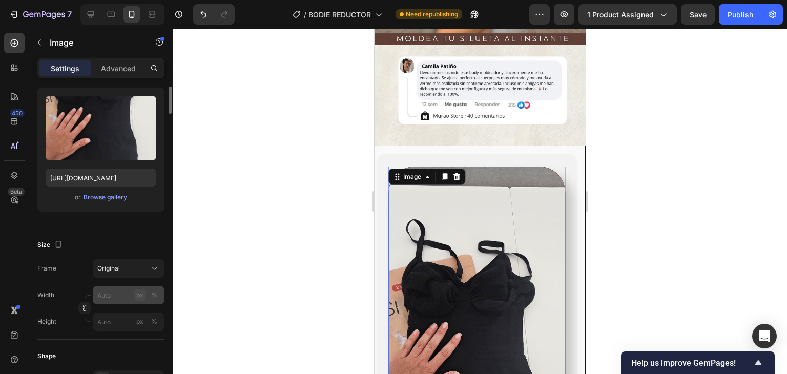
scroll to position [154, 0]
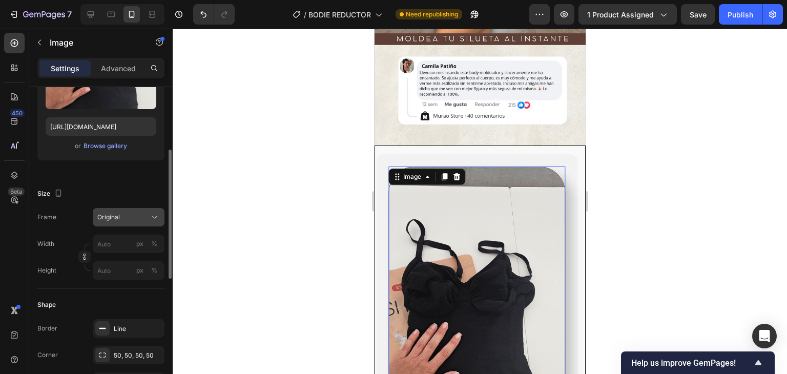
click at [129, 216] on div "Original" at bounding box center [122, 217] width 50 height 9
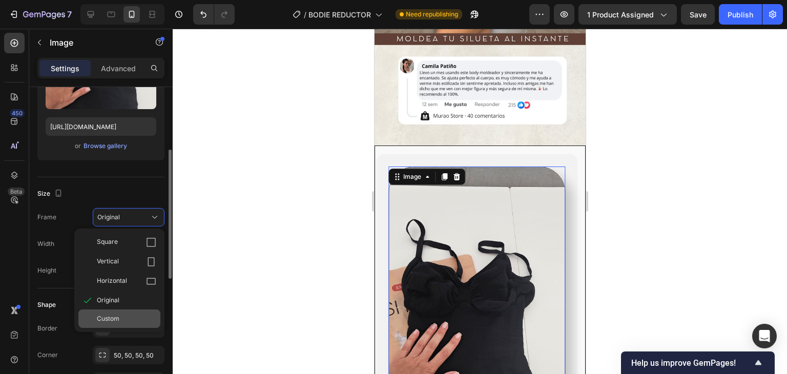
click at [106, 324] on div "Custom" at bounding box center [119, 318] width 82 height 18
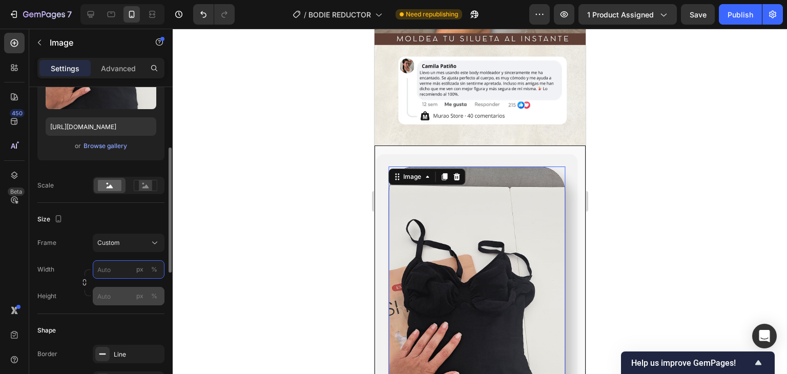
scroll to position [256, 0]
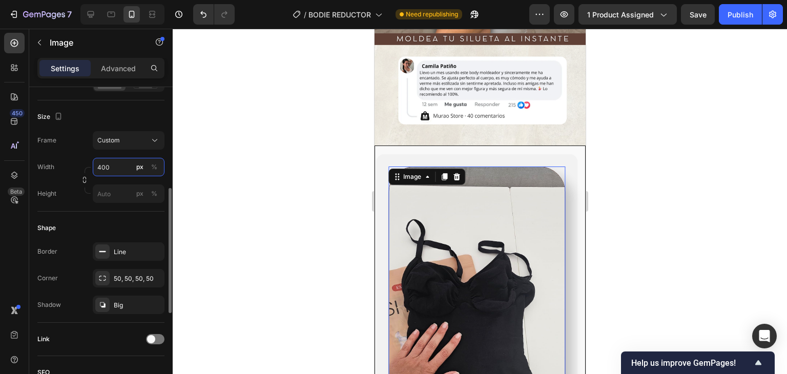
type input "400"
click at [121, 186] on input "px %" at bounding box center [129, 193] width 72 height 18
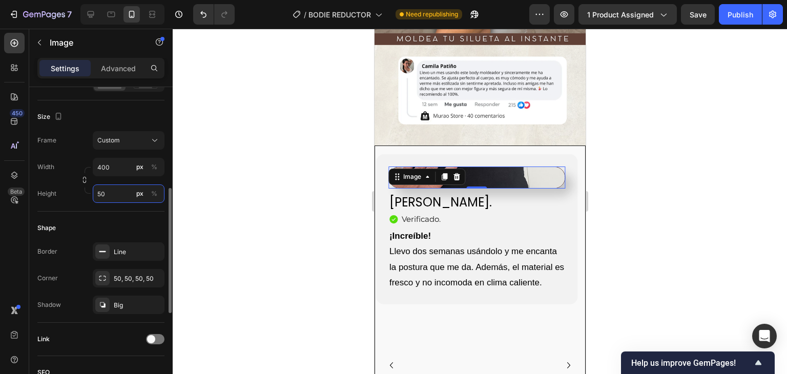
type input "500"
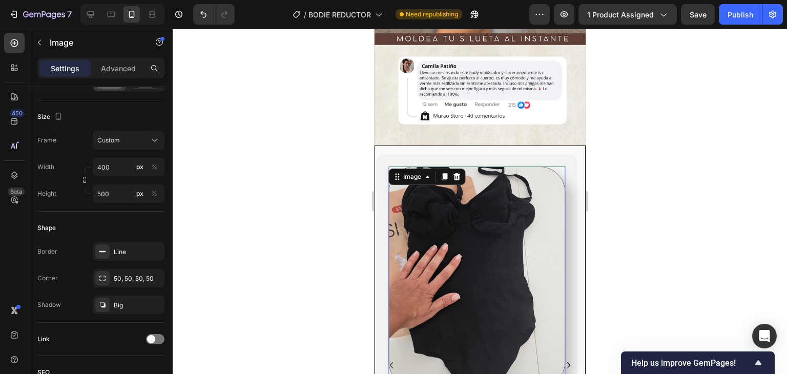
click at [717, 122] on div at bounding box center [480, 201] width 614 height 345
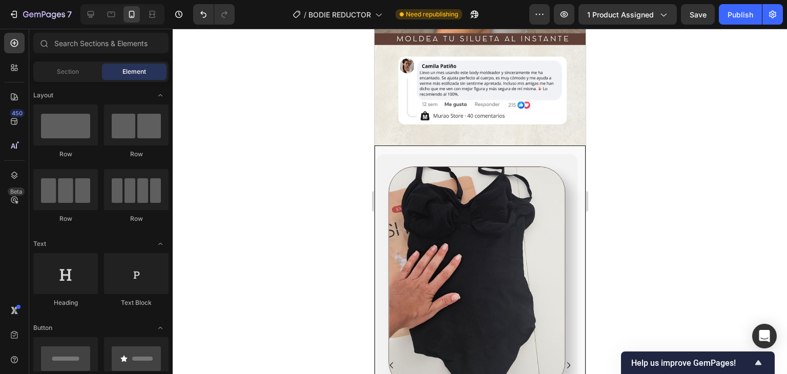
click at [695, 132] on div at bounding box center [480, 201] width 614 height 345
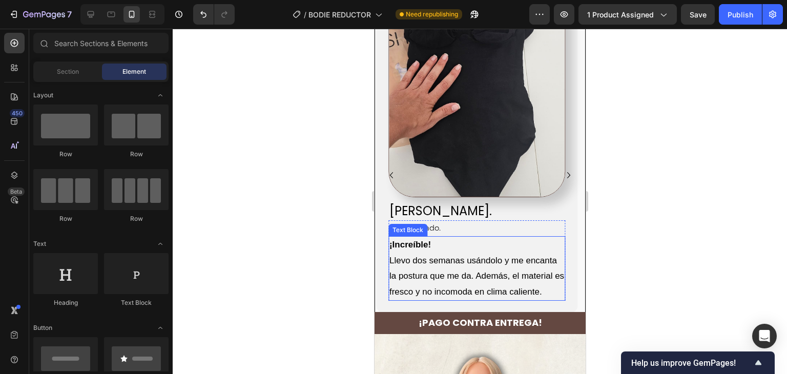
scroll to position [2732, 0]
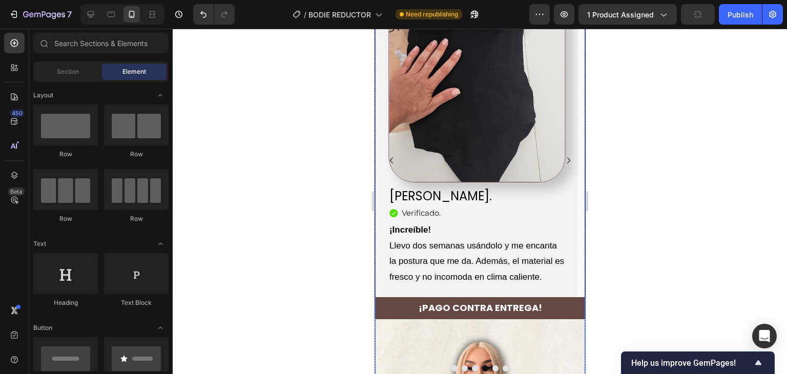
click at [492, 365] on button "Dot" at bounding box center [495, 368] width 6 height 6
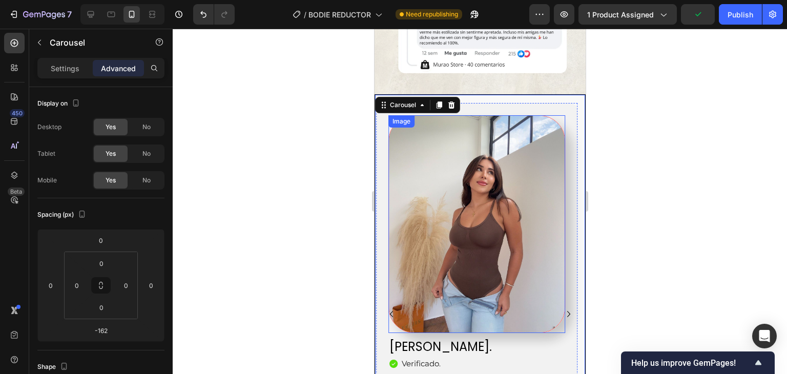
scroll to position [2681, 0]
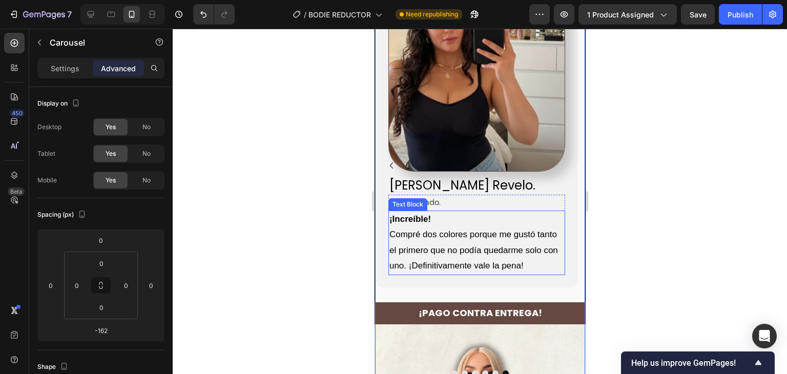
scroll to position [2732, 0]
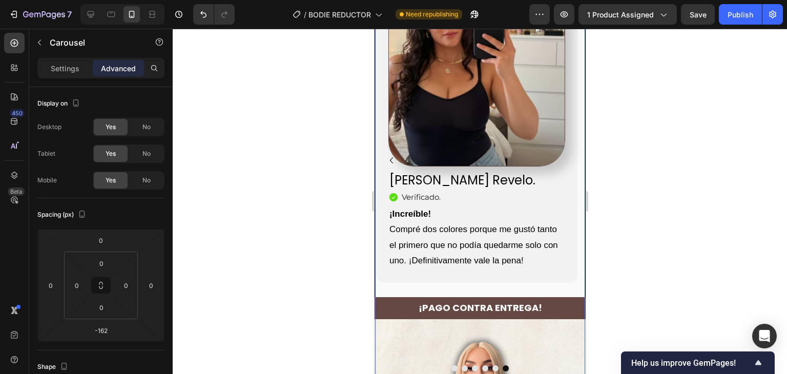
click at [451, 365] on button "Dot" at bounding box center [454, 368] width 6 height 6
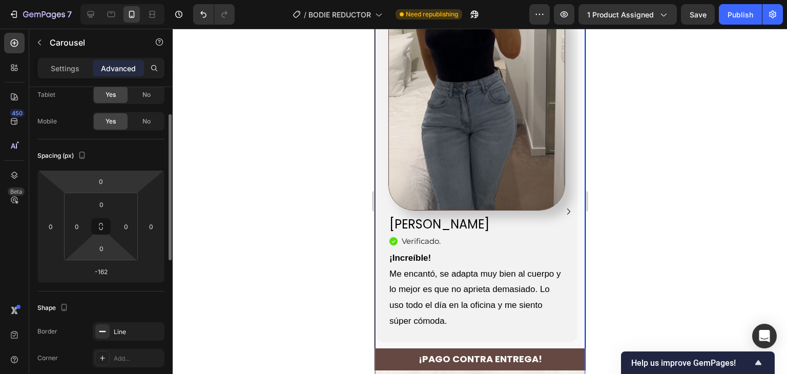
scroll to position [0, 0]
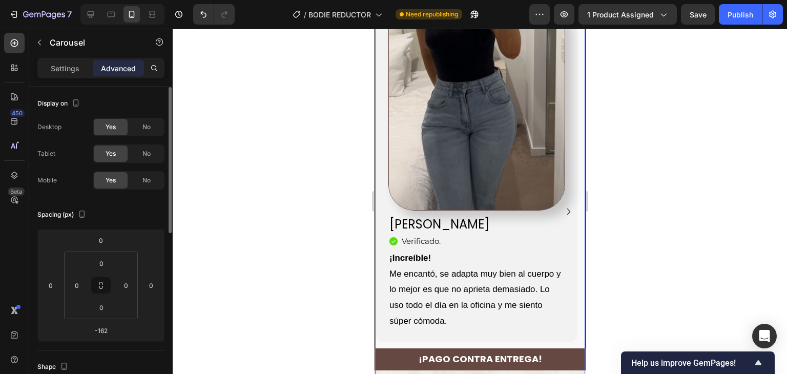
click at [61, 70] on p "Settings" at bounding box center [65, 68] width 29 height 11
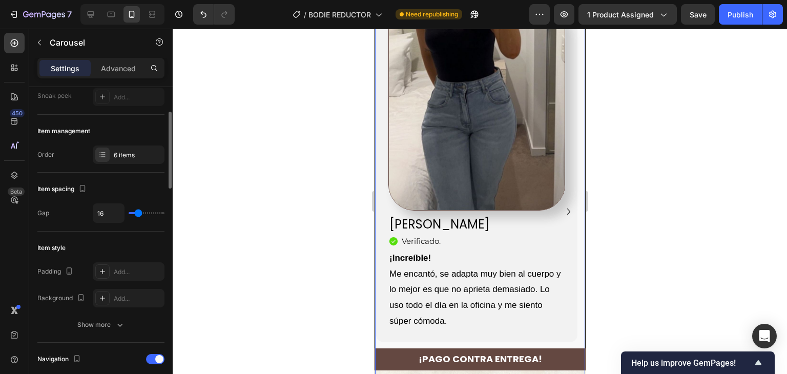
scroll to position [205, 0]
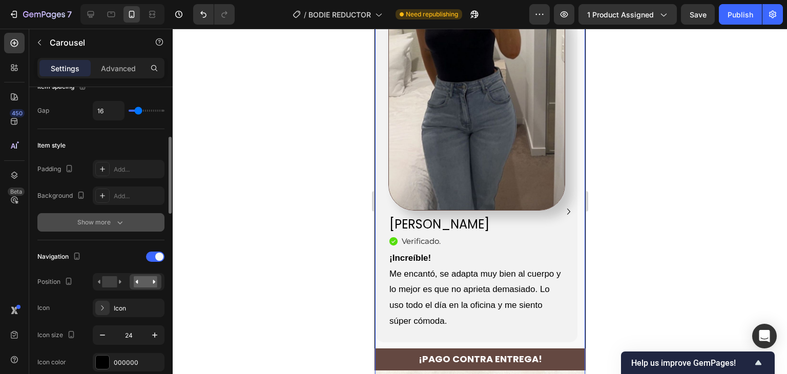
click at [120, 223] on icon "button" at bounding box center [120, 222] width 10 height 10
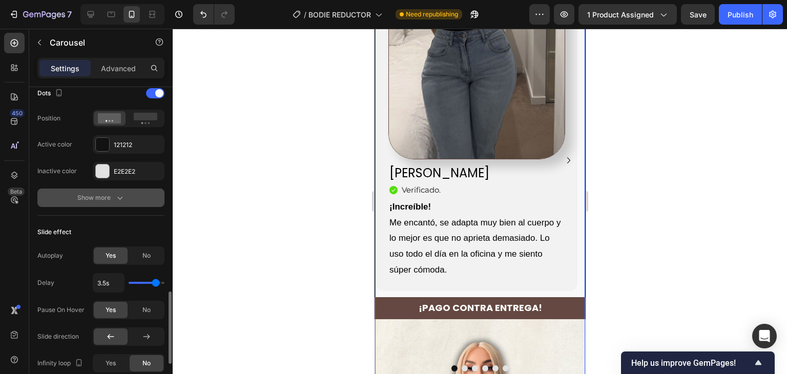
scroll to position [666, 0]
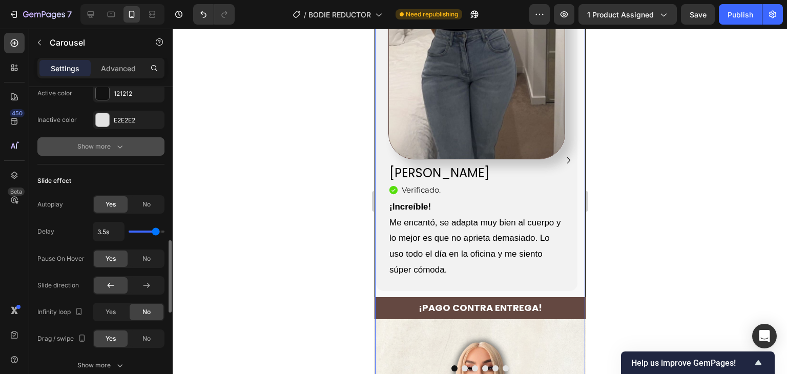
click at [100, 147] on div "Show more" at bounding box center [101, 146] width 48 height 10
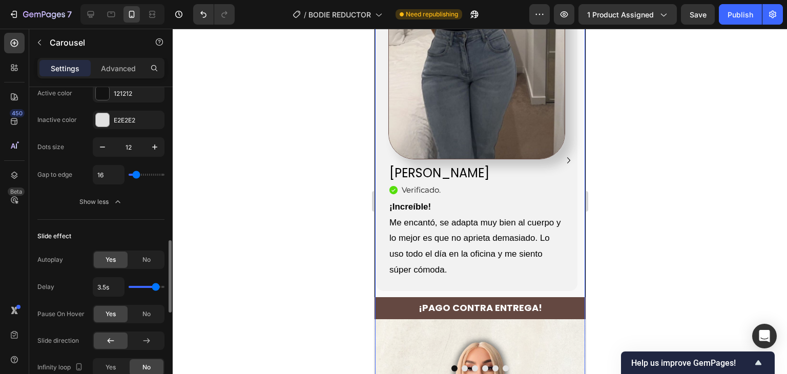
scroll to position [768, 0]
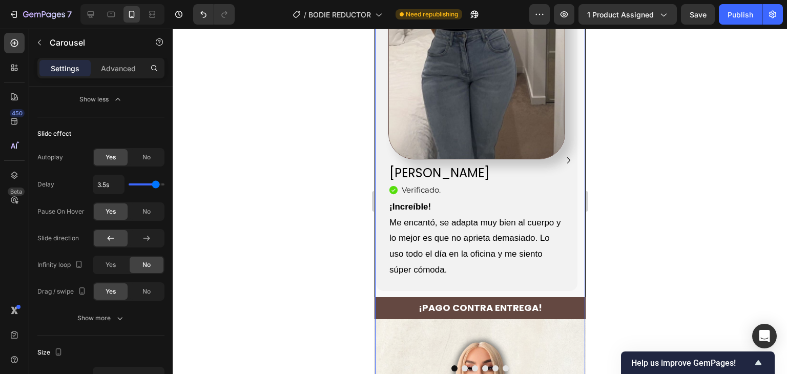
click at [622, 135] on div at bounding box center [480, 201] width 614 height 345
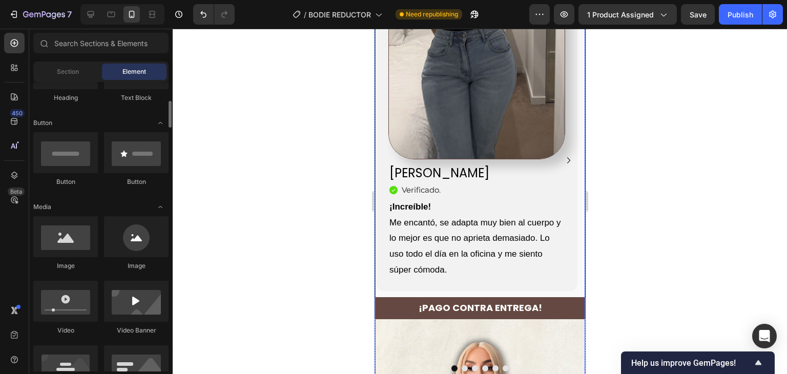
scroll to position [0, 0]
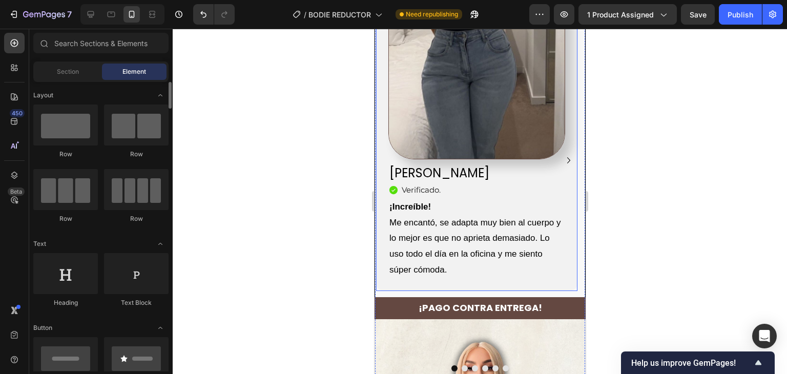
click at [555, 229] on div "Image [PERSON_NAME] Heading Icon Verificado. Heading Icon List ¡Increíble! Me e…" at bounding box center [475, 116] width 201 height 350
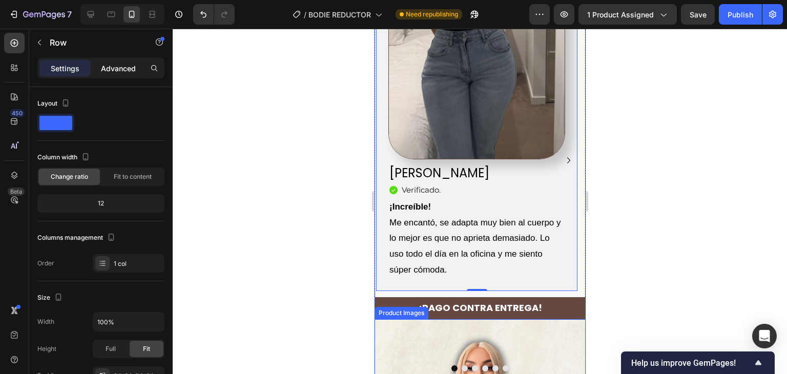
click at [129, 74] on div "Advanced" at bounding box center [118, 68] width 51 height 16
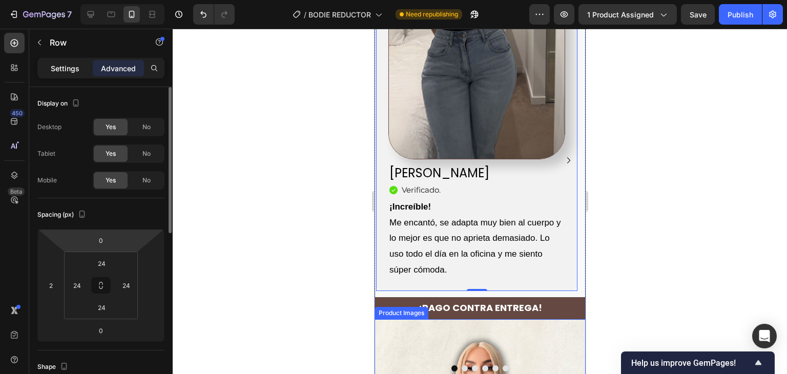
click at [60, 63] on p "Settings" at bounding box center [65, 68] width 29 height 11
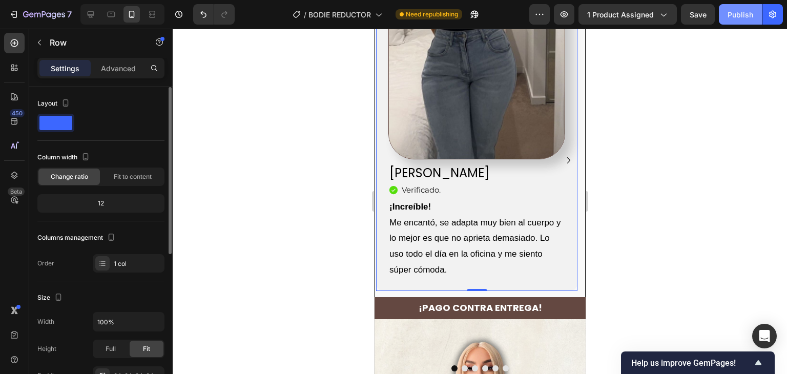
click at [733, 10] on div "Publish" at bounding box center [740, 14] width 26 height 11
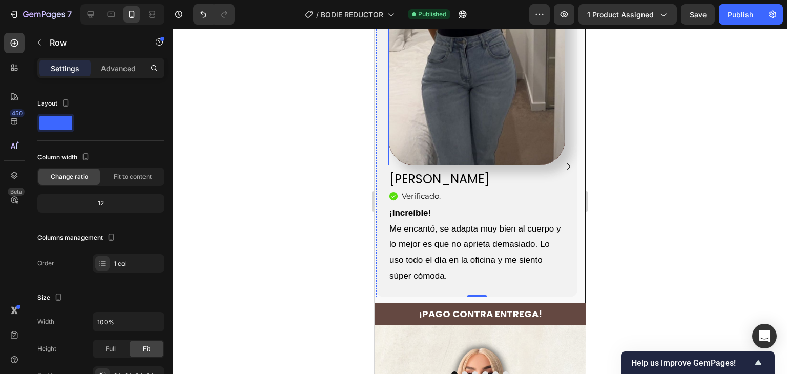
scroll to position [2732, 0]
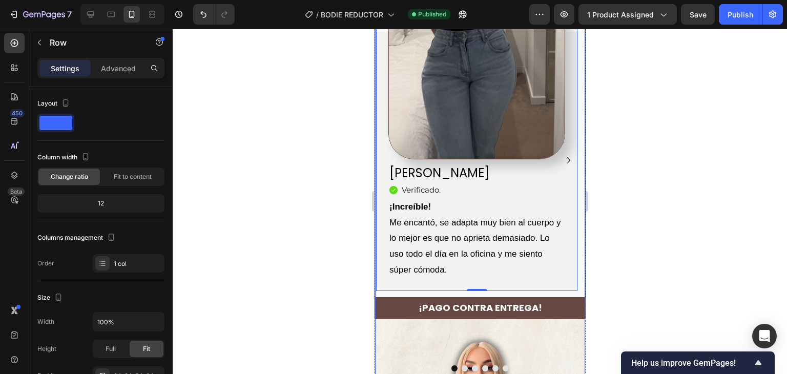
click at [478, 365] on div at bounding box center [479, 368] width 210 height 6
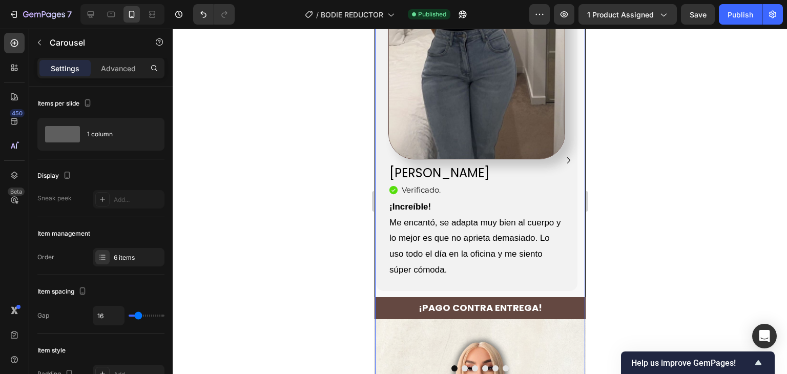
click at [482, 365] on button "Dot" at bounding box center [484, 368] width 6 height 6
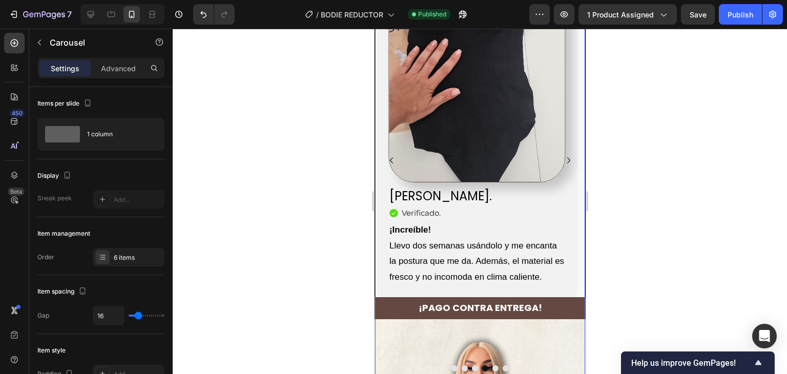
click at [473, 365] on button "Dot" at bounding box center [474, 368] width 6 height 6
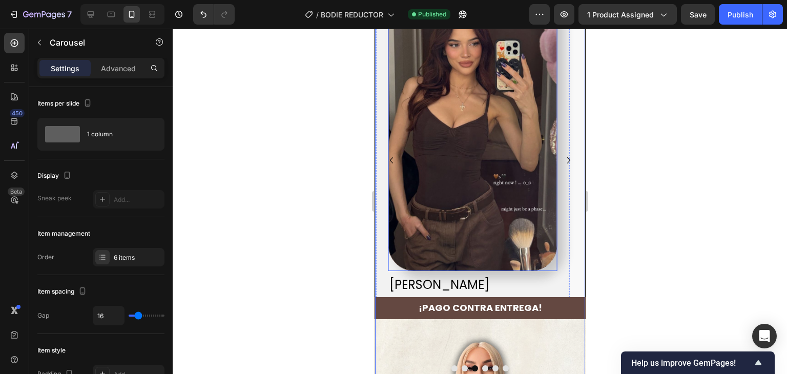
click at [502, 176] on img at bounding box center [472, 116] width 168 height 309
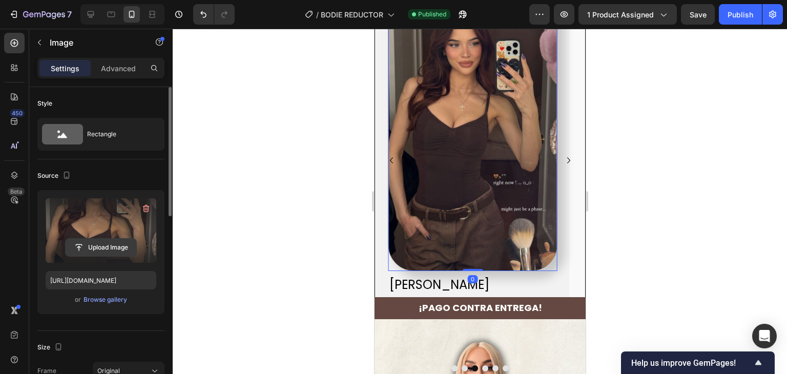
scroll to position [154, 0]
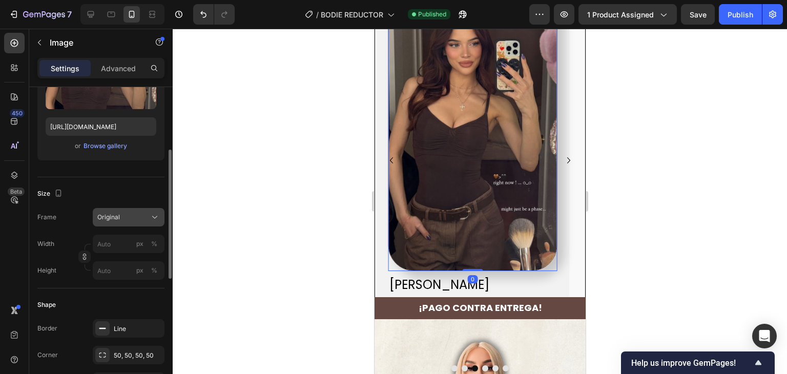
click at [129, 220] on div "Original" at bounding box center [122, 217] width 50 height 9
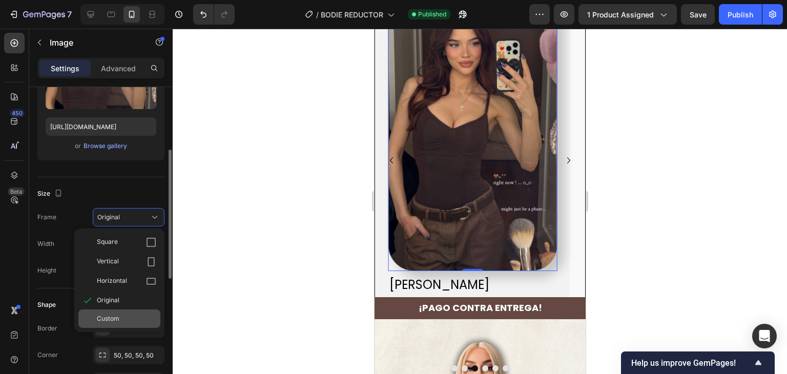
click at [141, 321] on div "Custom" at bounding box center [126, 318] width 59 height 9
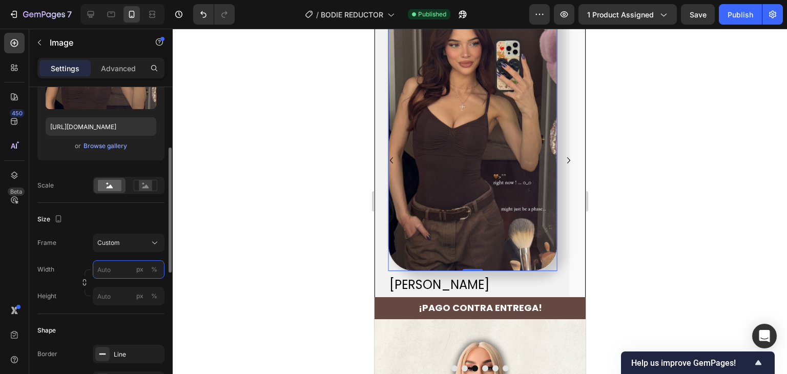
click at [128, 265] on input "px %" at bounding box center [129, 269] width 72 height 18
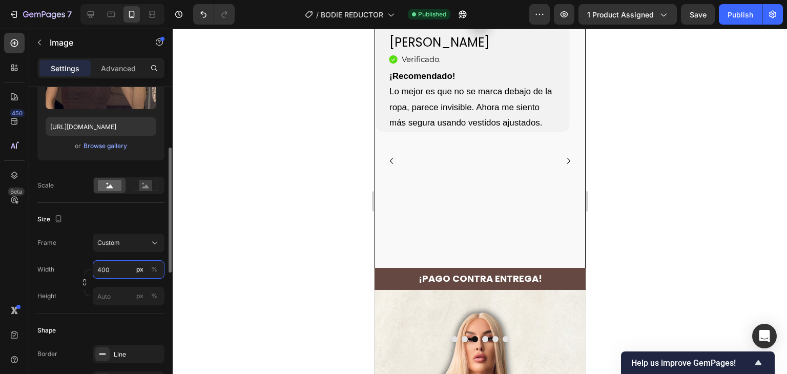
scroll to position [2732, 0]
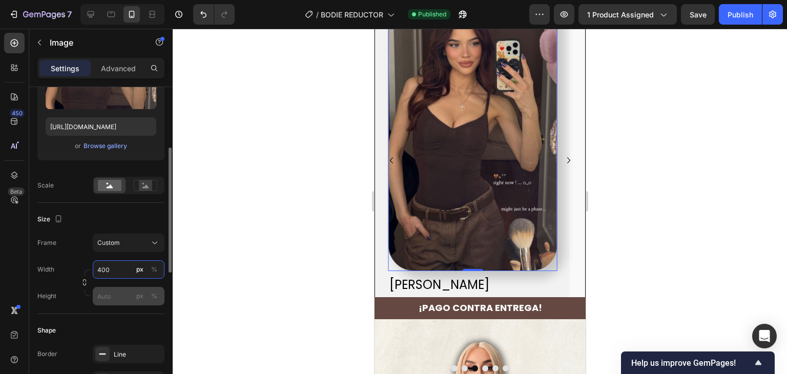
type input "400"
click at [121, 294] on input "px %" at bounding box center [129, 296] width 72 height 18
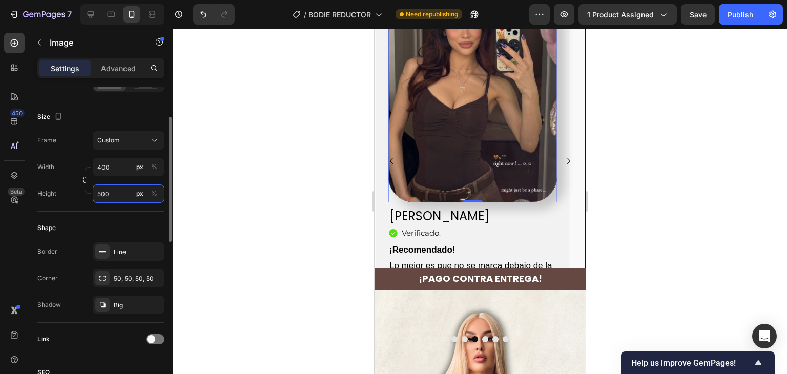
scroll to position [205, 0]
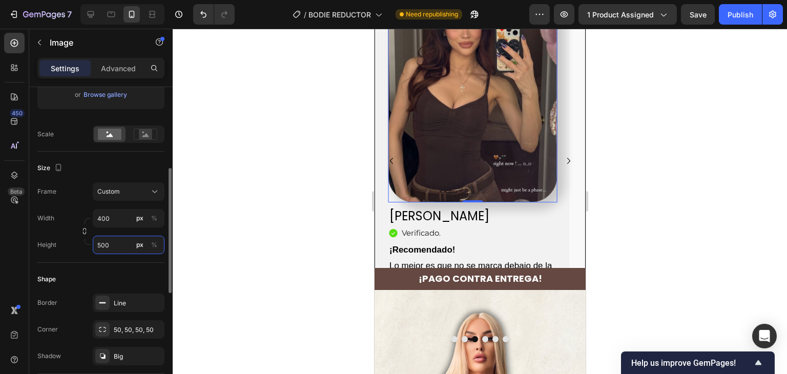
type input "500"
click at [102, 271] on div "Shape" at bounding box center [100, 279] width 127 height 16
click at [271, 232] on div at bounding box center [480, 201] width 614 height 345
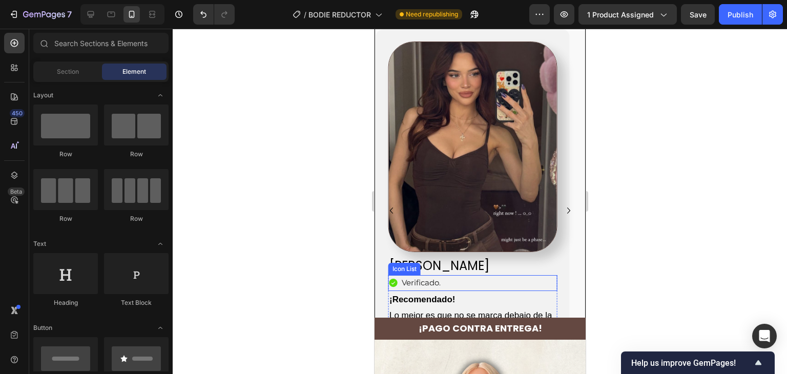
scroll to position [2651, 0]
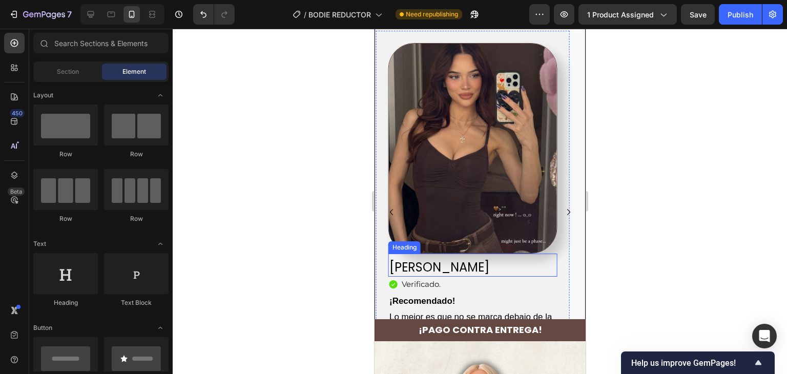
click at [511, 293] on p "¡Recomendado!" at bounding box center [472, 301] width 166 height 16
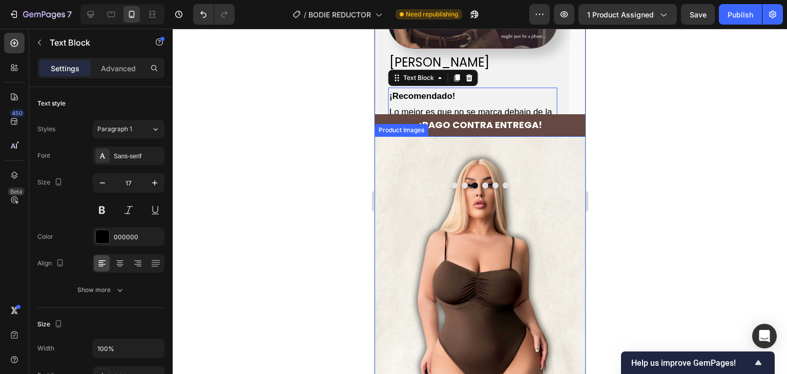
scroll to position [2753, 0]
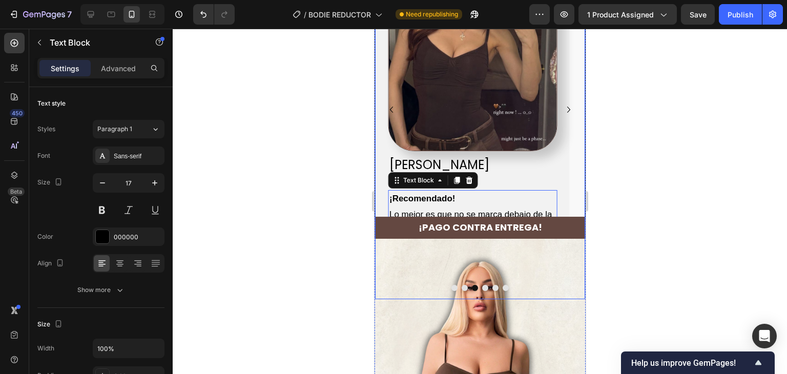
click at [473, 285] on div at bounding box center [479, 288] width 210 height 6
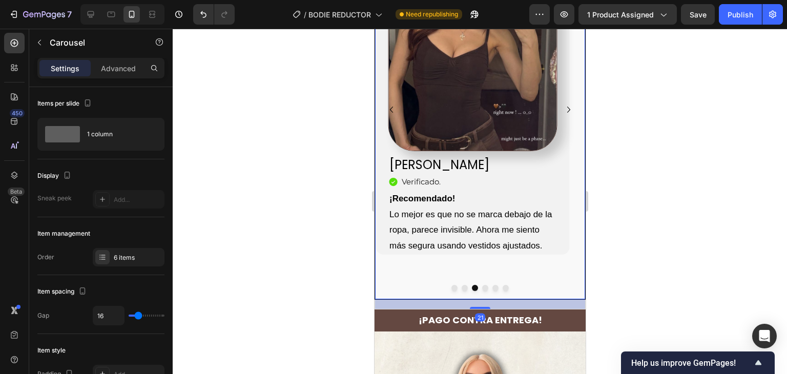
drag, startPoint x: 478, startPoint y: 241, endPoint x: 474, endPoint y: 250, distance: 10.4
click at [474, 307] on div at bounding box center [479, 308] width 20 height 2
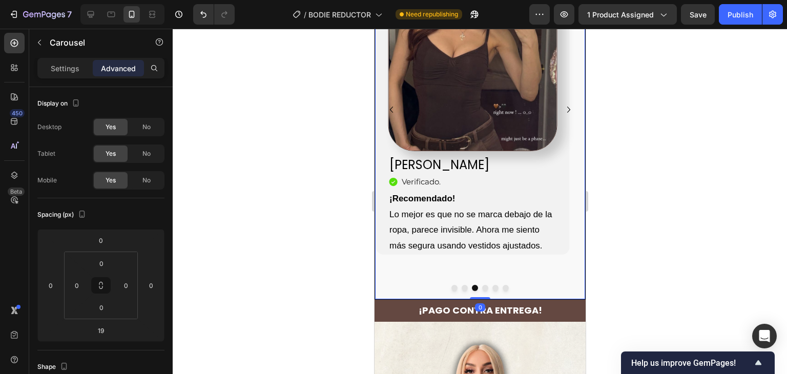
drag, startPoint x: 477, startPoint y: 252, endPoint x: 479, endPoint y: 229, distance: 23.1
click at [479, 229] on div "Image [PERSON_NAME] Heading Icon Verificado. Heading Icon List ¡Increíble! Me e…" at bounding box center [479, 110] width 211 height 380
type input "0"
click at [451, 285] on button "Dot" at bounding box center [454, 288] width 6 height 6
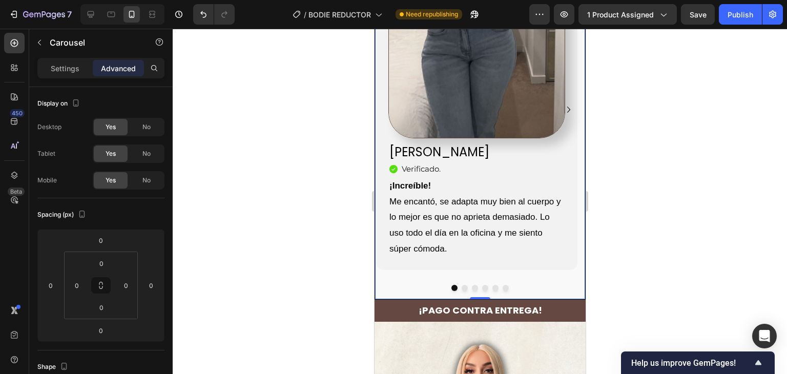
click at [461, 285] on button "Dot" at bounding box center [464, 288] width 6 height 6
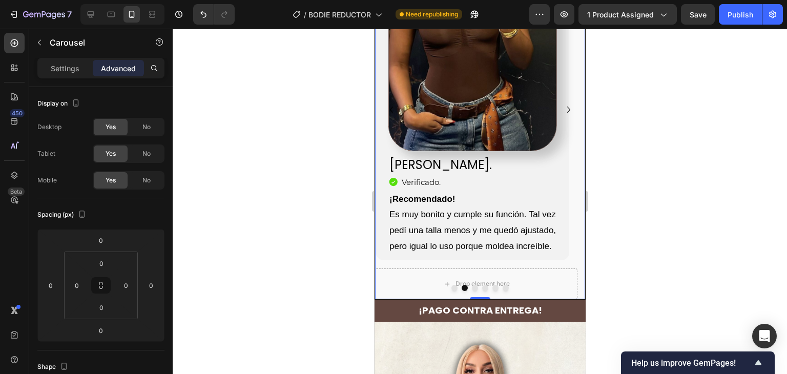
click at [471, 285] on button "Dot" at bounding box center [474, 288] width 6 height 6
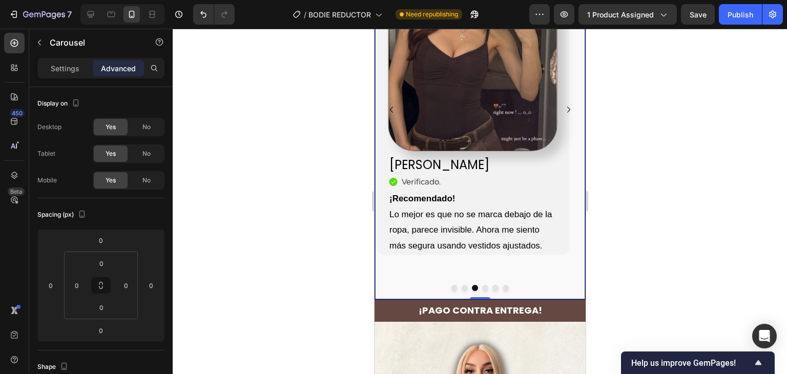
click at [481, 285] on button "Dot" at bounding box center [484, 288] width 6 height 6
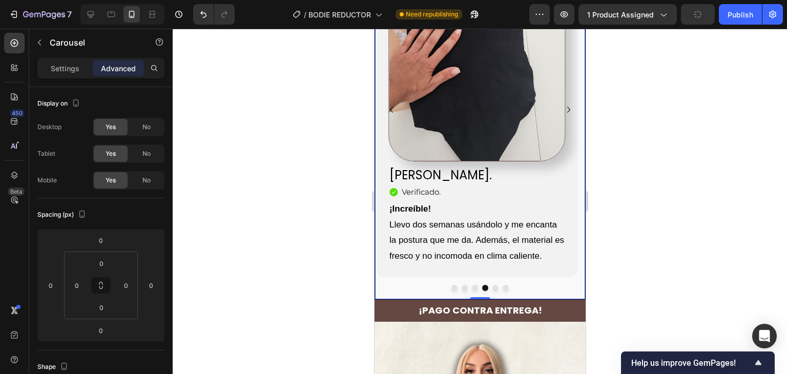
click at [492, 285] on button "Dot" at bounding box center [495, 288] width 6 height 6
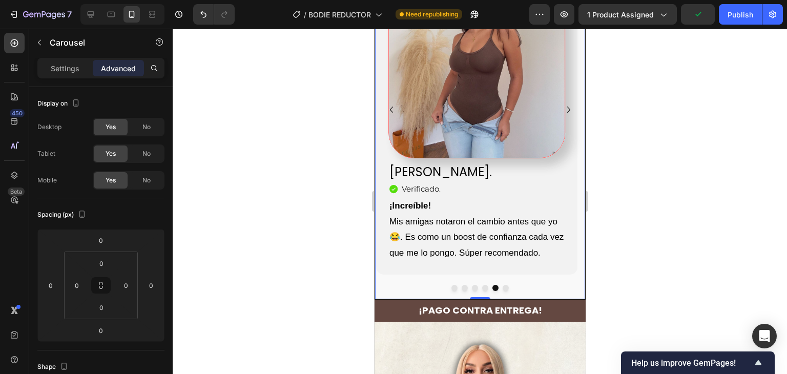
click at [502, 285] on button "Dot" at bounding box center [505, 288] width 6 height 6
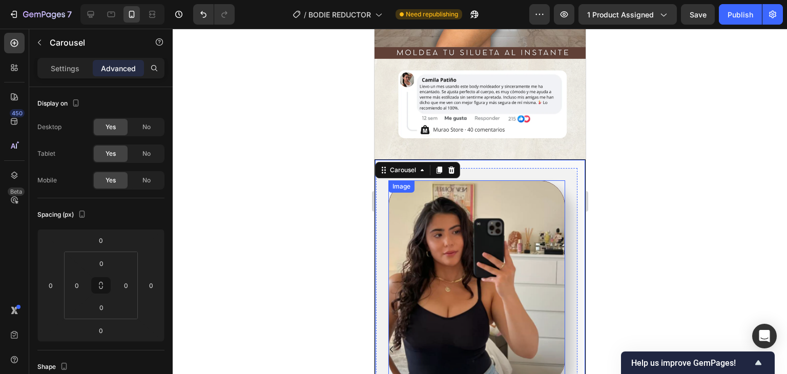
scroll to position [2497, 0]
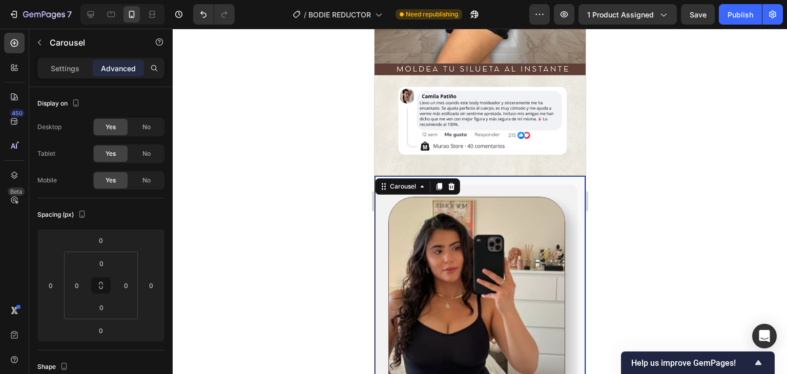
drag, startPoint x: 592, startPoint y: 115, endPoint x: 633, endPoint y: 145, distance: 50.9
click at [593, 115] on div at bounding box center [480, 201] width 614 height 345
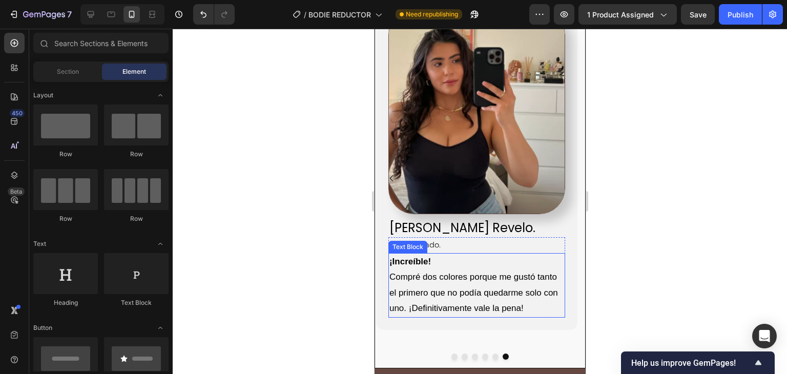
scroll to position [2702, 0]
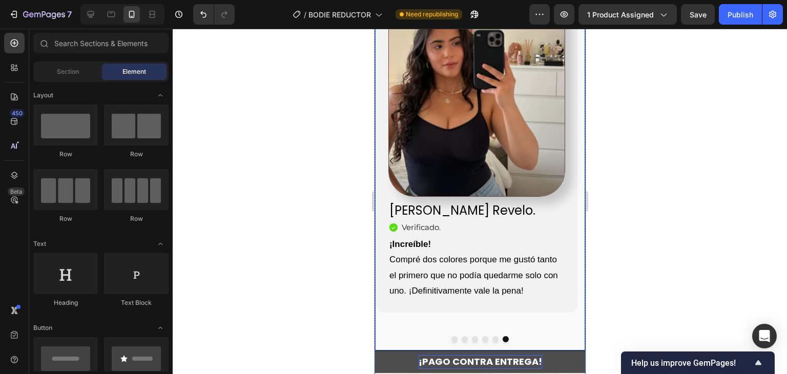
drag, startPoint x: 543, startPoint y: 275, endPoint x: 525, endPoint y: 310, distance: 38.9
click at [543, 274] on div "Image [PERSON_NAME] Revelo. Heading Icon Verificado . Heading Icon List ¡Increí…" at bounding box center [475, 169] width 202 height 379
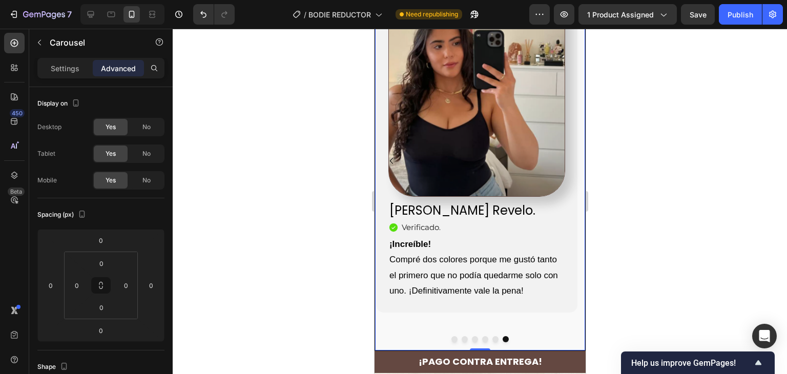
drag, startPoint x: 615, startPoint y: 191, endPoint x: 629, endPoint y: 203, distance: 18.9
click at [617, 190] on div at bounding box center [480, 201] width 614 height 345
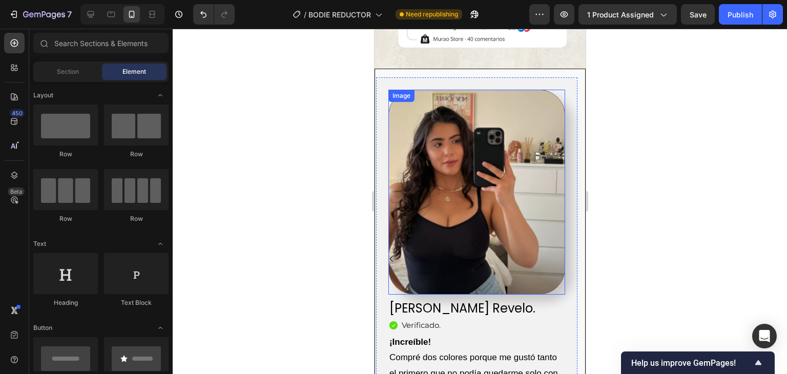
scroll to position [2753, 0]
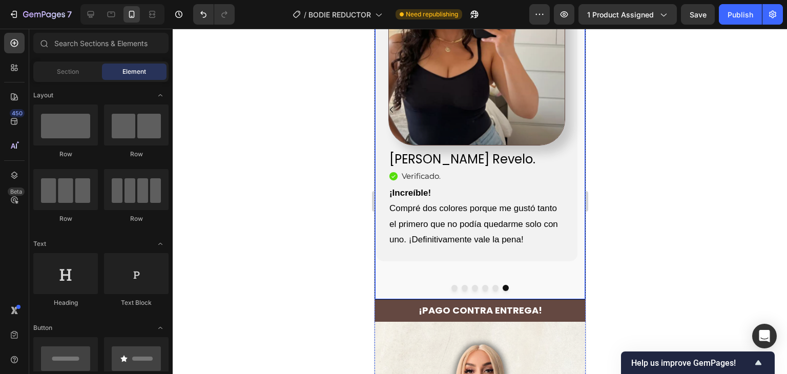
click at [563, 285] on div at bounding box center [479, 288] width 210 height 6
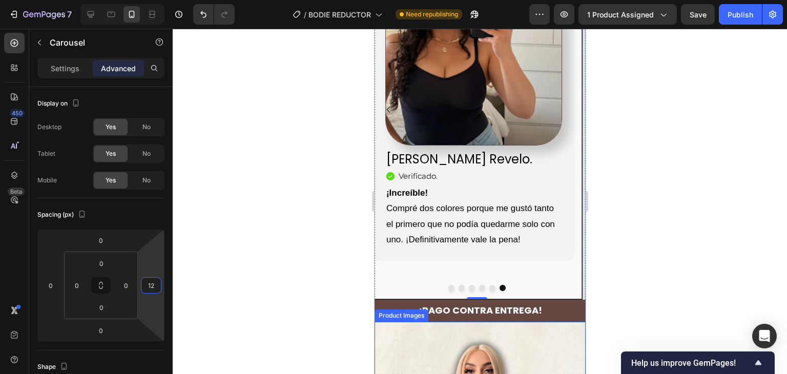
scroll to position [2751, 0]
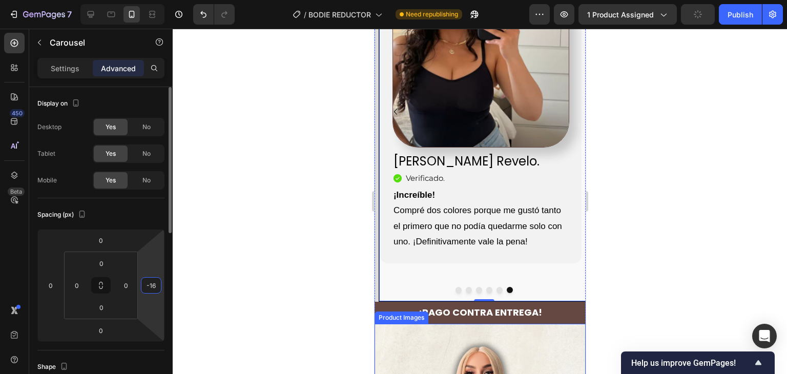
drag, startPoint x: 138, startPoint y: 275, endPoint x: 152, endPoint y: 289, distance: 19.9
click at [141, 0] on html "7 Version history / BODIE REDUCTOR Need republishing Preview 1 product assigned…" at bounding box center [393, 0] width 787 height 0
click at [152, 289] on input "-12" at bounding box center [150, 285] width 15 height 15
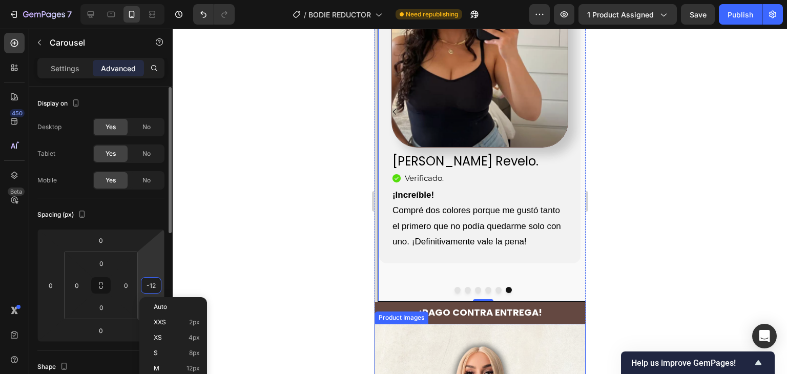
type input "-0"
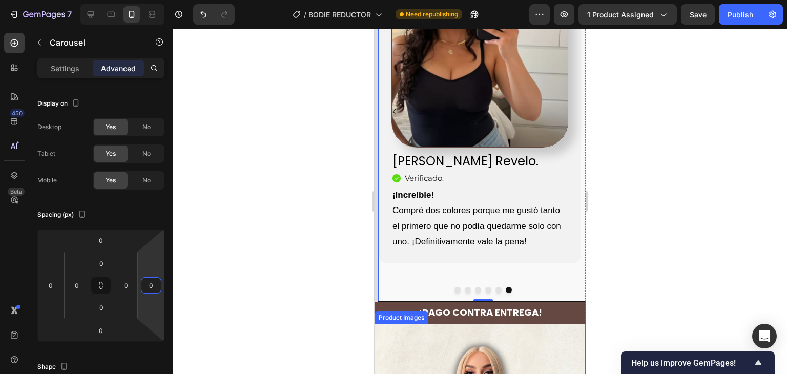
click at [158, 0] on html "7 Version history / BODIE REDUCTOR Need republishing Preview 1 product assigned…" at bounding box center [393, 0] width 787 height 0
click at [228, 253] on div at bounding box center [480, 201] width 614 height 345
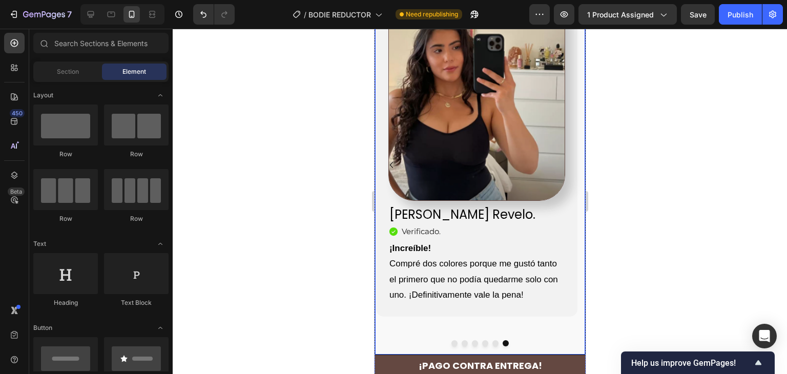
scroll to position [2700, 0]
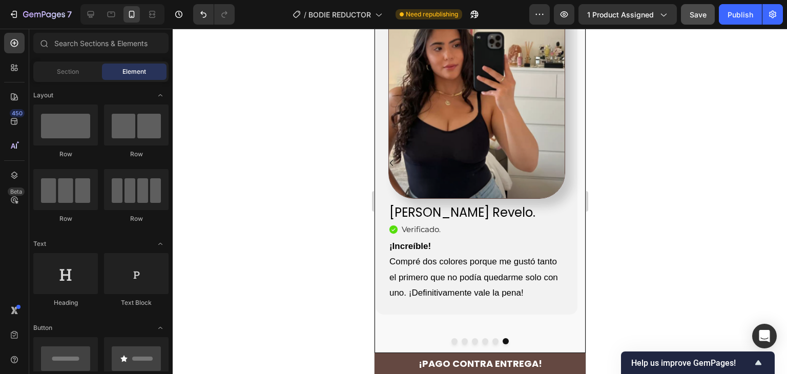
click at [697, 24] on button "Save" at bounding box center [698, 14] width 34 height 20
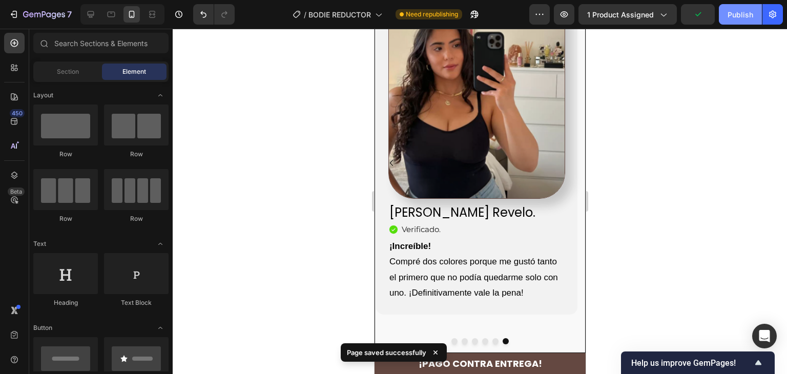
click at [741, 12] on div "Publish" at bounding box center [740, 14] width 26 height 11
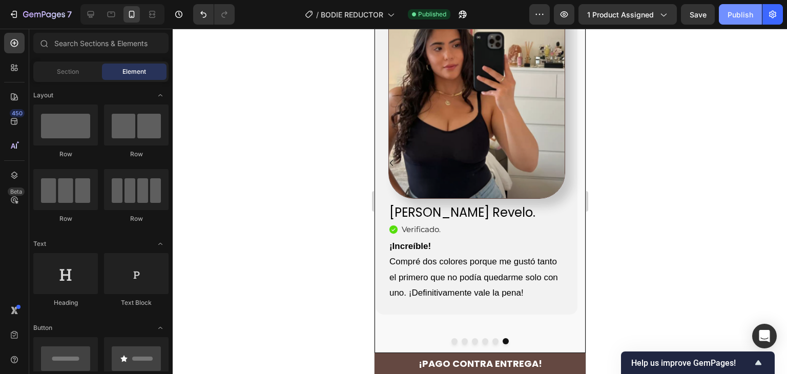
click at [727, 23] on button "Publish" at bounding box center [739, 14] width 43 height 20
click at [741, 6] on button "Publish" at bounding box center [739, 14] width 43 height 20
click at [730, 15] on div "Publish" at bounding box center [740, 14] width 26 height 11
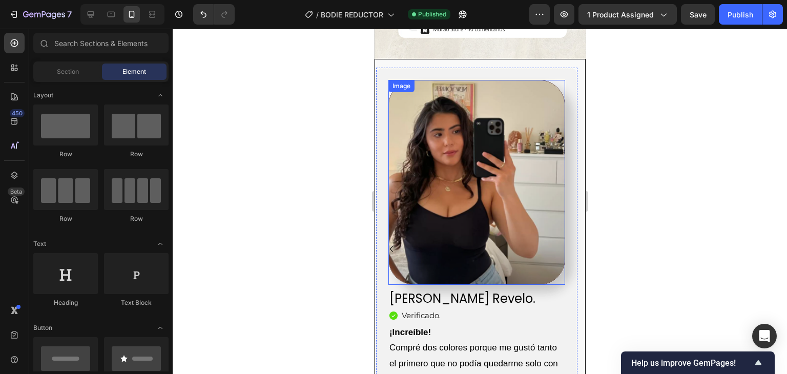
scroll to position [2495, 0]
